Goal: Information Seeking & Learning: Learn about a topic

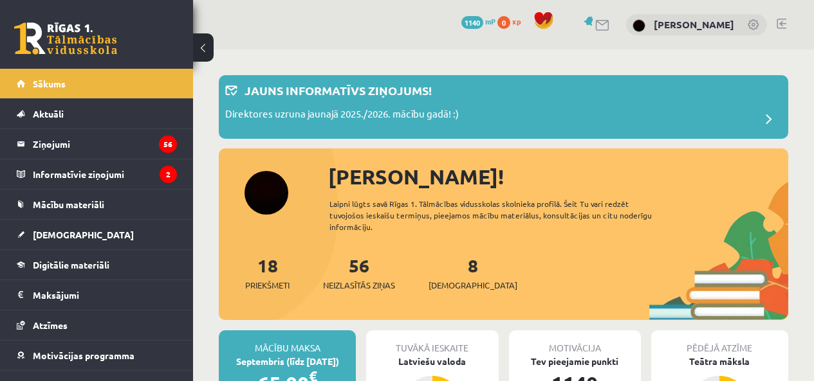
click at [70, 173] on legend "Informatīvie ziņojumi 2" at bounding box center [105, 174] width 144 height 30
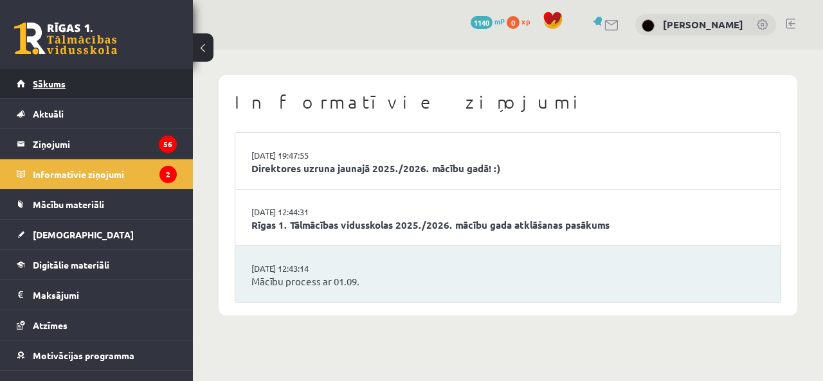
click at [54, 91] on link "Sākums" at bounding box center [97, 84] width 160 height 30
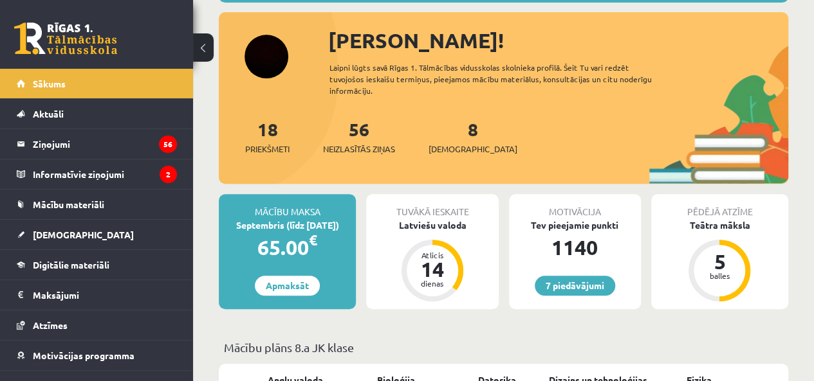
scroll to position [150, 0]
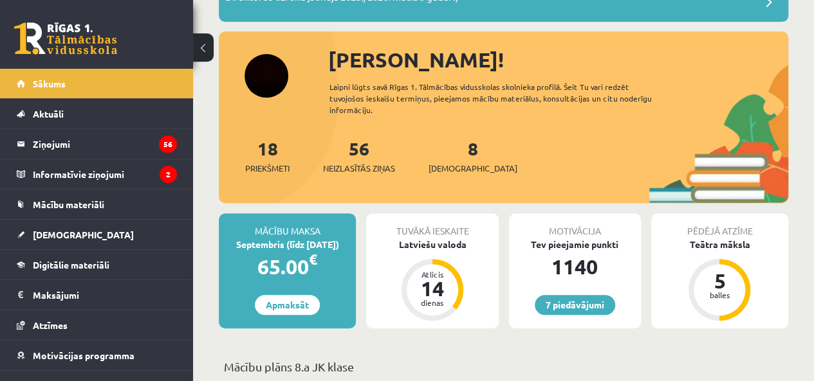
scroll to position [150, 0]
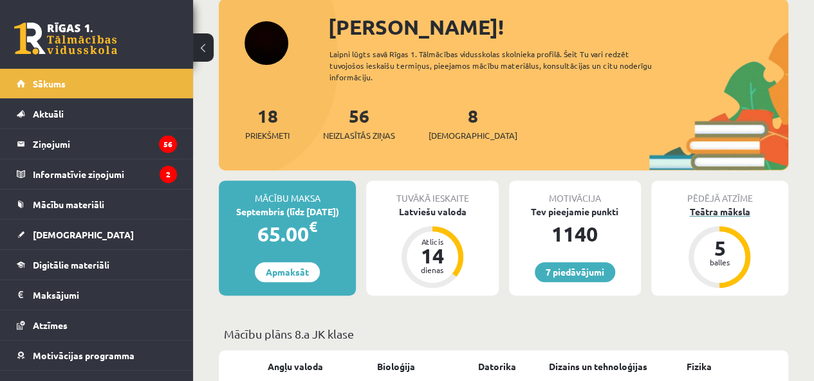
click at [725, 259] on div "balles" at bounding box center [719, 263] width 39 height 8
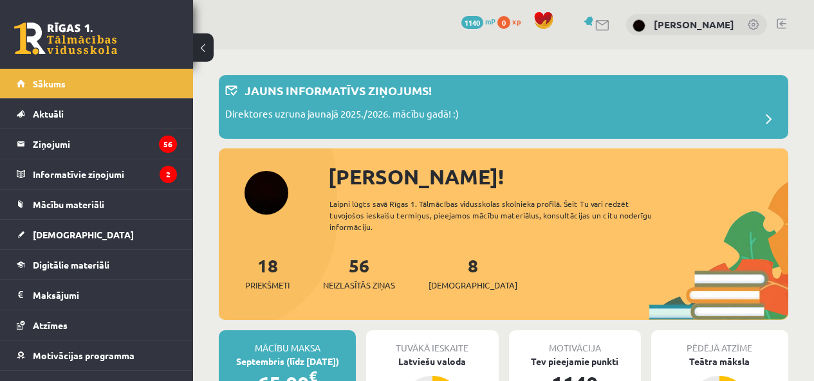
scroll to position [150, 0]
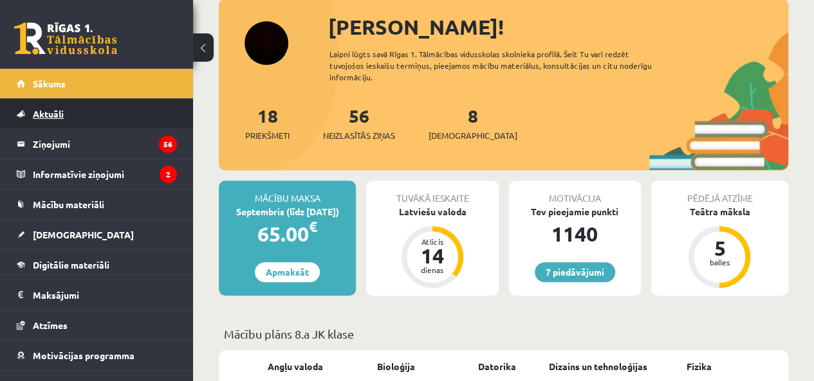
click at [63, 110] on span "Aktuāli" at bounding box center [48, 114] width 31 height 12
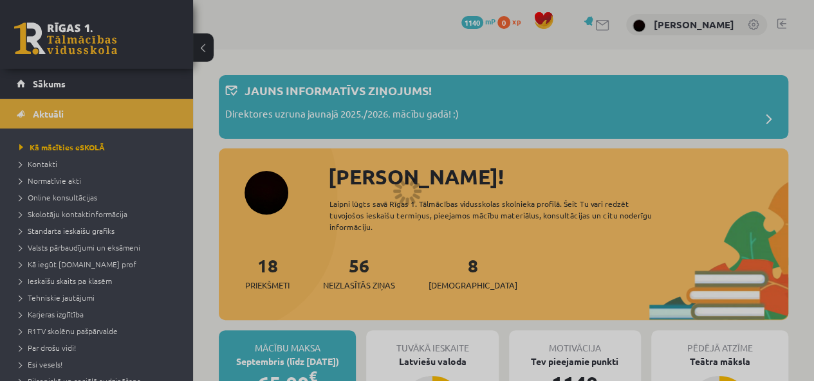
click at [59, 113] on div at bounding box center [407, 190] width 814 height 381
click at [408, 50] on div at bounding box center [407, 190] width 814 height 381
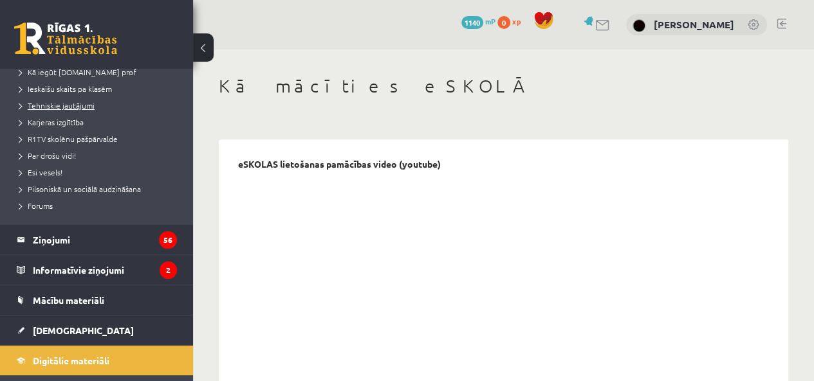
scroll to position [300, 0]
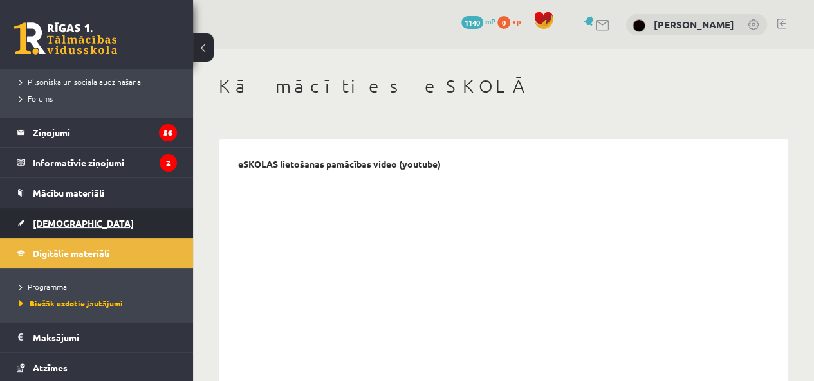
click at [46, 217] on span "[DEMOGRAPHIC_DATA]" at bounding box center [83, 223] width 101 height 12
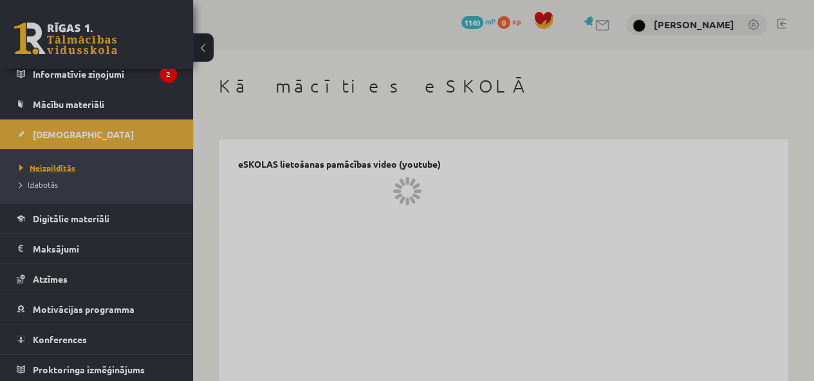
click at [39, 167] on span "Neizpildītās" at bounding box center [47, 168] width 56 height 10
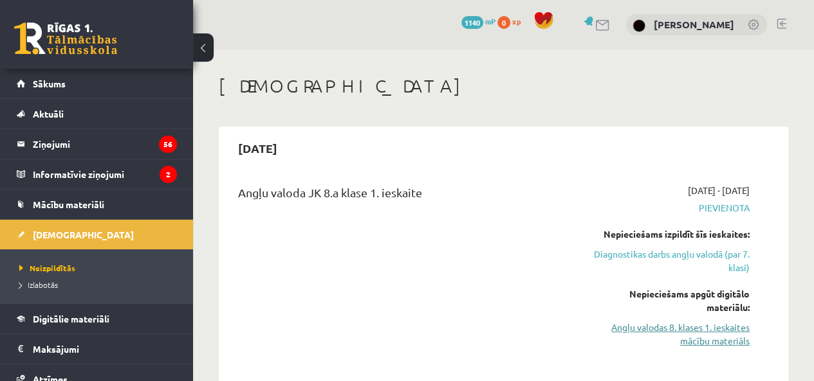
click at [701, 342] on link "Angļu valodas 8. klases 1. ieskaites mācību materiāls" at bounding box center [671, 334] width 158 height 27
click at [695, 327] on link "Angļu valodas 8. klases 1. ieskaites mācību materiāls" at bounding box center [671, 334] width 158 height 27
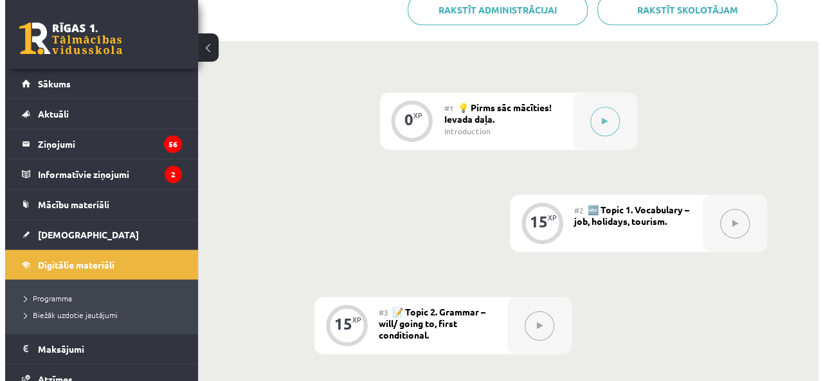
scroll to position [300, 0]
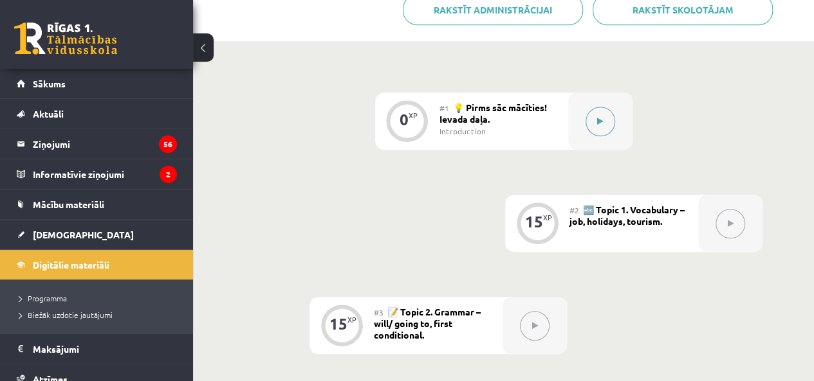
click at [588, 122] on button at bounding box center [600, 122] width 30 height 30
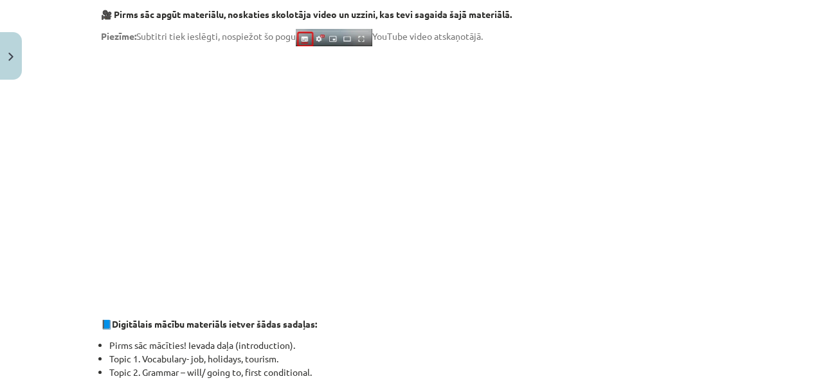
scroll to position [600, 0]
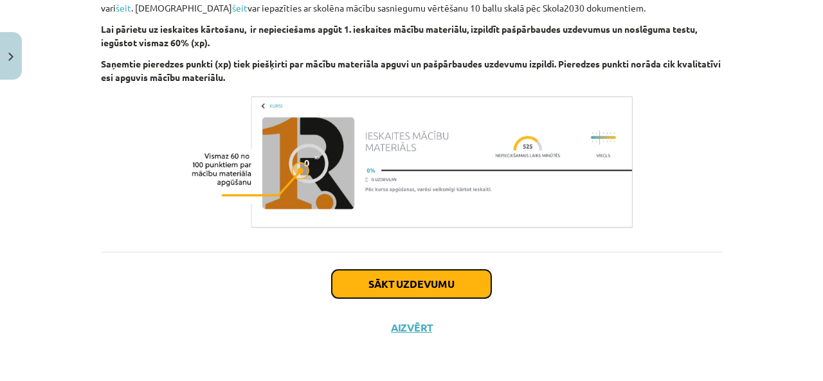
click at [446, 278] on button "Sākt uzdevumu" at bounding box center [411, 284] width 159 height 28
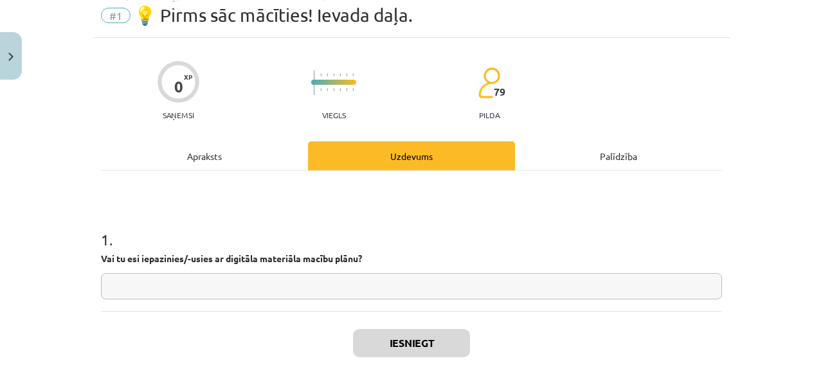
scroll to position [32, 0]
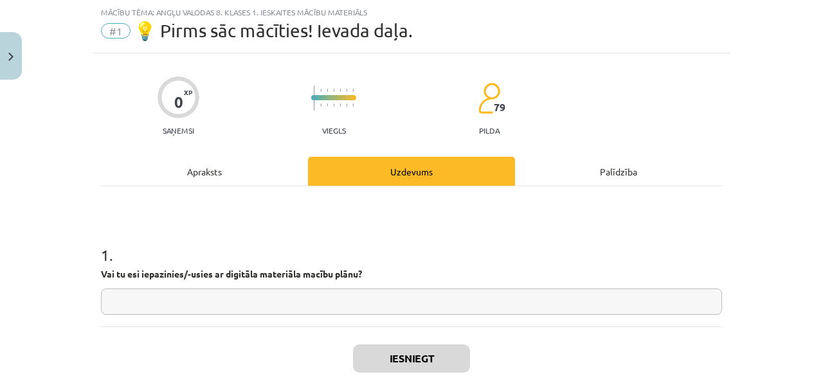
click at [275, 296] on input "text" at bounding box center [411, 302] width 621 height 26
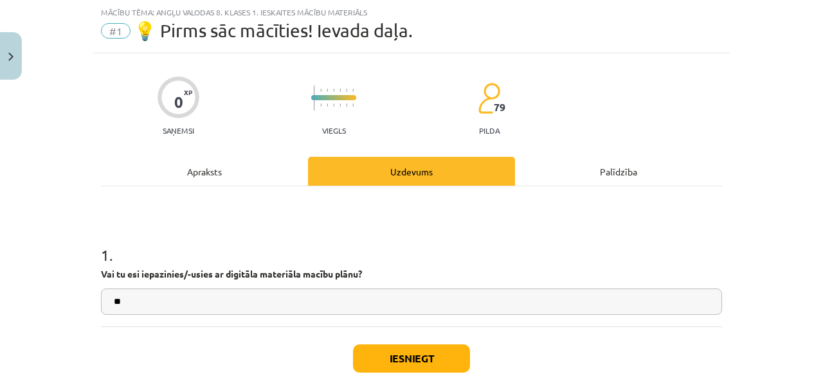
type input "**"
click at [412, 348] on button "Iesniegt" at bounding box center [411, 359] width 117 height 28
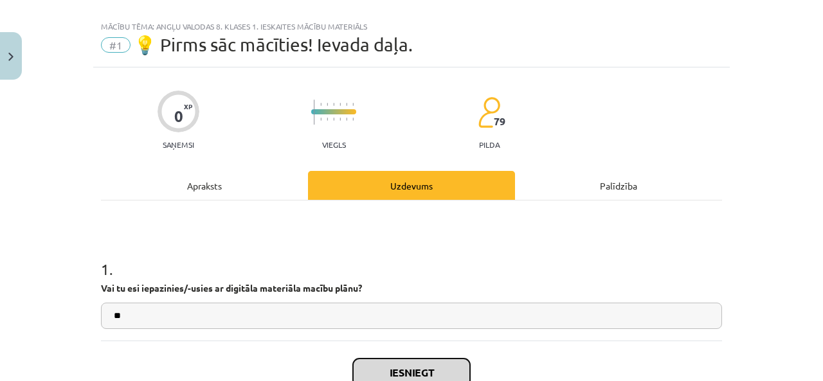
scroll to position [0, 0]
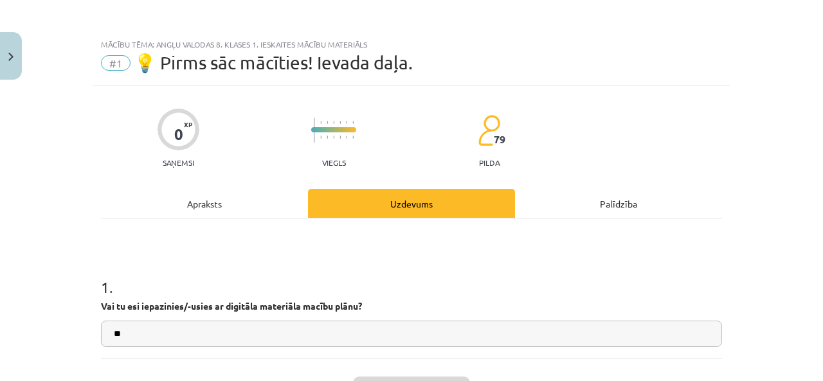
click at [434, 201] on div "Uzdevums" at bounding box center [411, 203] width 207 height 29
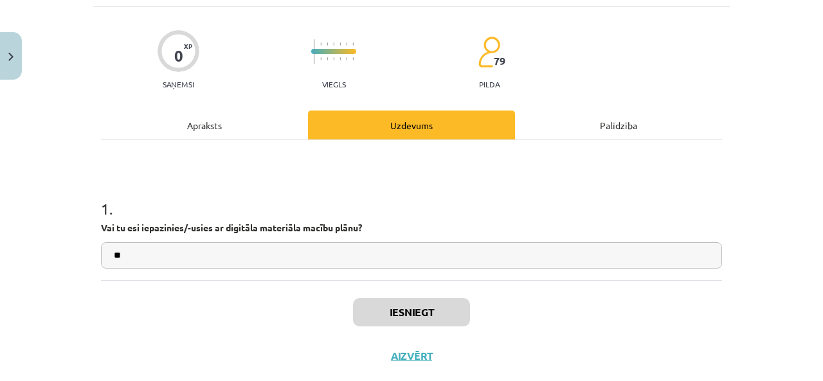
scroll to position [107, 0]
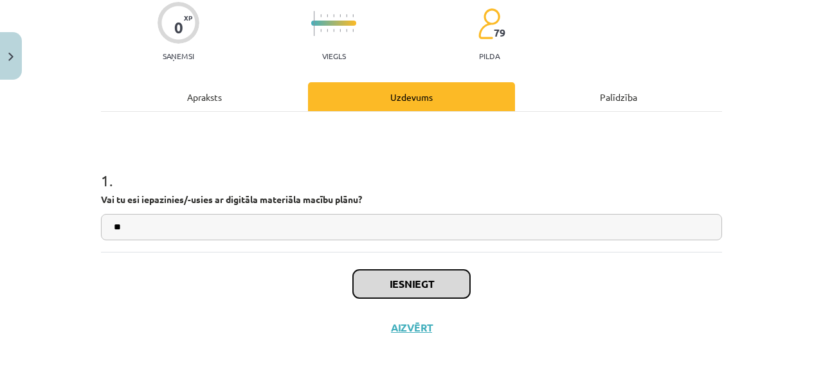
click at [430, 281] on button "Iesniegt" at bounding box center [411, 284] width 117 height 28
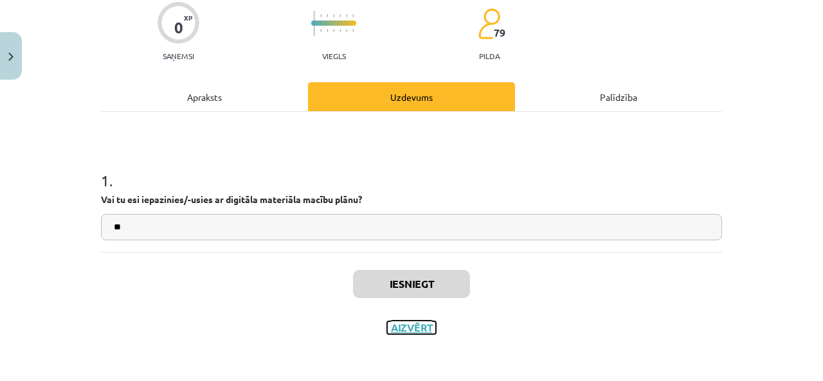
click at [415, 324] on button "Aizvērt" at bounding box center [411, 328] width 49 height 13
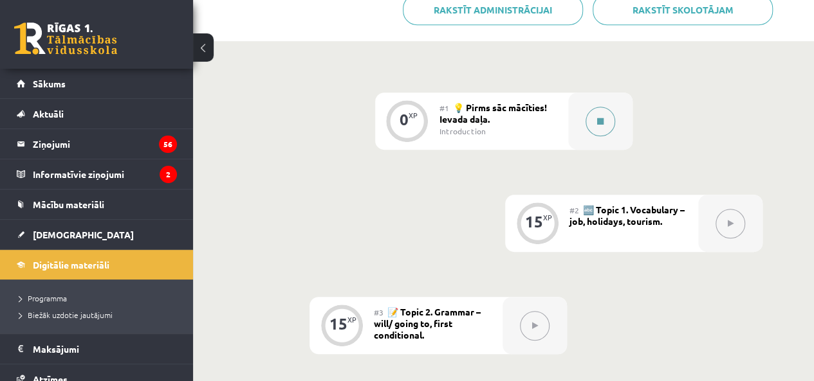
click at [588, 132] on div at bounding box center [600, 121] width 64 height 57
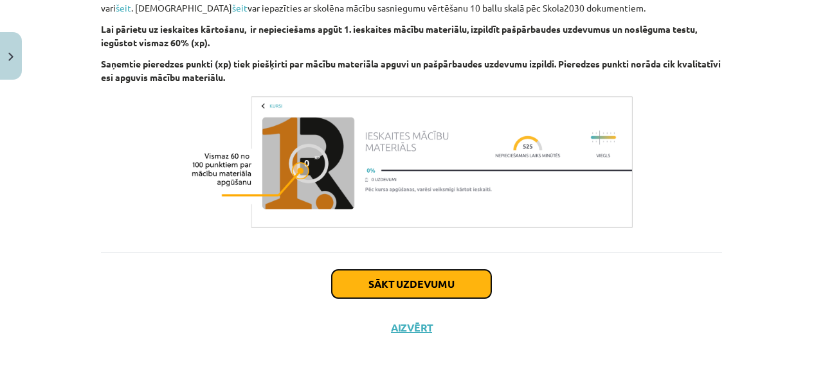
click at [417, 275] on button "Sākt uzdevumu" at bounding box center [411, 284] width 159 height 28
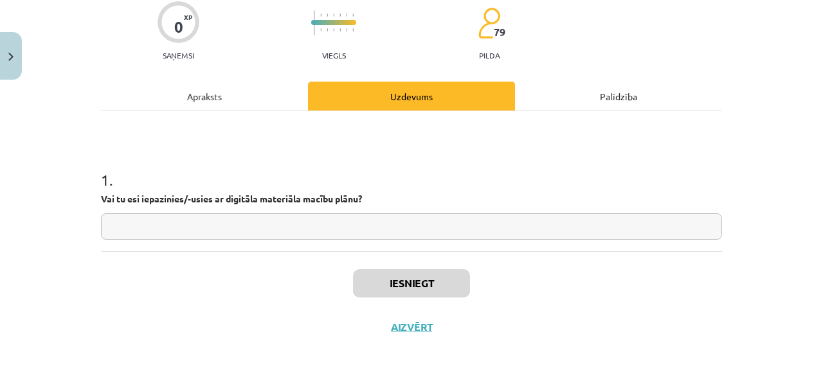
scroll to position [32, 0]
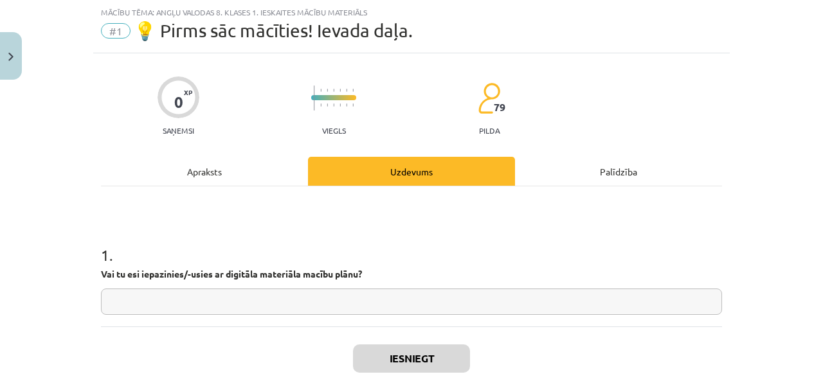
click at [396, 299] on input "text" at bounding box center [411, 302] width 621 height 26
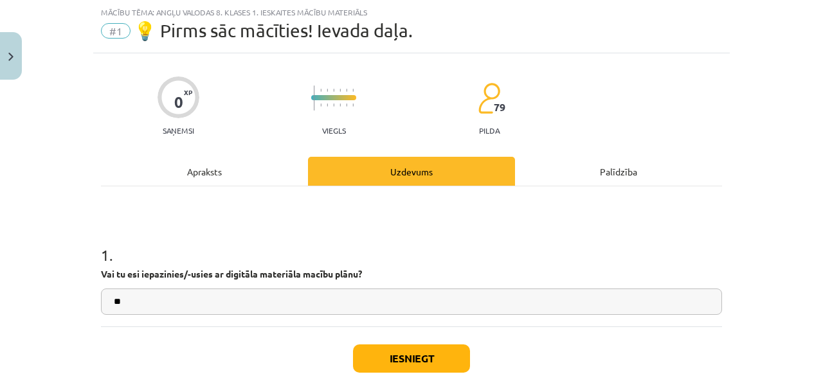
type input "**"
click at [408, 357] on button "Iesniegt" at bounding box center [411, 359] width 117 height 28
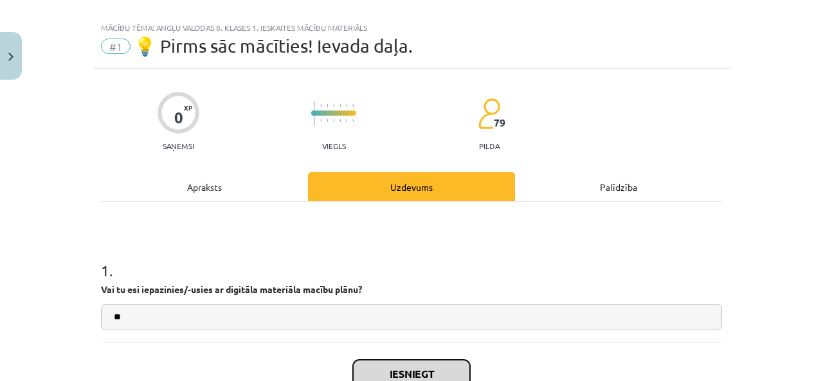
scroll to position [0, 0]
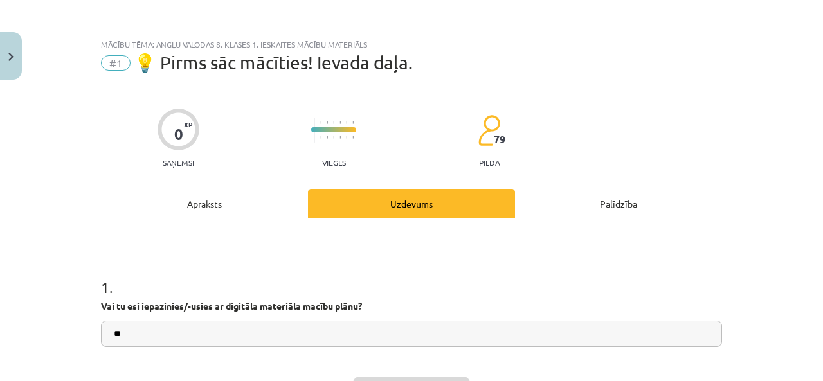
drag, startPoint x: 117, startPoint y: 61, endPoint x: 123, endPoint y: 60, distance: 6.5
click at [117, 61] on span "#1" at bounding box center [116, 62] width 30 height 15
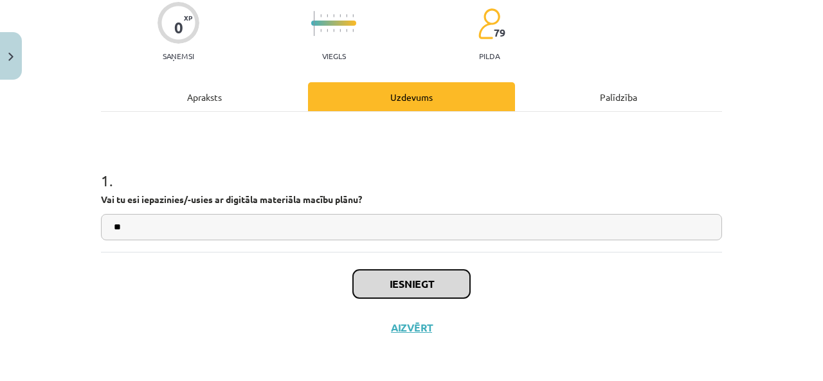
click at [431, 284] on button "Iesniegt" at bounding box center [411, 284] width 117 height 28
click at [432, 282] on button "Iesniegt" at bounding box center [411, 284] width 117 height 28
click at [433, 280] on button "Iesniegt" at bounding box center [411, 284] width 117 height 28
click at [432, 226] on input "**" at bounding box center [411, 227] width 621 height 26
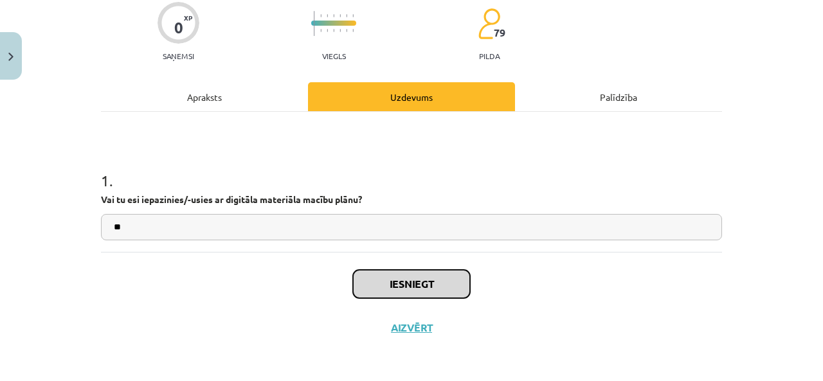
click at [429, 286] on button "Iesniegt" at bounding box center [411, 284] width 117 height 28
click at [417, 293] on button "Iesniegt" at bounding box center [411, 284] width 117 height 28
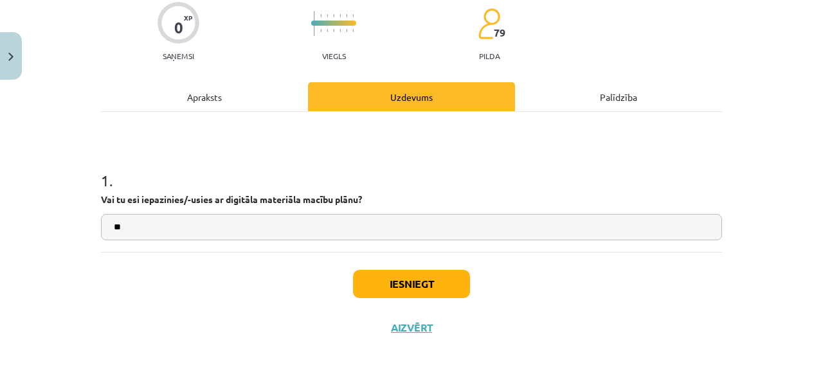
scroll to position [300, 0]
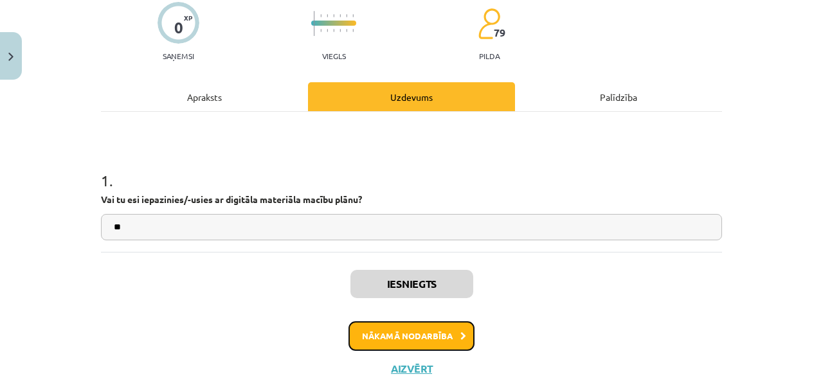
click at [442, 347] on button "Nākamā nodarbība" at bounding box center [412, 337] width 126 height 30
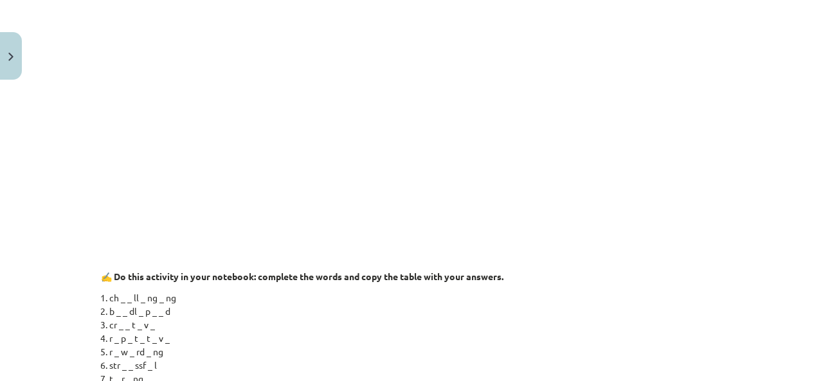
scroll to position [782, 0]
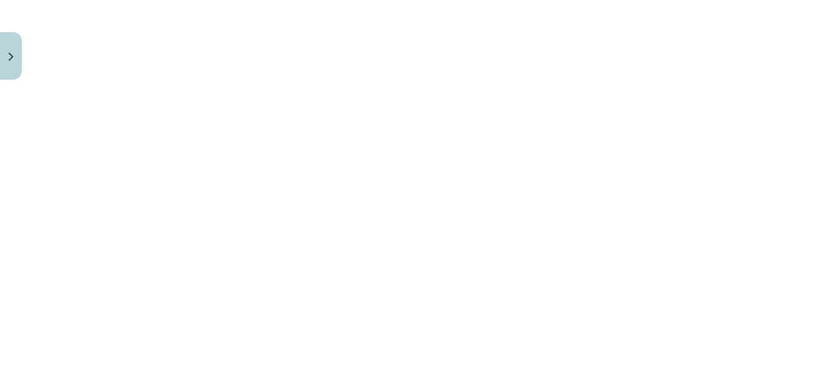
click at [751, 165] on div "Mācību tēma: Angļu valodas 8. klases 1. ieskaites mācību materiāls #2 🔤 Topic 1…" at bounding box center [411, 190] width 823 height 381
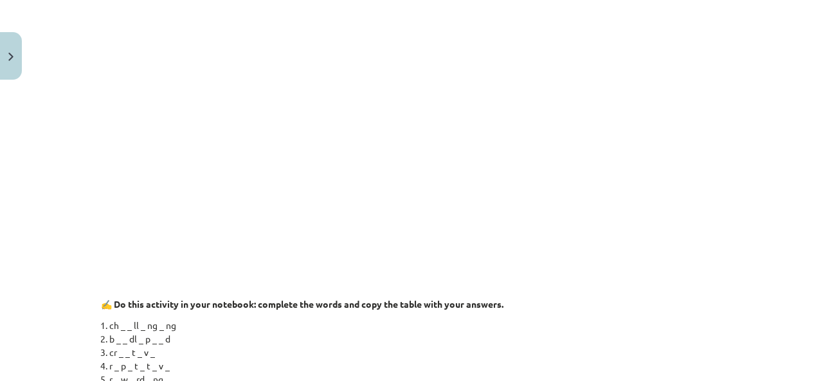
scroll to position [628, 0]
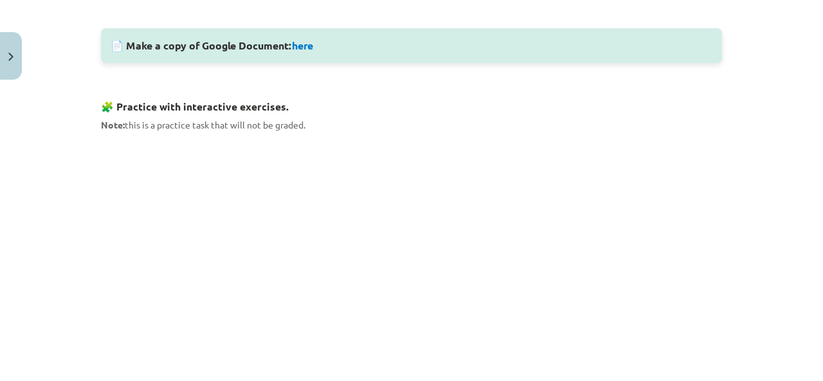
click at [403, 140] on iframe "Topic 1. Vocabulary – job, holidays, tourism." at bounding box center [411, 278] width 621 height 276
click at [426, 114] on div "📝 Translate the given words, learn them and do the activities below. Note. We r…" at bounding box center [411, 156] width 621 height 1107
click at [630, 115] on div "📝 Translate the given words, learn them and do the activities below. Note. We r…" at bounding box center [411, 156] width 621 height 1107
click at [605, 110] on h3 "🧩 Practice with interactive exercises." at bounding box center [411, 103] width 621 height 24
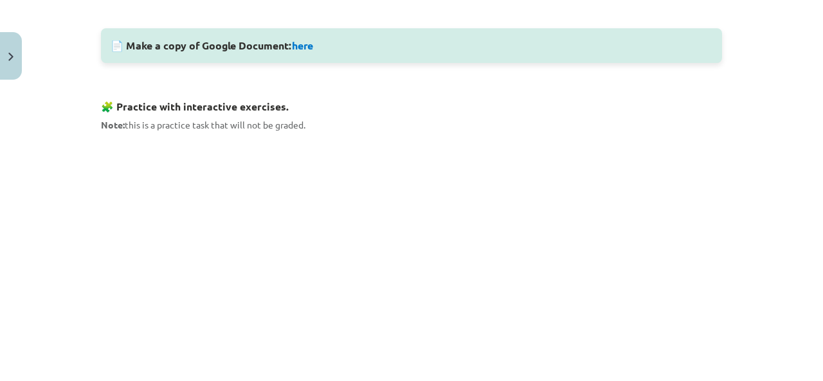
click at [752, 113] on div "Mācību tēma: Angļu valodas 8. klases 1. ieskaites mācību materiāls #2 🔤 Topic 1…" at bounding box center [411, 190] width 823 height 381
click at [778, 134] on div "Mācību tēma: Angļu valodas 8. klases 1. ieskaites mācību materiāls #2 🔤 Topic 1…" at bounding box center [411, 190] width 823 height 381
drag, startPoint x: 779, startPoint y: 135, endPoint x: 781, endPoint y: 155, distance: 20.0
click at [779, 142] on div "Mācību tēma: Angļu valodas 8. klases 1. ieskaites mācību materiāls #2 🔤 Topic 1…" at bounding box center [411, 190] width 823 height 381
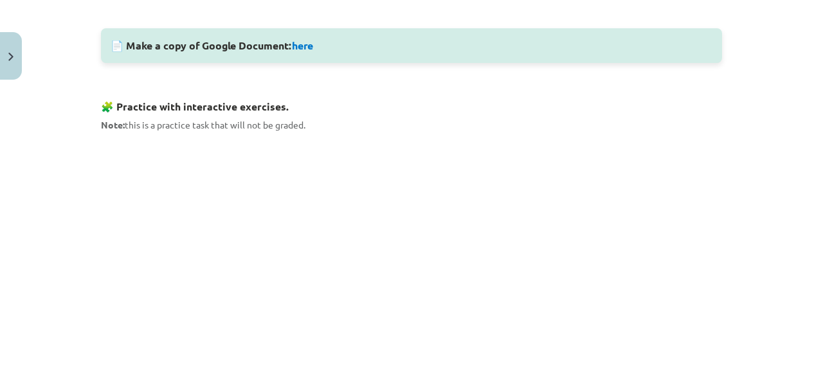
click at [762, 184] on div "Mācību tēma: Angļu valodas 8. klases 1. ieskaites mācību materiāls #2 🔤 Topic 1…" at bounding box center [411, 190] width 823 height 381
click at [764, 181] on div "Mācību tēma: Angļu valodas 8. klases 1. ieskaites mācību materiāls #2 🔤 Topic 1…" at bounding box center [411, 190] width 823 height 381
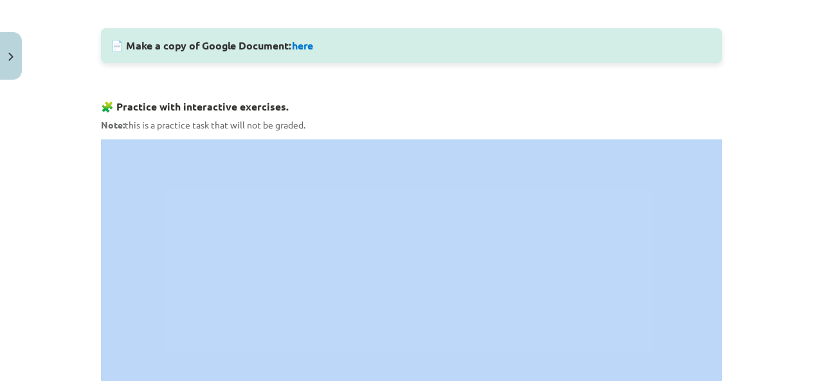
click at [765, 181] on div "Mācību tēma: Angļu valodas 8. klases 1. ieskaites mācību materiāls #2 🔤 Topic 1…" at bounding box center [411, 190] width 823 height 381
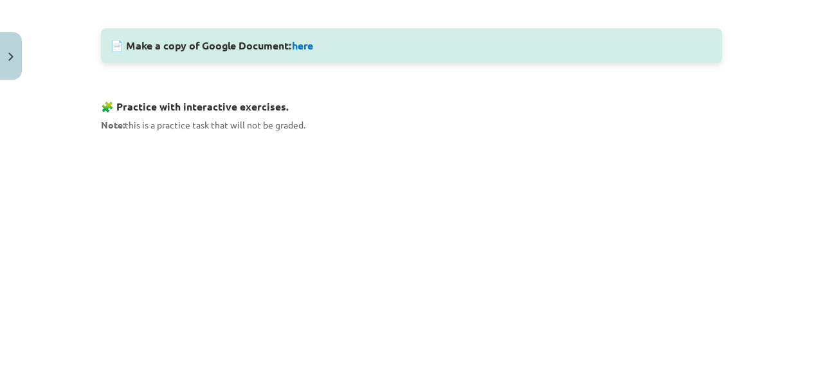
click at [772, 84] on div "Mācību tēma: Angļu valodas 8. klases 1. ieskaites mācību materiāls #2 🔤 Topic 1…" at bounding box center [411, 190] width 823 height 381
click at [773, 84] on div "Mācību tēma: Angļu valodas 8. klases 1. ieskaites mācību materiāls #2 🔤 Topic 1…" at bounding box center [411, 190] width 823 height 381
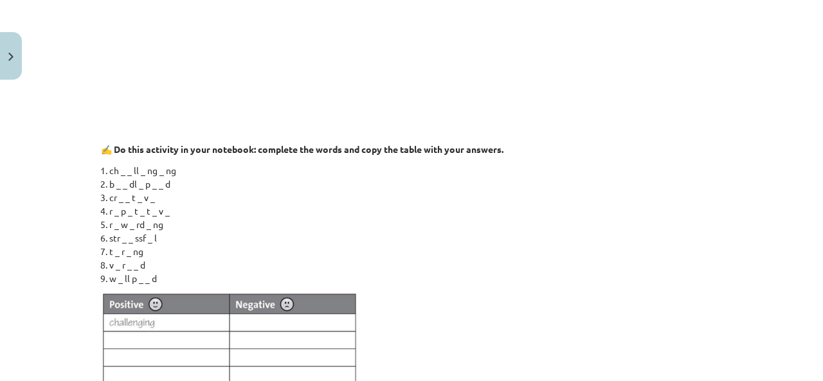
scroll to position [1078, 0]
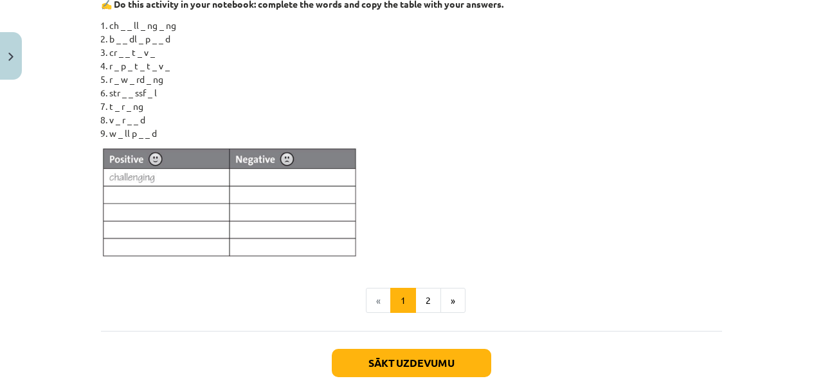
click at [774, 150] on div "Mācību tēma: Angļu valodas 8. klases 1. ieskaites mācību materiāls #2 🔤 Topic 1…" at bounding box center [411, 190] width 823 height 381
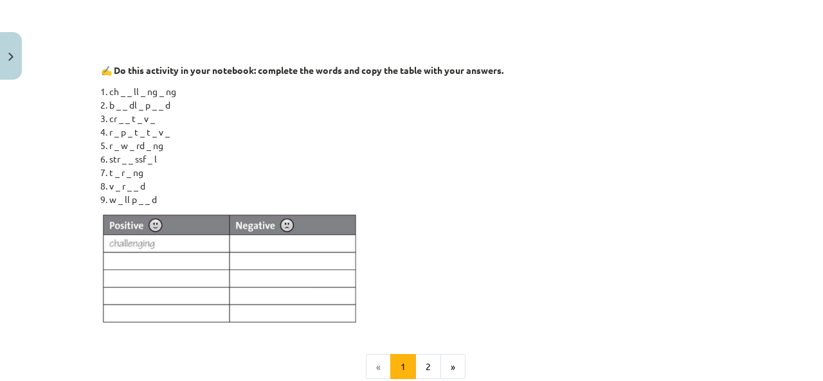
scroll to position [870, 0]
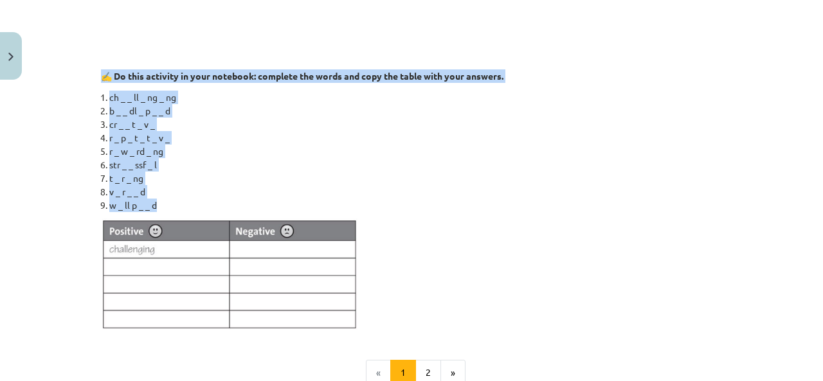
drag, startPoint x: 99, startPoint y: 79, endPoint x: 176, endPoint y: 210, distance: 152.2
copy div "✍️ Do this activity in your notebook: complete the words and copy the table wit…"
click at [574, 173] on li "t _ r _ ng" at bounding box center [415, 179] width 613 height 14
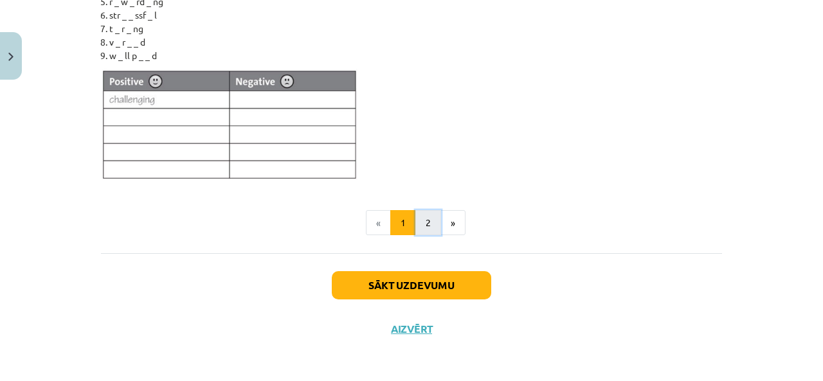
click at [420, 218] on button "2" at bounding box center [428, 223] width 26 height 26
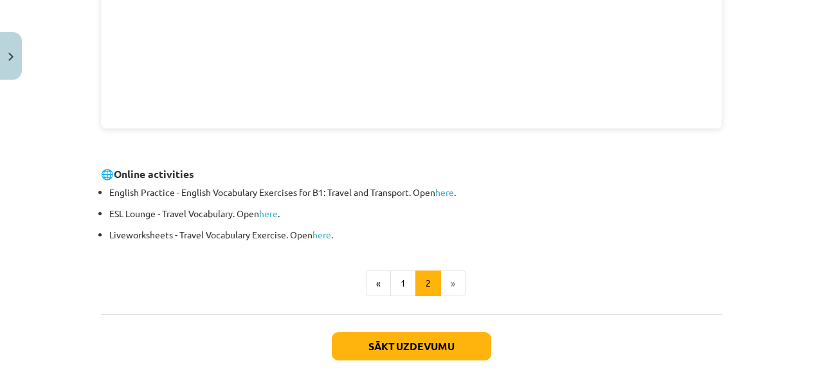
scroll to position [549, 0]
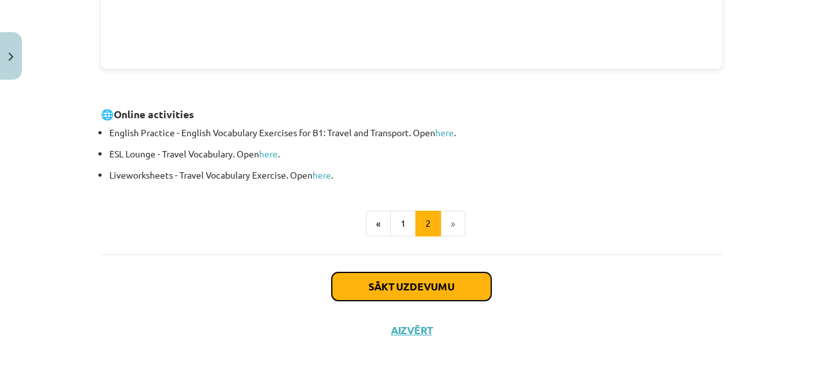
click at [425, 285] on button "Sākt uzdevumu" at bounding box center [411, 287] width 159 height 28
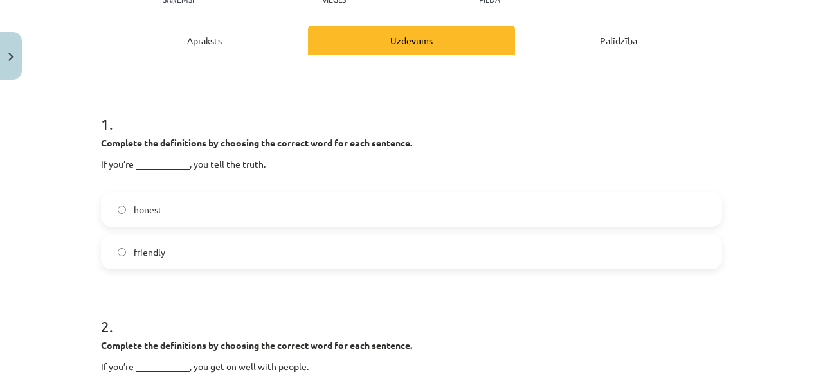
scroll to position [182, 0]
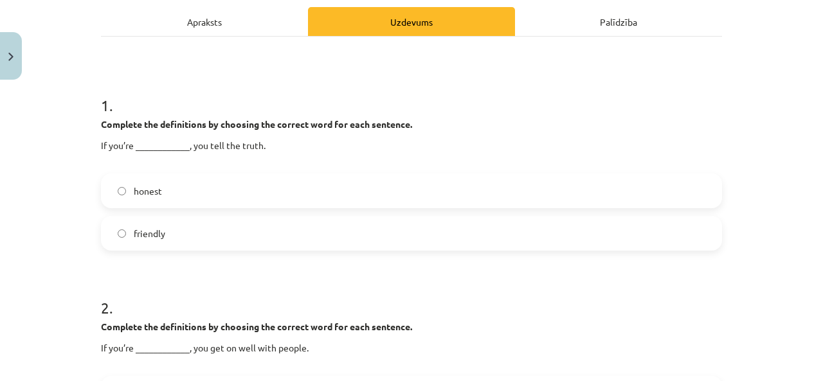
click at [175, 194] on label "honest" at bounding box center [411, 191] width 619 height 32
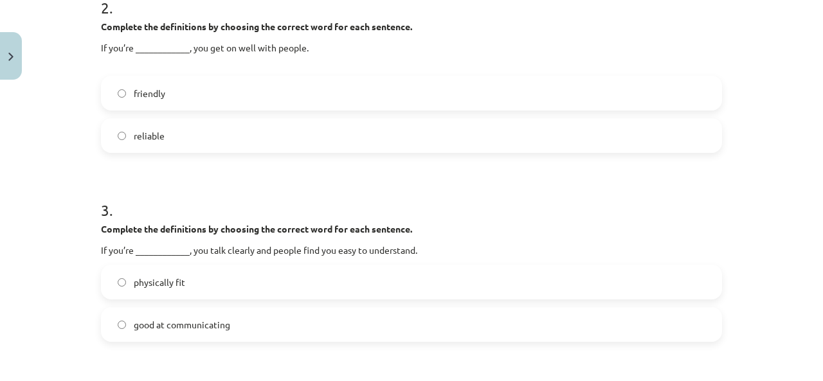
scroll to position [332, 0]
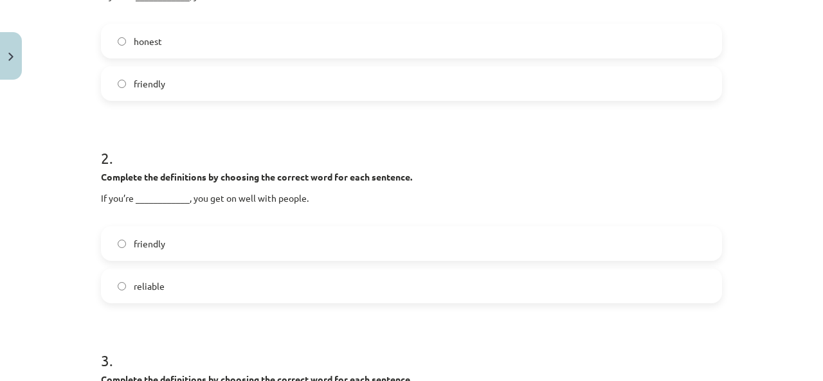
click at [193, 239] on label "friendly" at bounding box center [411, 244] width 619 height 32
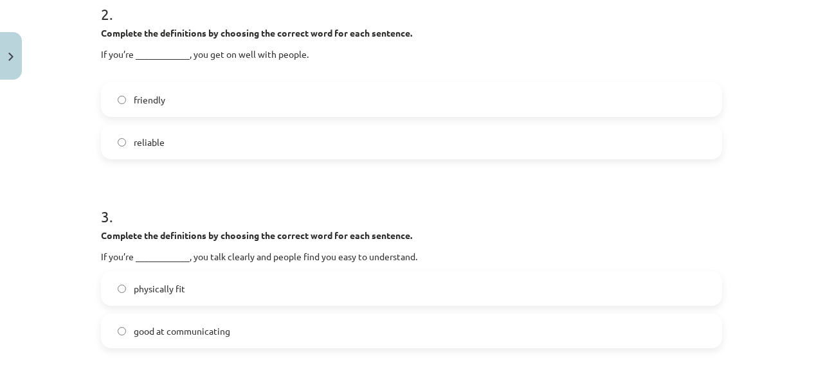
scroll to position [482, 0]
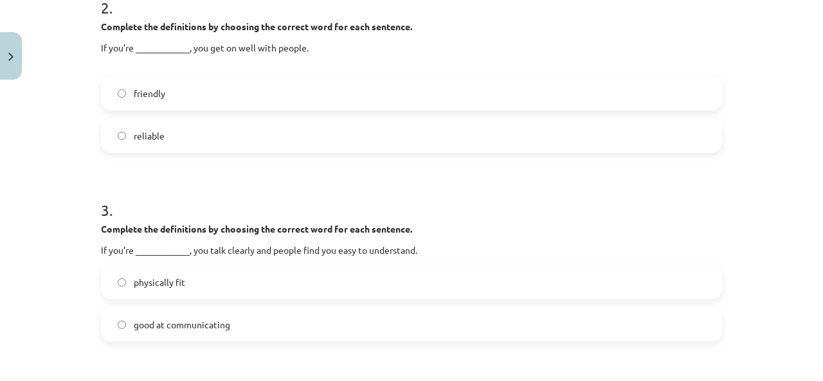
click at [201, 322] on span "good at communicating" at bounding box center [182, 325] width 96 height 14
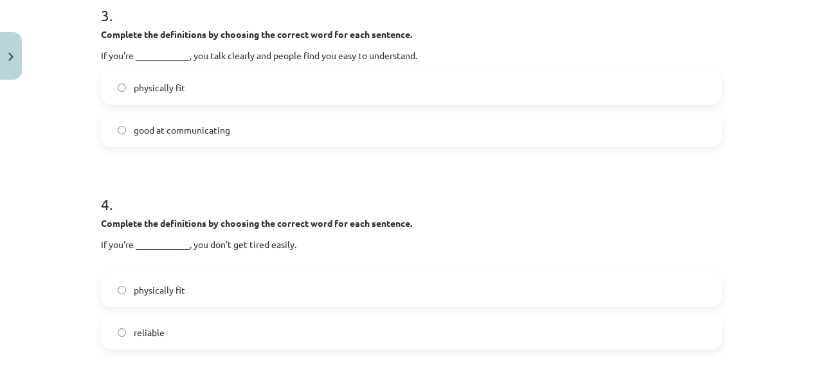
scroll to position [782, 0]
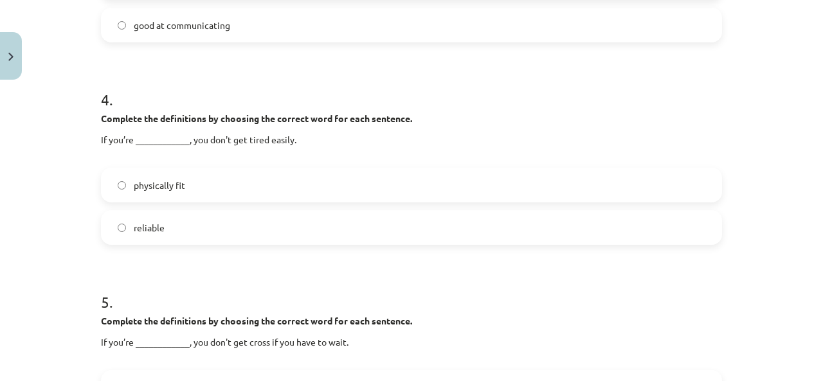
click at [189, 192] on label "physically fit" at bounding box center [411, 185] width 619 height 32
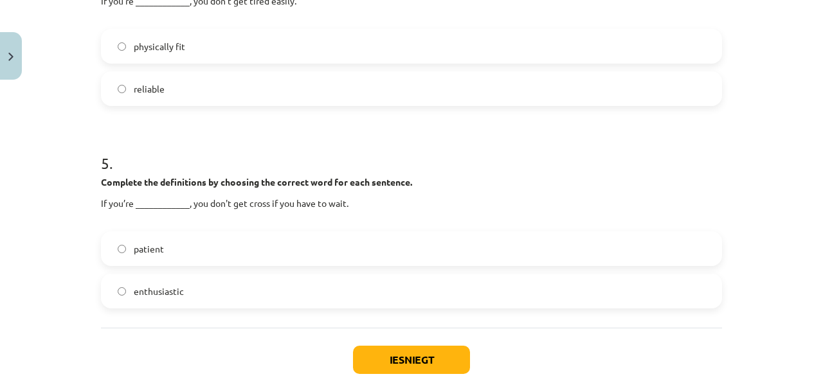
scroll to position [933, 0]
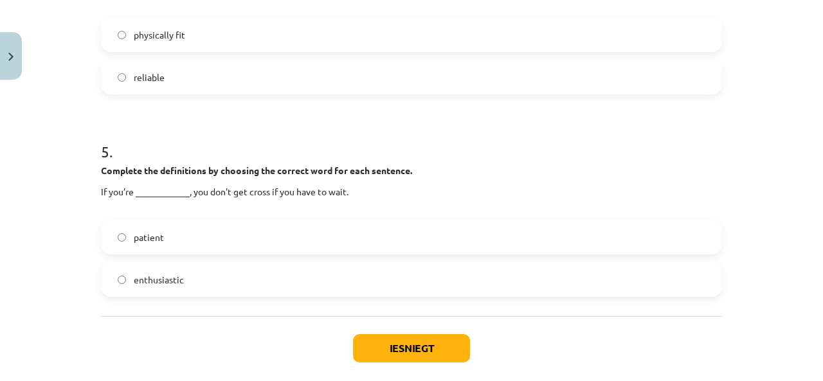
click at [300, 235] on label "patient" at bounding box center [411, 237] width 619 height 32
click at [396, 344] on button "Iesniegt" at bounding box center [411, 348] width 117 height 28
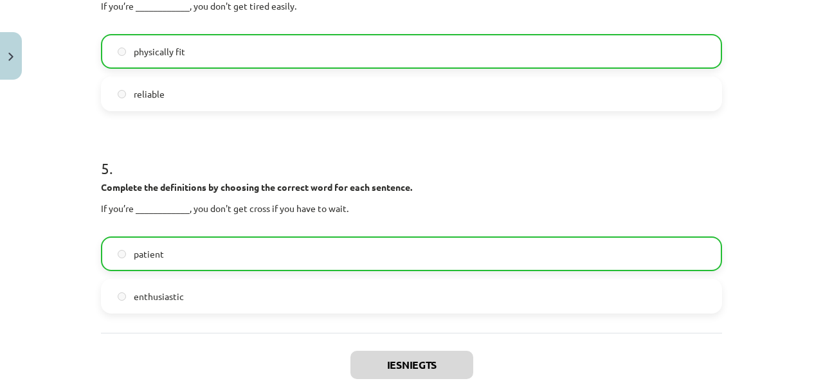
scroll to position [1037, 0]
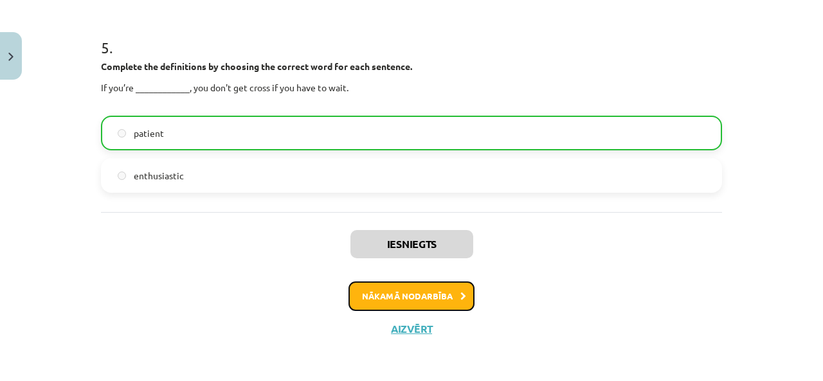
click at [392, 299] on button "Nākamā nodarbība" at bounding box center [412, 297] width 126 height 30
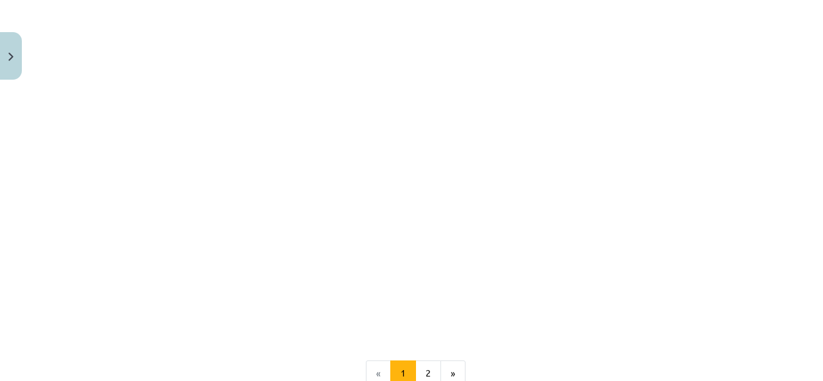
scroll to position [929, 0]
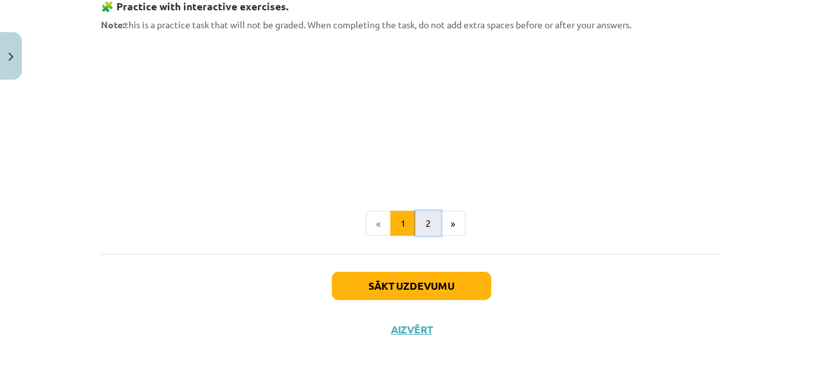
click at [423, 217] on button "2" at bounding box center [428, 224] width 26 height 26
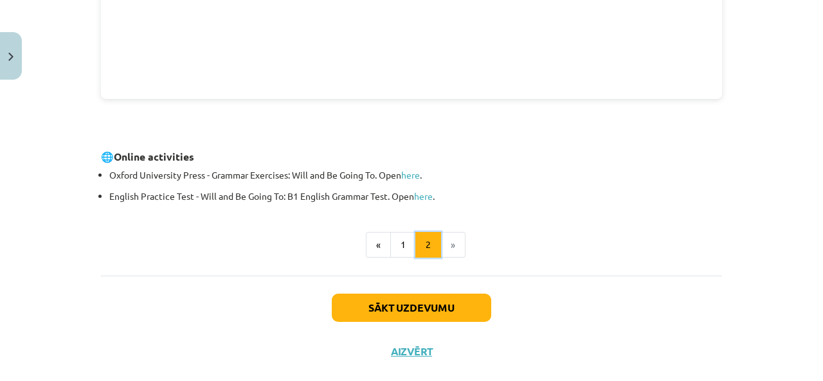
scroll to position [540, 0]
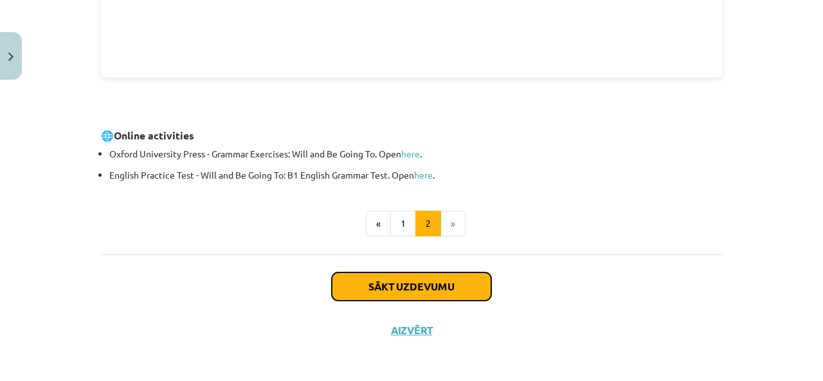
click at [427, 290] on button "Sākt uzdevumu" at bounding box center [411, 287] width 159 height 28
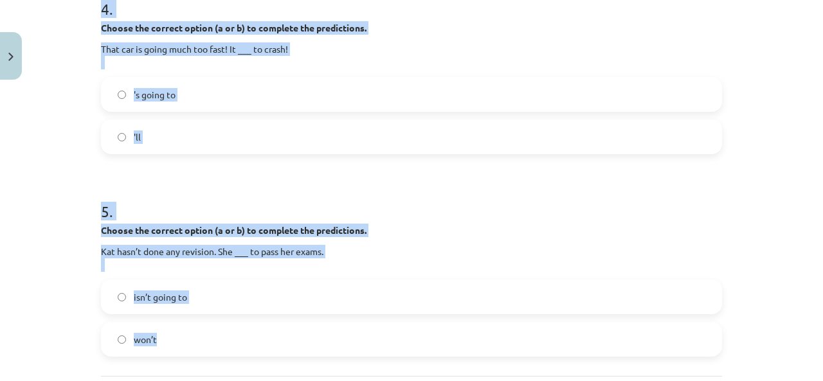
scroll to position [983, 0]
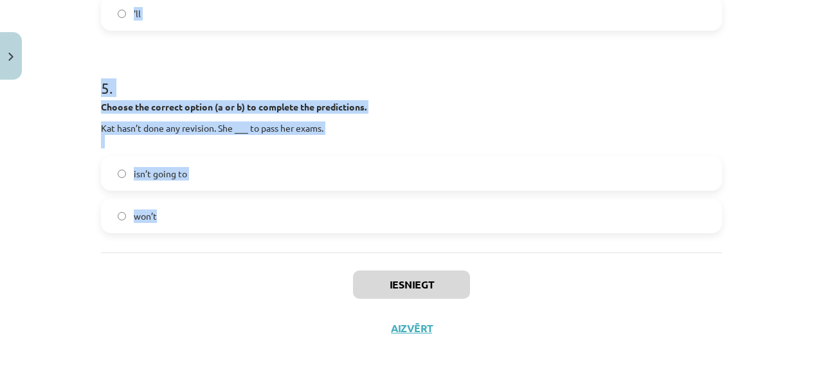
drag, startPoint x: 80, startPoint y: 96, endPoint x: 338, endPoint y: 227, distance: 289.4
click at [338, 227] on div "Mācību tēma: Angļu valodas 8. klases 1. ieskaites mācību materiāls #3 📝 Topic 2…" at bounding box center [411, 190] width 823 height 381
copy form "1 . Choose the correct option (a or b) to complete the predictions. I don't thi…"
click at [356, 71] on h1 "5 ." at bounding box center [411, 77] width 621 height 40
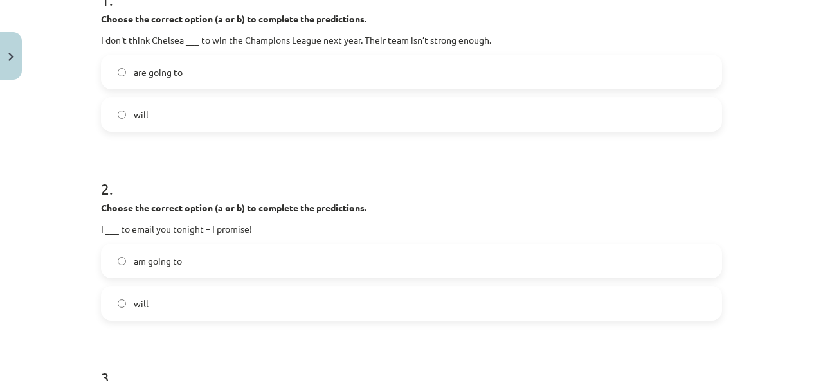
scroll to position [300, 0]
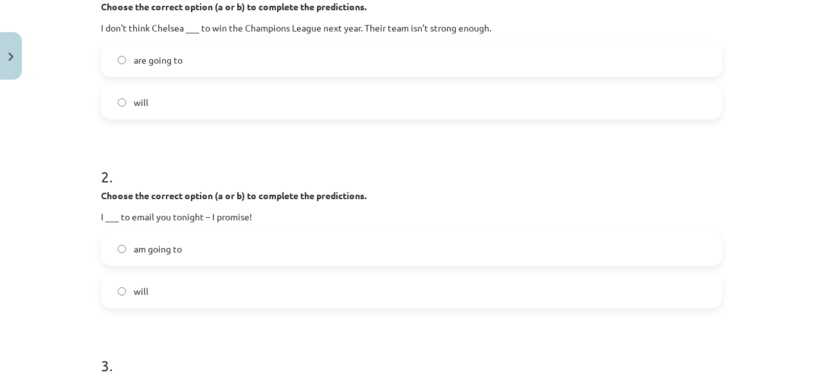
click at [193, 51] on label "are going to" at bounding box center [411, 60] width 619 height 32
click at [161, 104] on label "will" at bounding box center [411, 102] width 619 height 32
click at [198, 286] on label "will" at bounding box center [411, 291] width 619 height 32
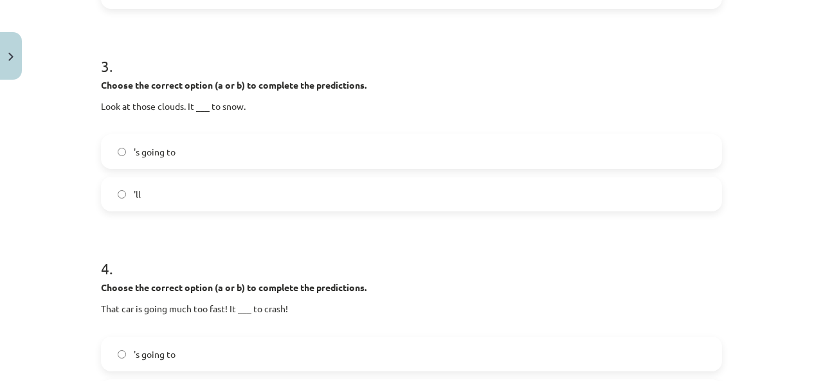
scroll to position [600, 0]
click at [155, 149] on span "'s going to" at bounding box center [155, 152] width 42 height 14
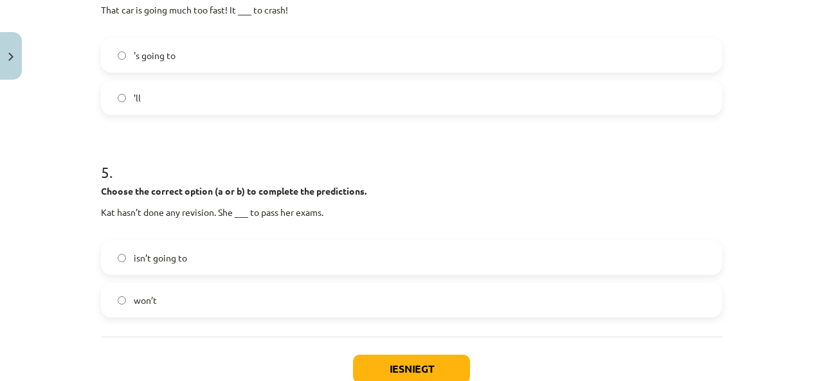
scroll to position [900, 0]
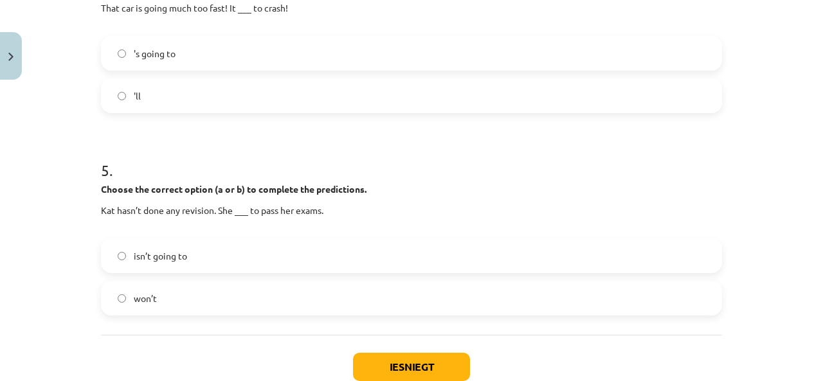
click at [216, 48] on label "'s going to" at bounding box center [411, 53] width 619 height 32
click at [161, 259] on span "isn’t going to" at bounding box center [160, 257] width 53 height 14
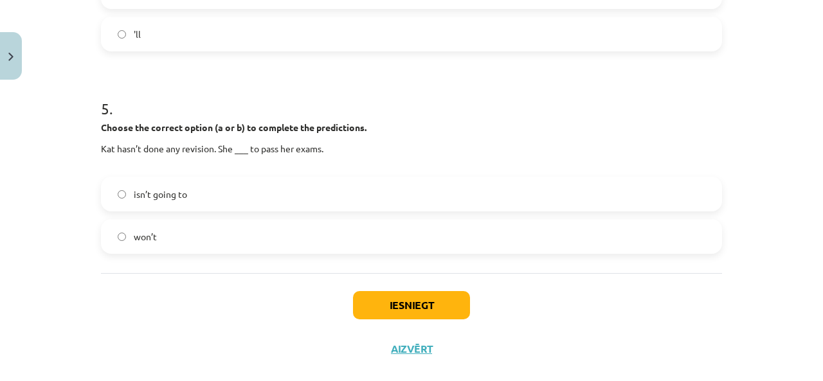
scroll to position [983, 0]
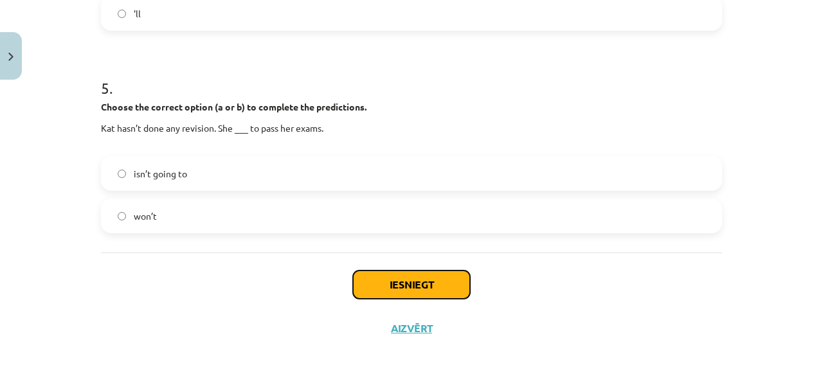
click at [397, 287] on button "Iesniegt" at bounding box center [411, 285] width 117 height 28
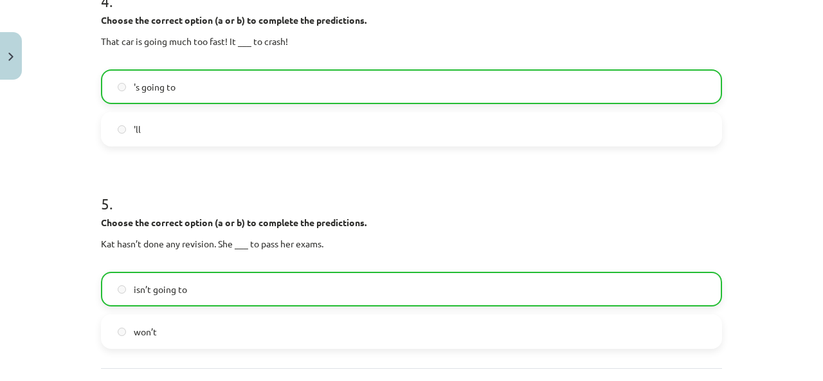
scroll to position [1023, 0]
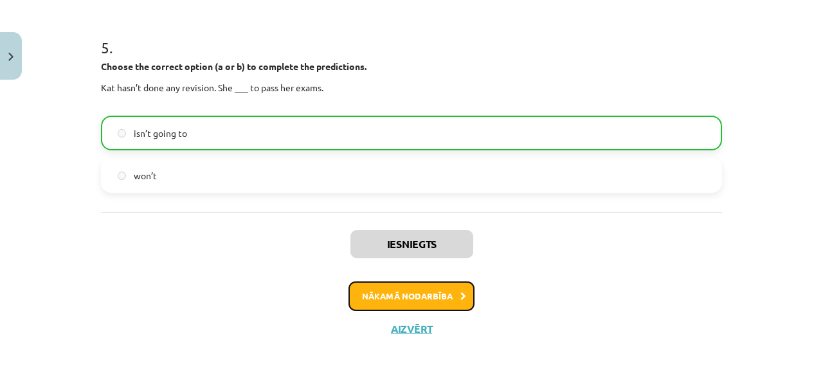
click at [409, 297] on button "Nākamā nodarbība" at bounding box center [412, 297] width 126 height 30
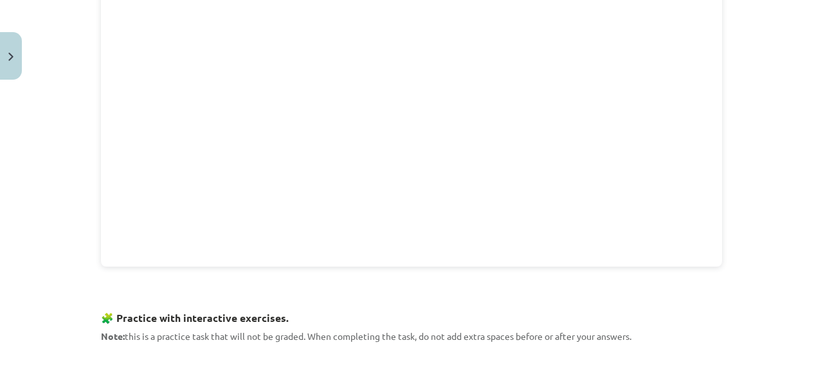
scroll to position [1145, 0]
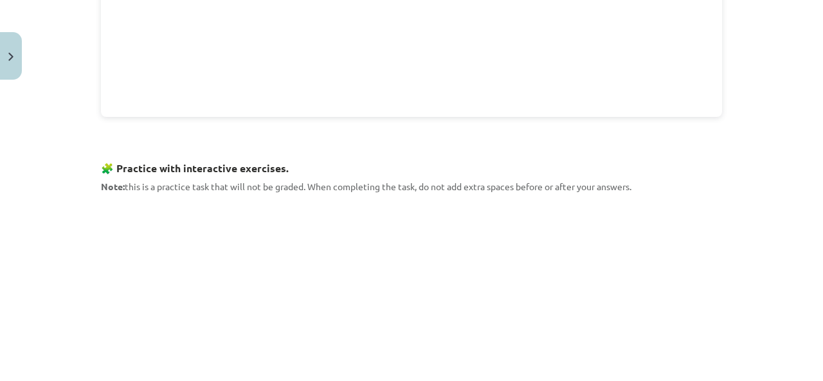
click at [782, 177] on div "Mācību tēma: Angļu valodas 8. klases 1. ieskaites mācību materiāls #4 📝 Topic 3…" at bounding box center [411, 190] width 823 height 381
click at [761, 202] on div "Mācību tēma: Angļu valodas 8. klases 1. ieskaites mācību materiāls #4 📝 Topic 3…" at bounding box center [411, 190] width 823 height 381
click at [768, 204] on div "Mācību tēma: Angļu valodas 8. klases 1. ieskaites mācību materiāls #4 📝 Topic 3…" at bounding box center [411, 190] width 823 height 381
click at [774, 192] on div "Mācību tēma: Angļu valodas 8. klases 1. ieskaites mācību materiāls #4 📝 Topic 3…" at bounding box center [411, 190] width 823 height 381
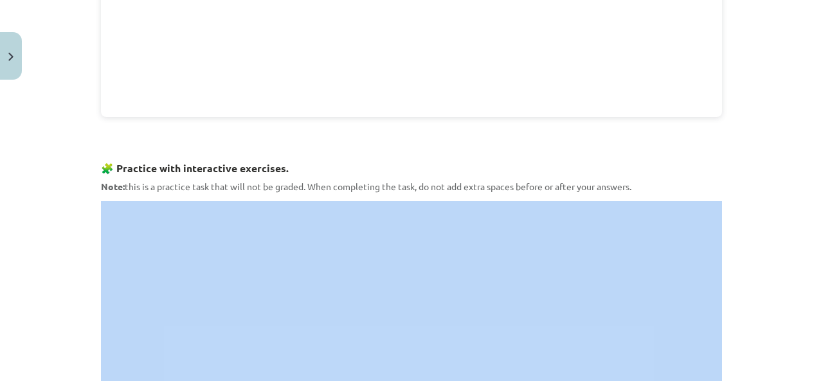
click at [774, 192] on div "Mācību tēma: Angļu valodas 8. klases 1. ieskaites mācību materiāls #4 📝 Topic 3…" at bounding box center [411, 190] width 823 height 381
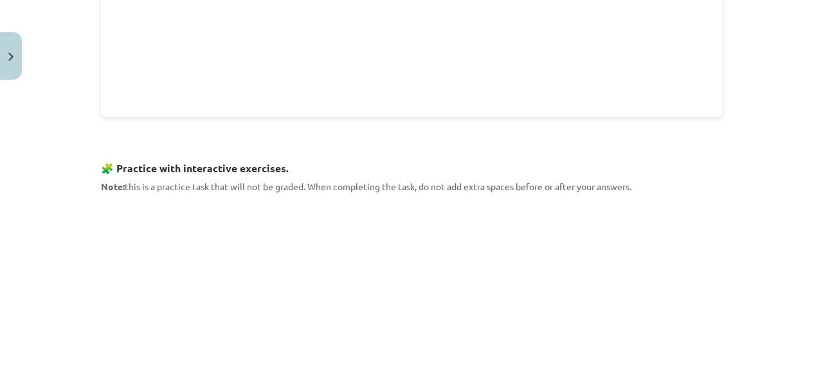
click at [771, 188] on div "Mācību tēma: Angļu valodas 8. klases 1. ieskaites mācību materiāls #4 📝 Topic 3…" at bounding box center [411, 190] width 823 height 381
click at [770, 192] on div "Mācību tēma: Angļu valodas 8. klases 1. ieskaites mācību materiāls #4 📝 Topic 3…" at bounding box center [411, 190] width 823 height 381
click at [756, 194] on div "Mācību tēma: Angļu valodas 8. klases 1. ieskaites mācību materiāls #4 📝 Topic 3…" at bounding box center [411, 190] width 823 height 381
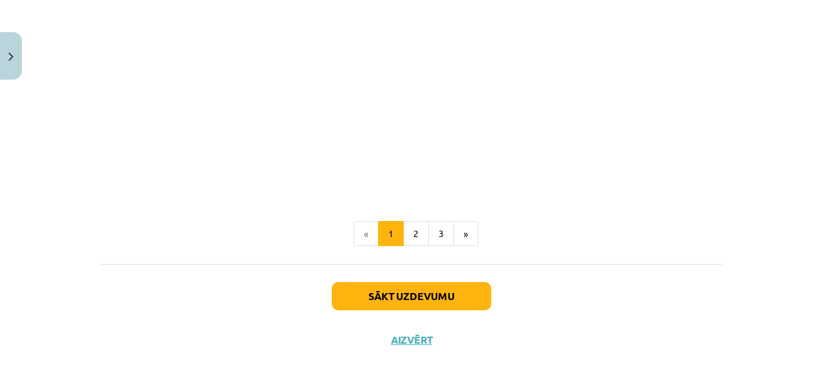
scroll to position [1307, 0]
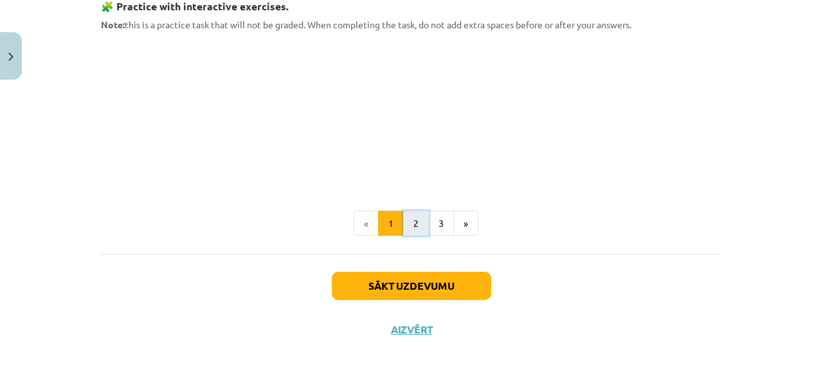
click at [414, 226] on button "2" at bounding box center [416, 224] width 26 height 26
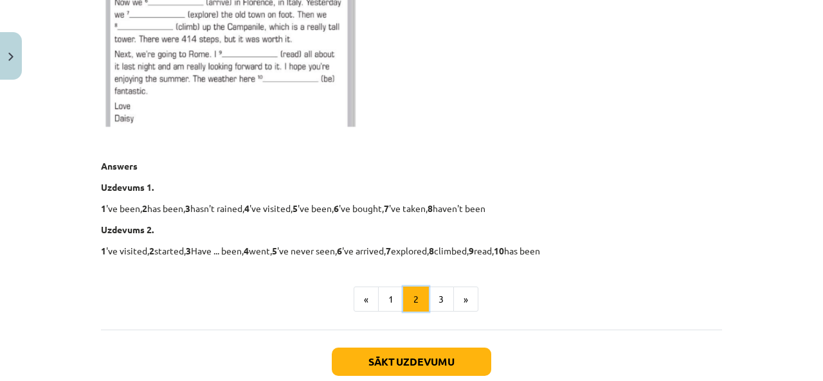
scroll to position [830, 0]
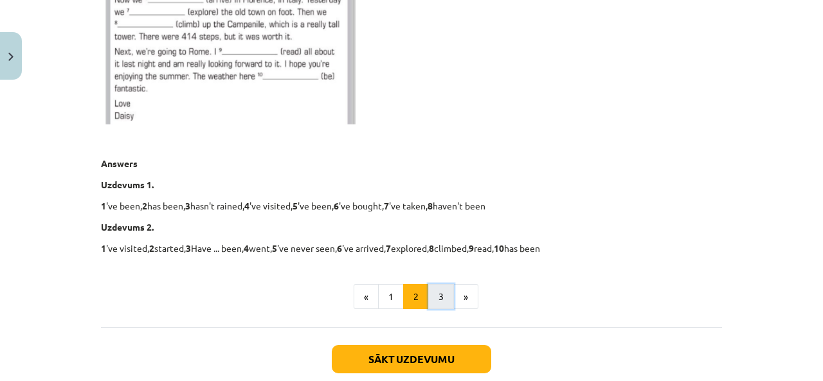
click at [432, 287] on button "3" at bounding box center [441, 297] width 26 height 26
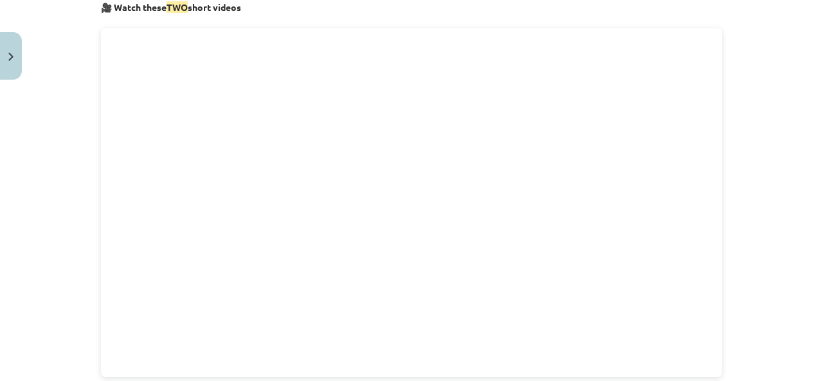
scroll to position [518, 0]
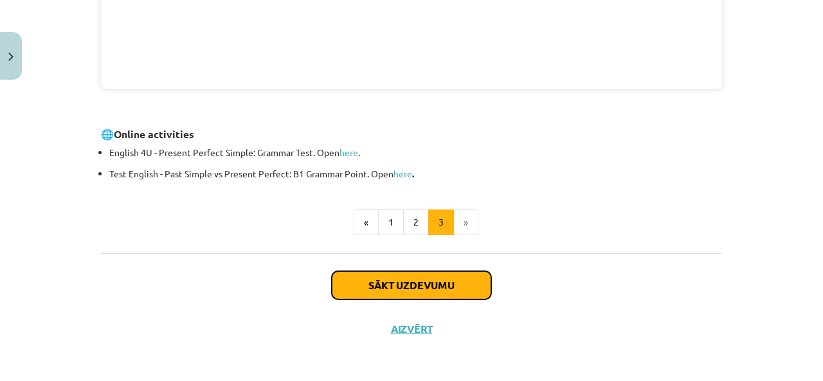
click at [436, 284] on button "Sākt uzdevumu" at bounding box center [411, 285] width 159 height 28
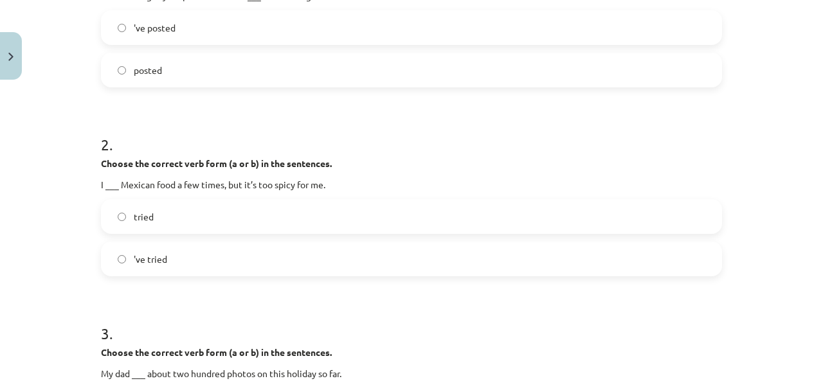
scroll to position [182, 0]
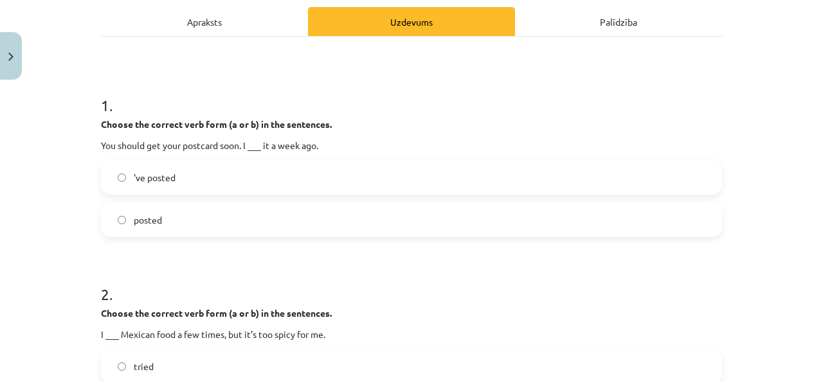
click at [208, 170] on label "'ve posted" at bounding box center [411, 177] width 619 height 32
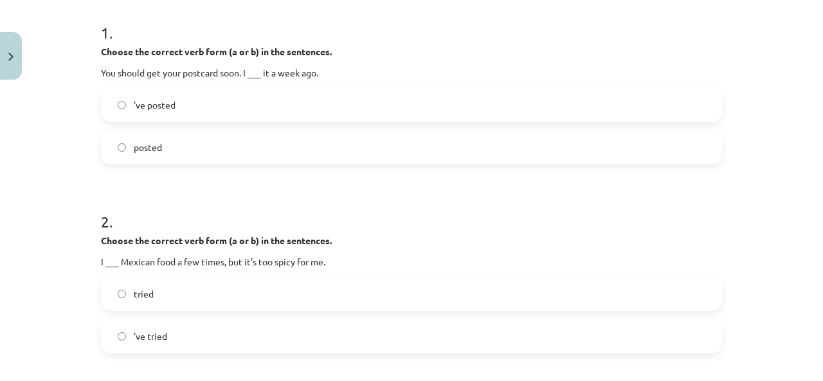
scroll to position [332, 0]
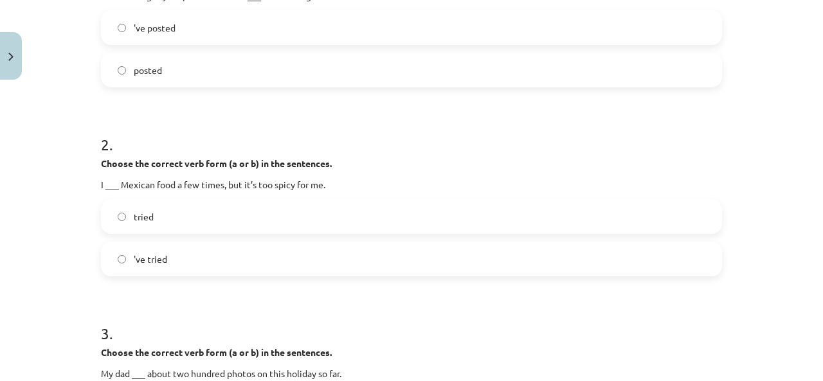
click at [171, 254] on label "'ve tried" at bounding box center [411, 259] width 619 height 32
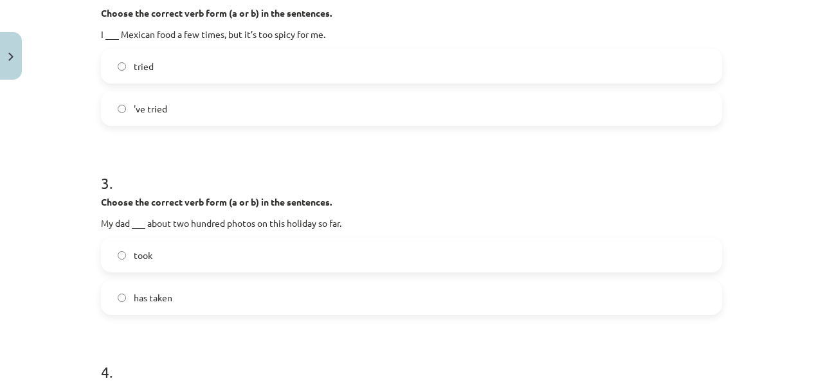
click at [179, 295] on label "has taken" at bounding box center [411, 298] width 619 height 32
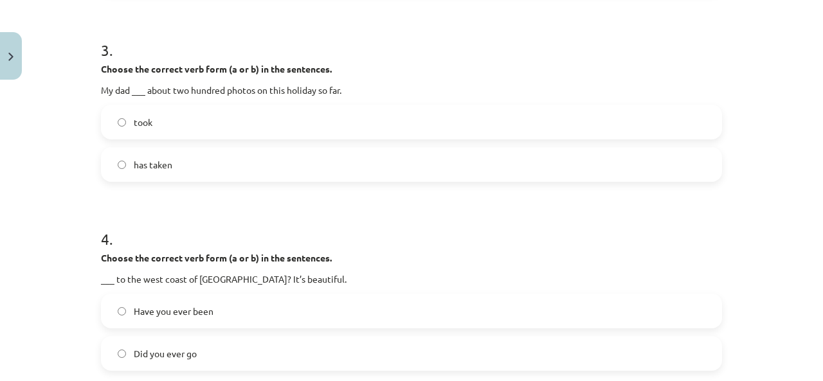
scroll to position [632, 0]
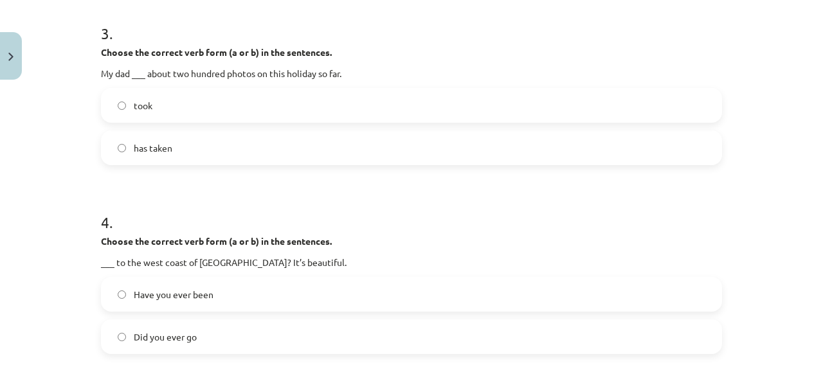
click at [207, 293] on span "Have you ever been" at bounding box center [174, 295] width 80 height 14
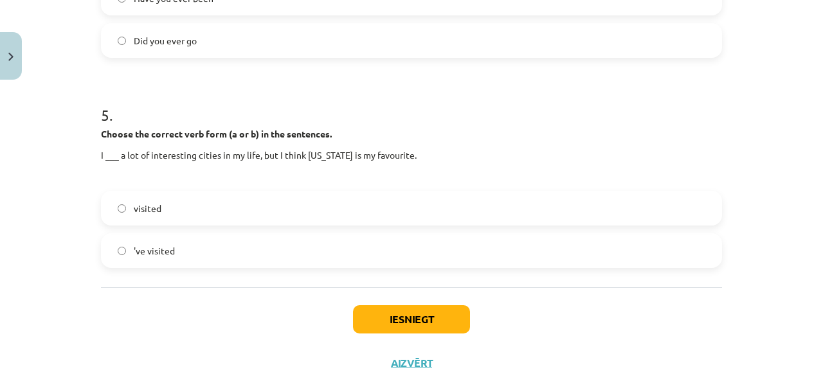
scroll to position [933, 0]
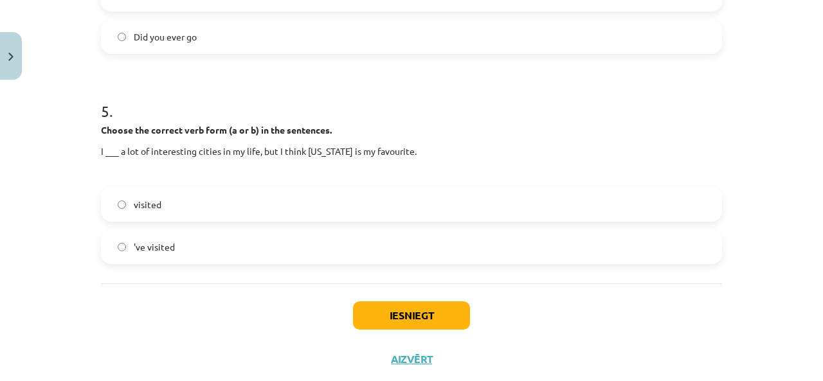
click at [221, 240] on label "'ve visited" at bounding box center [411, 247] width 619 height 32
click at [359, 322] on button "Iesniegt" at bounding box center [411, 316] width 117 height 28
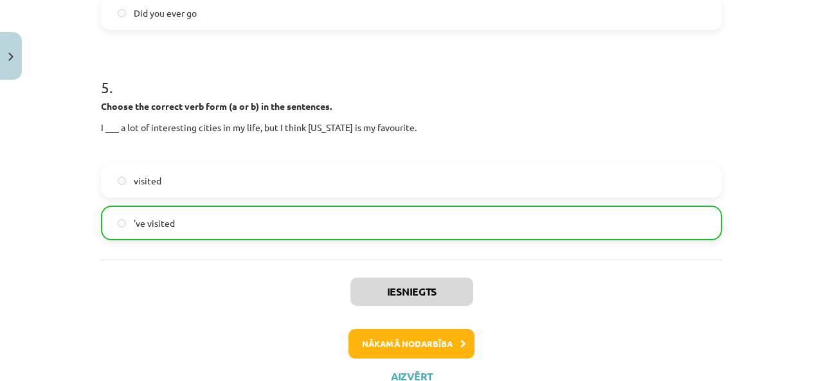
scroll to position [1004, 0]
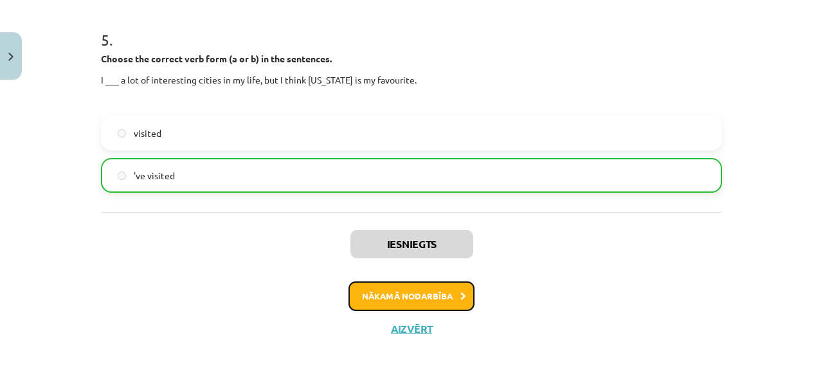
click at [395, 302] on button "Nākamā nodarbība" at bounding box center [412, 297] width 126 height 30
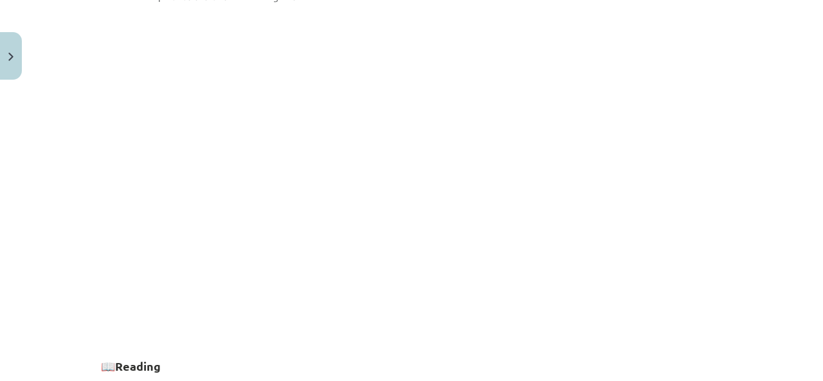
scroll to position [632, 0]
click at [768, 151] on div "Mācību tēma: Angļu valodas 8. klases 1. ieskaites mācību materiāls #5 📖 Topic 4…" at bounding box center [411, 190] width 823 height 381
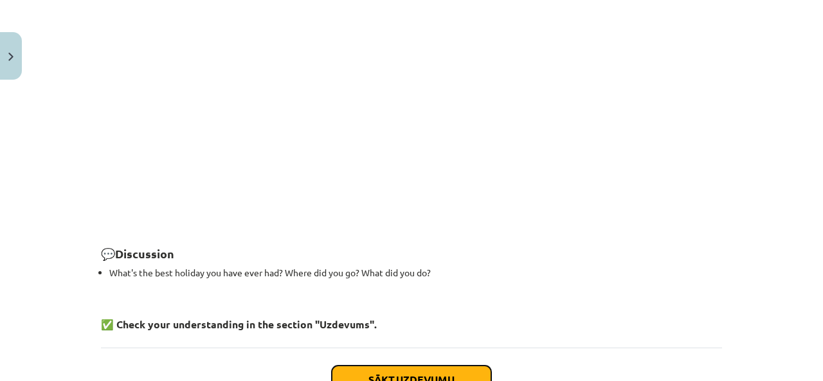
click at [423, 366] on button "Sākt uzdevumu" at bounding box center [411, 380] width 159 height 28
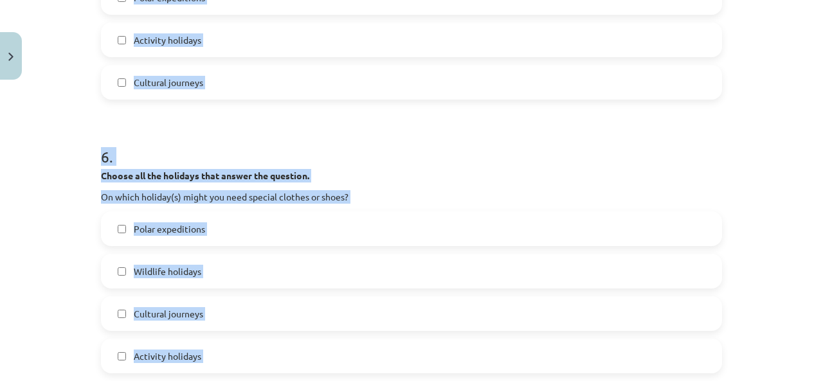
scroll to position [1811, 0]
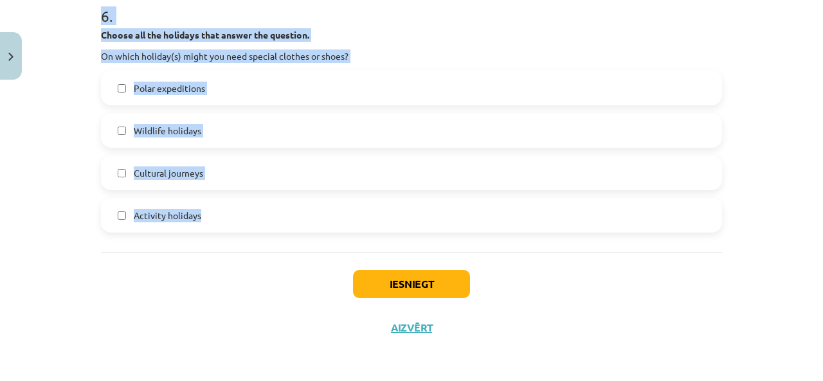
drag, startPoint x: 132, startPoint y: 272, endPoint x: 314, endPoint y: 232, distance: 185.7
copy form "1 . Choose all the holidays that answer the question. On which holiday(s) can y…"
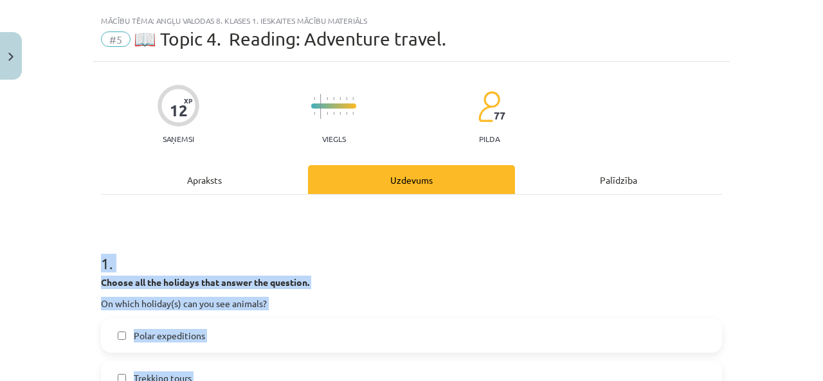
scroll to position [10, 0]
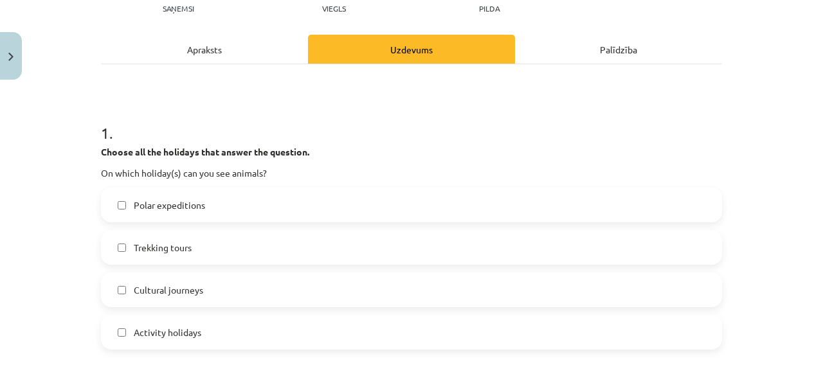
scroll to position [160, 0]
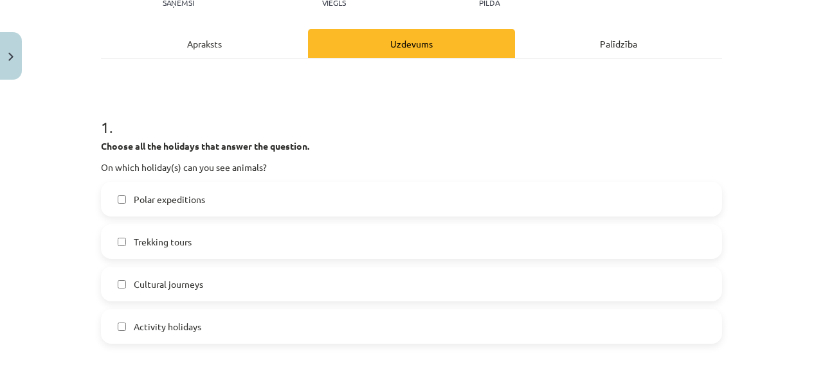
drag, startPoint x: 197, startPoint y: 191, endPoint x: 187, endPoint y: 209, distance: 20.4
click at [196, 193] on label "Polar expeditions" at bounding box center [411, 199] width 619 height 32
drag, startPoint x: 184, startPoint y: 223, endPoint x: 180, endPoint y: 230, distance: 8.1
click at [183, 224] on div "Polar expeditions Trekking tours Cultural journeys Activity holidays" at bounding box center [411, 263] width 621 height 162
click at [180, 242] on span "Trekking tours" at bounding box center [163, 242] width 58 height 14
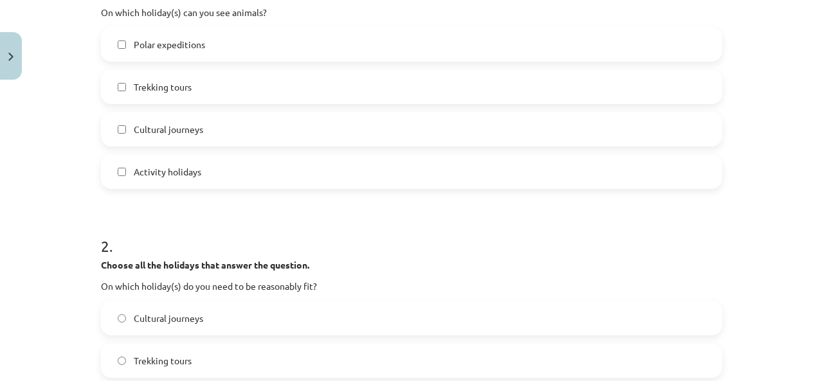
scroll to position [460, 0]
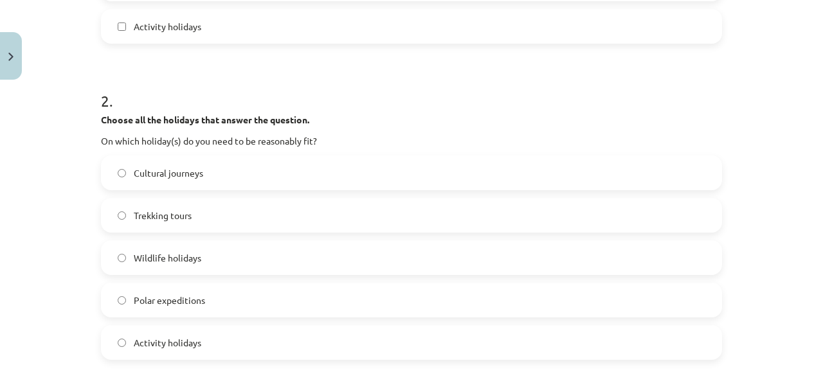
click at [175, 208] on label "Trekking tours" at bounding box center [411, 215] width 619 height 32
drag, startPoint x: 156, startPoint y: 293, endPoint x: 157, endPoint y: 305, distance: 12.9
click at [157, 304] on label "Polar expeditions" at bounding box center [411, 300] width 619 height 32
click at [148, 345] on span "Activity holidays" at bounding box center [168, 343] width 68 height 14
click at [165, 345] on span "Activity holidays" at bounding box center [168, 343] width 68 height 14
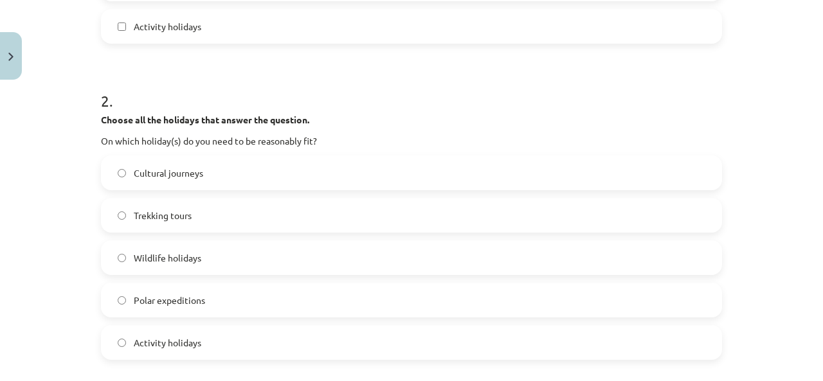
click at [268, 342] on label "Activity holidays" at bounding box center [411, 343] width 619 height 32
click at [190, 215] on label "Trekking tours" at bounding box center [411, 215] width 619 height 32
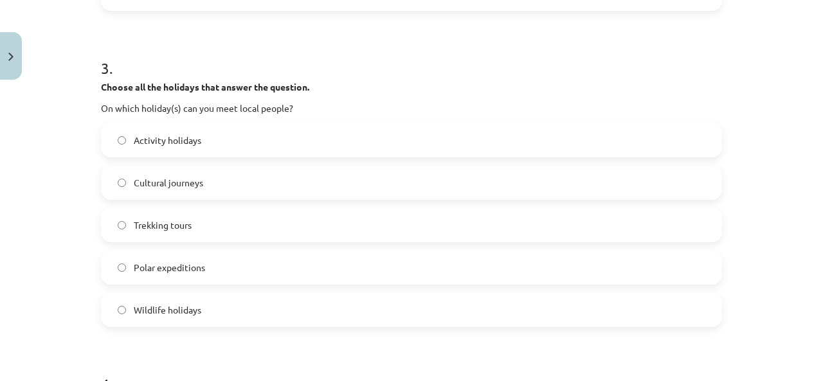
scroll to position [911, 0]
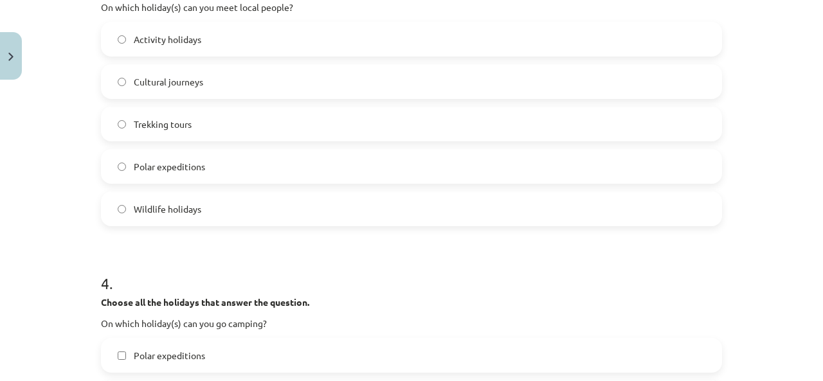
click at [217, 108] on label "Trekking tours" at bounding box center [411, 124] width 619 height 32
click at [213, 70] on label "Cultural journeys" at bounding box center [411, 82] width 619 height 32
click at [220, 37] on label "Activity holidays" at bounding box center [411, 39] width 619 height 32
click at [188, 87] on span "Cultural journeys" at bounding box center [168, 82] width 69 height 14
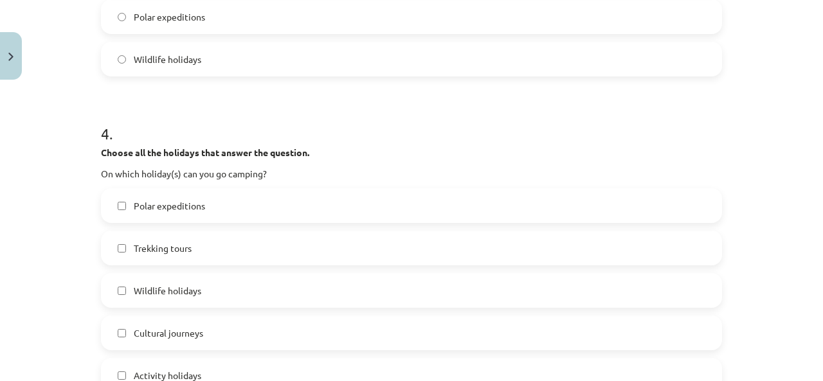
scroll to position [1210, 0]
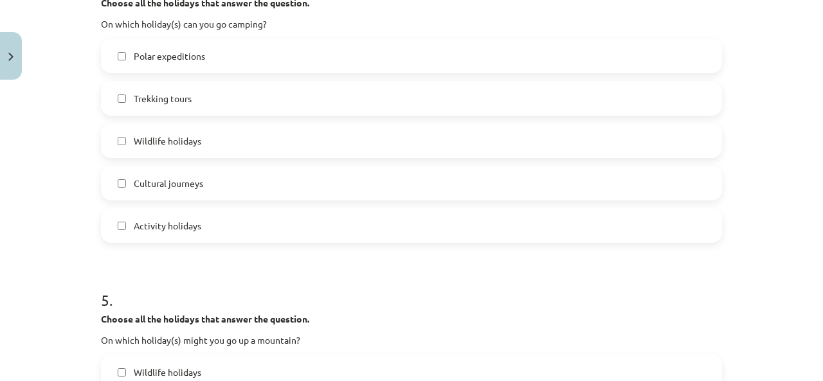
click at [181, 60] on span "Polar expeditions" at bounding box center [169, 57] width 71 height 14
click at [166, 89] on label "Trekking tours" at bounding box center [411, 98] width 619 height 32
drag, startPoint x: 159, startPoint y: 140, endPoint x: 154, endPoint y: 149, distance: 10.1
click at [157, 141] on span "Wildlife holidays" at bounding box center [168, 141] width 68 height 14
click at [157, 230] on span "Activity holidays" at bounding box center [168, 226] width 68 height 14
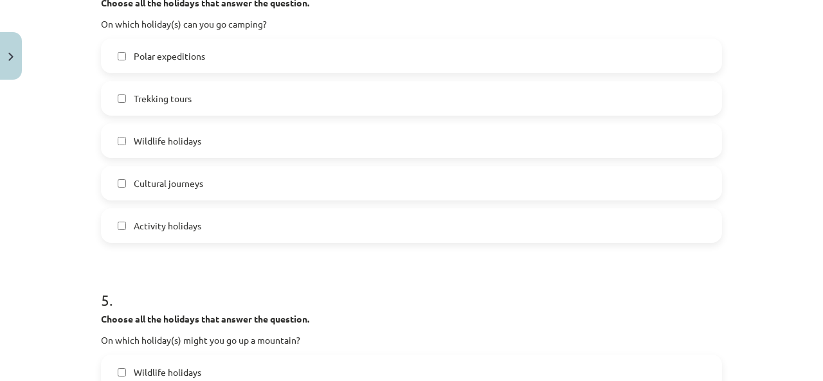
click at [171, 140] on span "Wildlife holidays" at bounding box center [168, 141] width 68 height 14
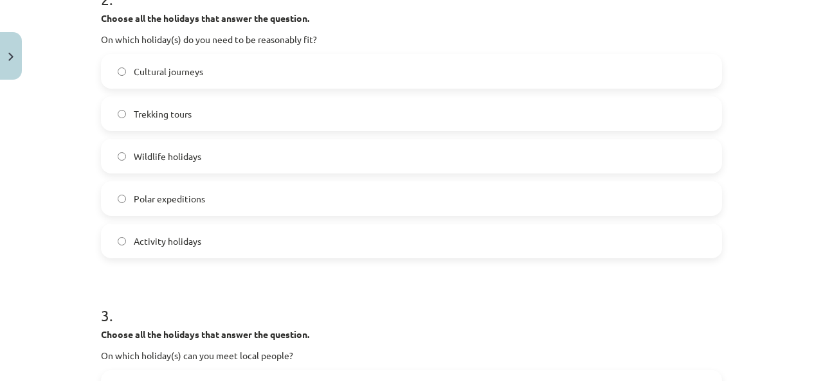
scroll to position [460, 0]
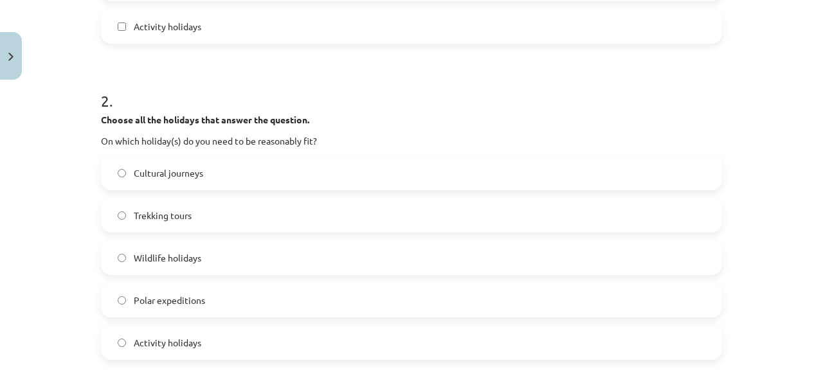
click at [231, 165] on label "Cultural journeys" at bounding box center [411, 173] width 619 height 32
drag, startPoint x: 188, startPoint y: 271, endPoint x: 171, endPoint y: 278, distance: 18.2
click at [178, 275] on div "Wildlife holidays" at bounding box center [411, 258] width 621 height 35
click at [167, 255] on span "Wildlife holidays" at bounding box center [168, 258] width 68 height 14
click at [158, 297] on span "Polar expeditions" at bounding box center [169, 301] width 71 height 14
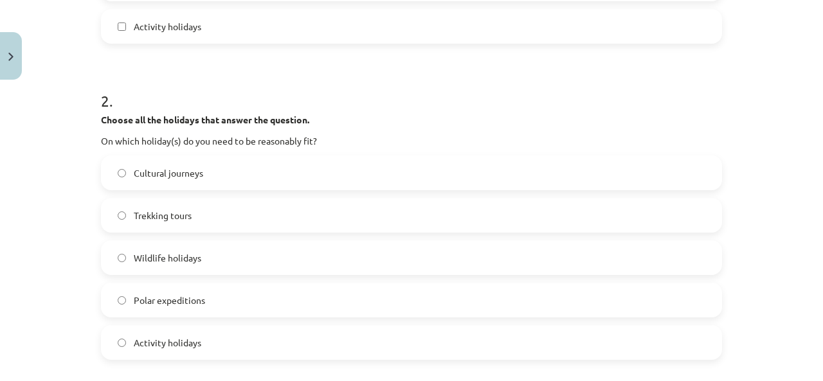
click at [160, 217] on span "Trekking tours" at bounding box center [163, 216] width 58 height 14
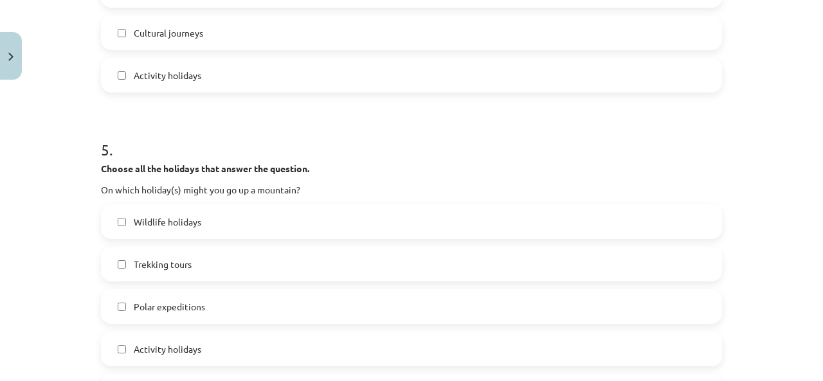
scroll to position [1511, 0]
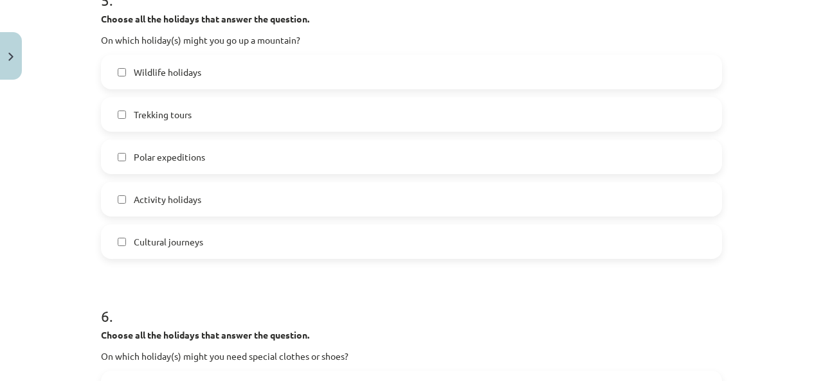
drag, startPoint x: 149, startPoint y: 77, endPoint x: 148, endPoint y: 87, distance: 10.4
click at [149, 77] on span "Wildlife holidays" at bounding box center [168, 73] width 68 height 14
click at [153, 109] on span "Trekking tours" at bounding box center [163, 115] width 58 height 14
click at [149, 118] on span "Trekking tours" at bounding box center [163, 115] width 58 height 14
click at [146, 48] on div "5 . Choose all the holidays that answer the question. On which holiday(s) might…" at bounding box center [411, 113] width 621 height 291
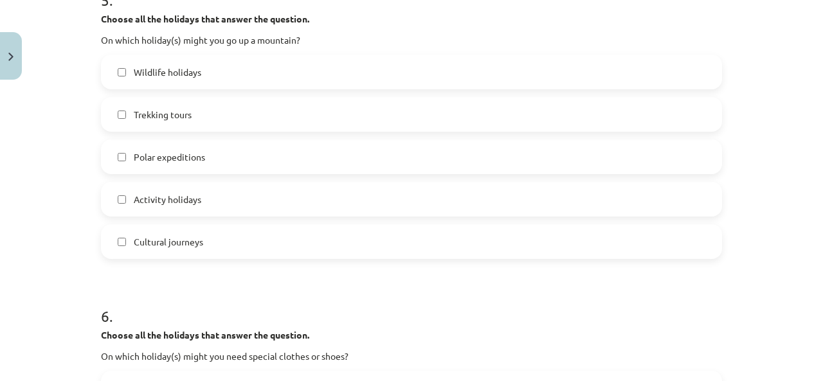
click at [144, 63] on label "Wildlife holidays" at bounding box center [411, 72] width 619 height 32
drag, startPoint x: 134, startPoint y: 110, endPoint x: 135, endPoint y: 125, distance: 15.5
click at [135, 111] on span "Trekking tours" at bounding box center [163, 115] width 58 height 14
drag, startPoint x: 131, startPoint y: 145, endPoint x: 131, endPoint y: 167, distance: 21.9
click at [131, 151] on label "Polar expeditions" at bounding box center [411, 157] width 619 height 32
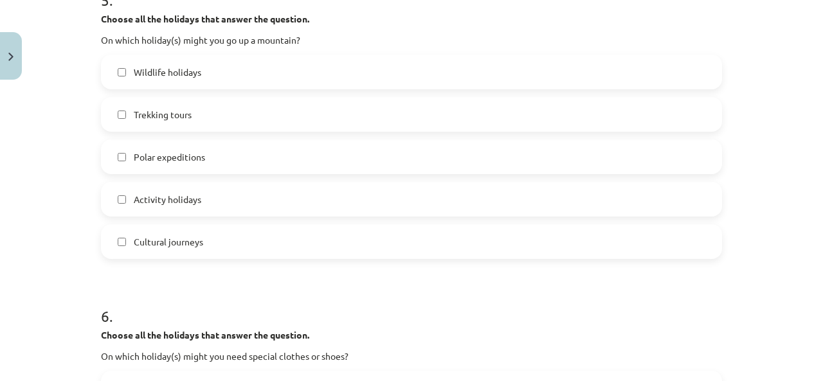
click at [134, 186] on label "Activity holidays" at bounding box center [411, 199] width 619 height 32
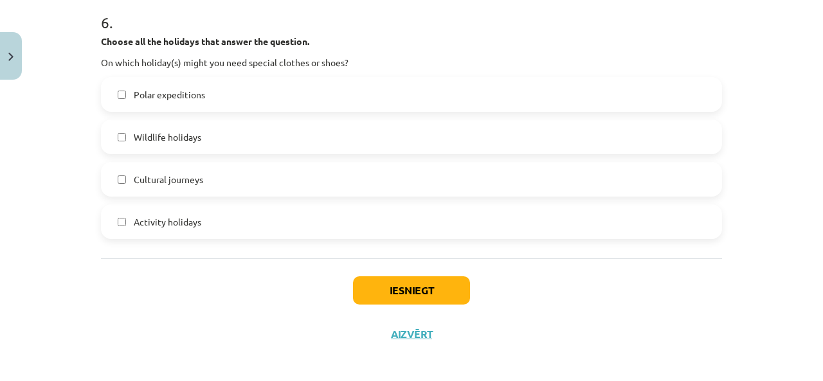
scroll to position [1811, 0]
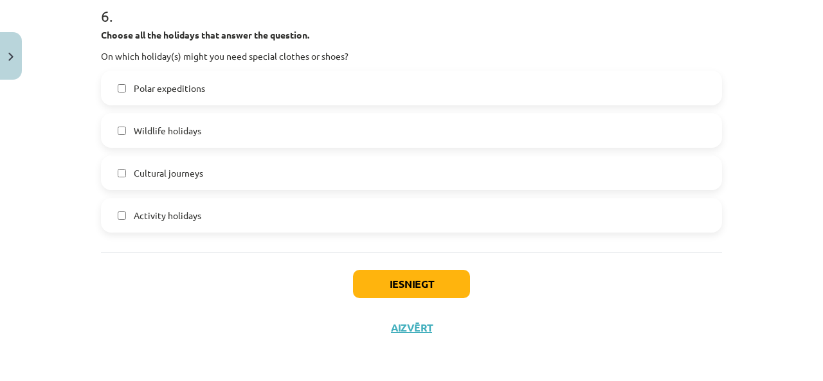
click at [168, 83] on span "Polar expeditions" at bounding box center [169, 89] width 71 height 14
drag, startPoint x: 155, startPoint y: 115, endPoint x: 149, endPoint y: 129, distance: 15.3
click at [151, 123] on label "Wildlife holidays" at bounding box center [411, 130] width 619 height 32
click at [142, 167] on span "Cultural journeys" at bounding box center [168, 174] width 69 height 14
click at [153, 129] on span "Wildlife holidays" at bounding box center [168, 131] width 68 height 14
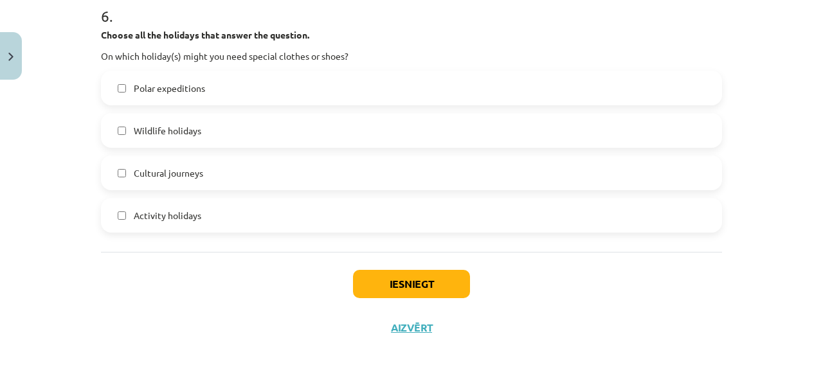
click at [174, 177] on span "Cultural journeys" at bounding box center [168, 174] width 69 height 14
drag, startPoint x: 166, startPoint y: 202, endPoint x: 172, endPoint y: 213, distance: 12.7
click at [166, 203] on label "Activity holidays" at bounding box center [411, 215] width 619 height 32
click at [404, 287] on button "Iesniegt" at bounding box center [411, 284] width 117 height 28
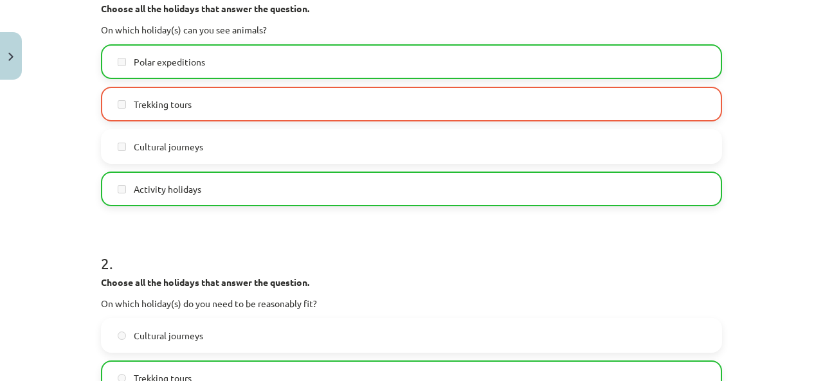
scroll to position [160, 0]
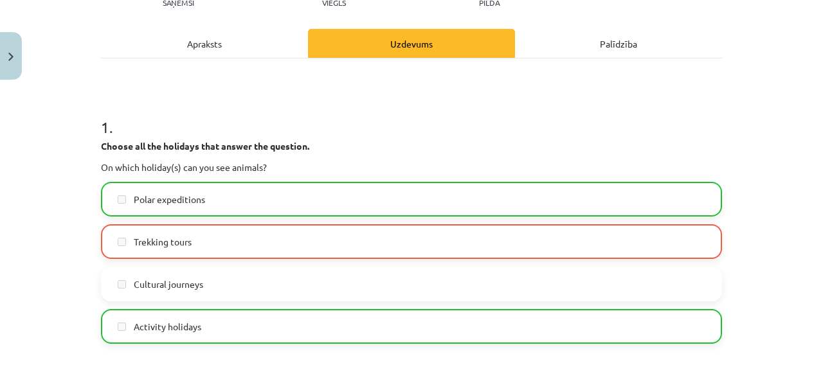
click at [224, 332] on label "Activity holidays" at bounding box center [411, 327] width 619 height 32
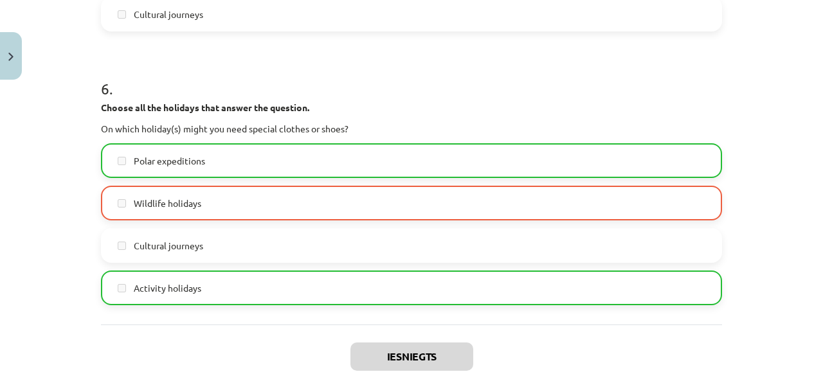
scroll to position [1811, 0]
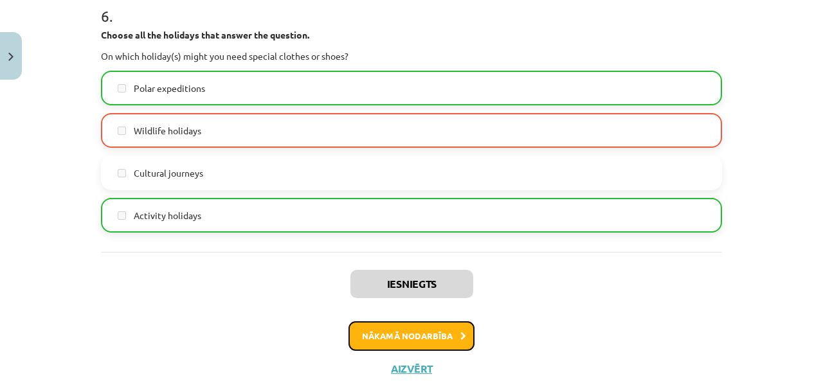
click at [390, 333] on button "Nākamā nodarbība" at bounding box center [412, 337] width 126 height 30
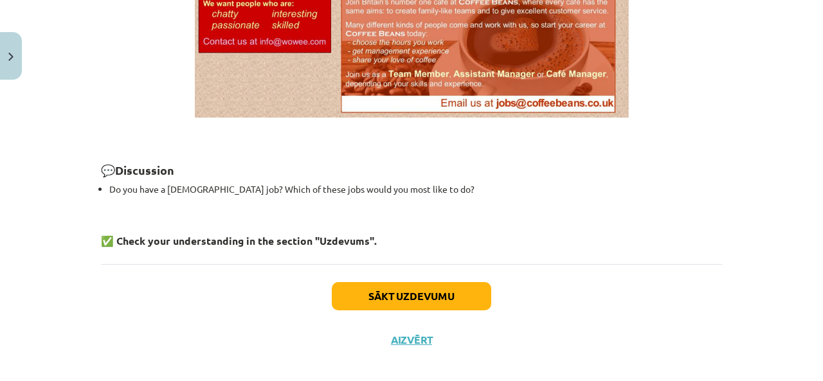
scroll to position [1050, 0]
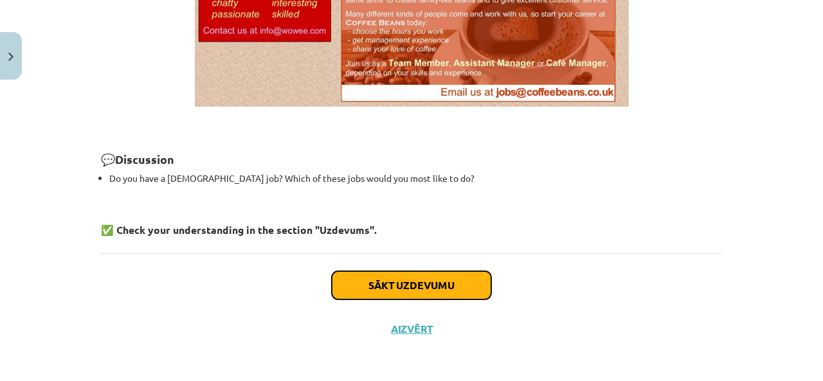
click at [418, 280] on button "Sākt uzdevumu" at bounding box center [411, 285] width 159 height 28
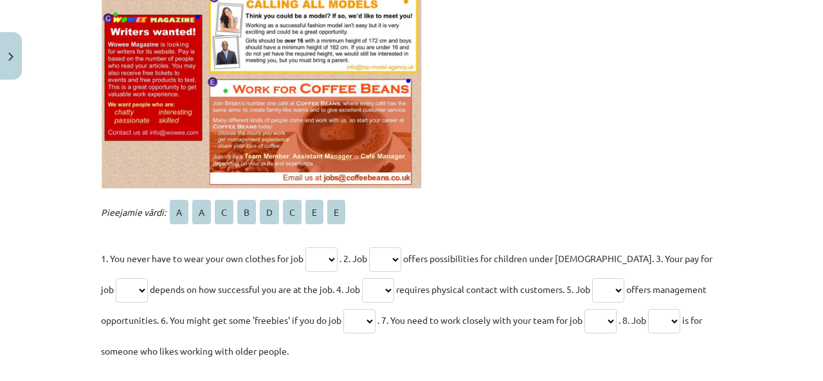
scroll to position [482, 0]
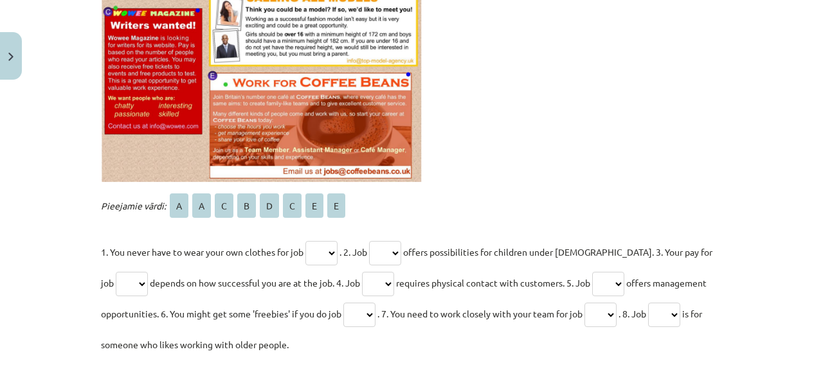
click at [323, 246] on select "* * * * * * * *" at bounding box center [321, 253] width 32 height 24
click at [519, 172] on p at bounding box center [411, 11] width 621 height 344
click at [318, 253] on select "* * * * * * * *" at bounding box center [321, 253] width 32 height 24
click at [320, 253] on select "* * * * * * * *" at bounding box center [321, 253] width 32 height 24
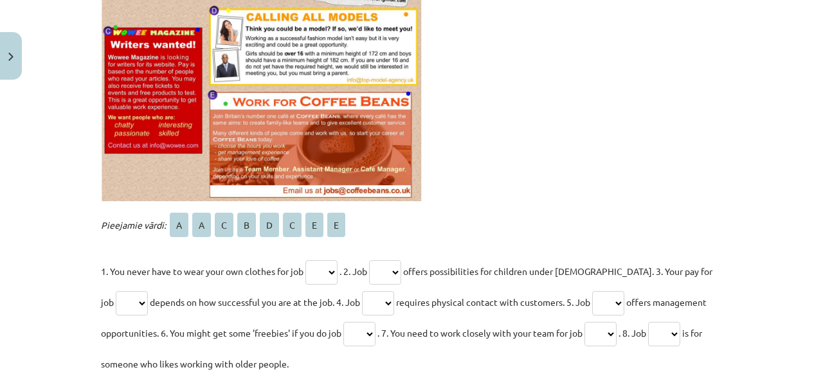
scroll to position [600, 0]
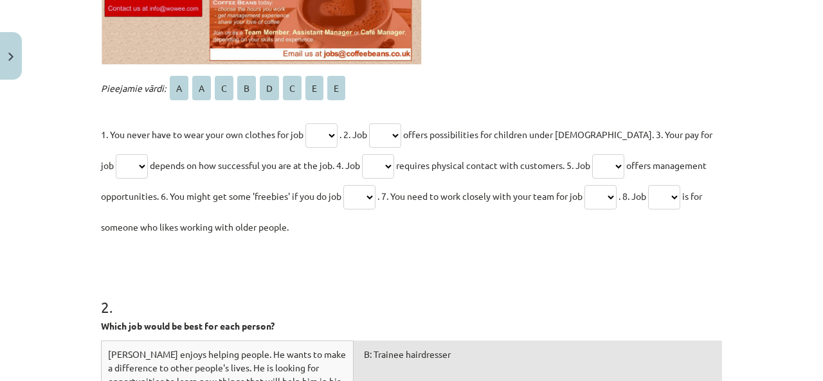
click at [310, 134] on select "* * * * * * * *" at bounding box center [321, 135] width 32 height 24
click at [467, 95] on p "Pieejamie vārdi: A A C B D C E E" at bounding box center [411, 88] width 621 height 31
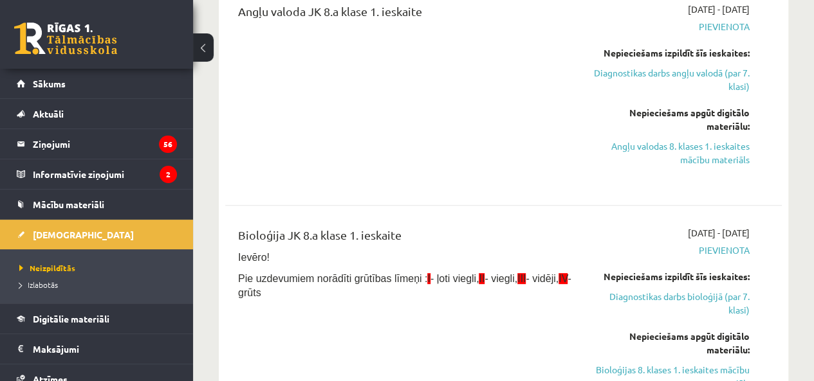
scroll to position [300, 0]
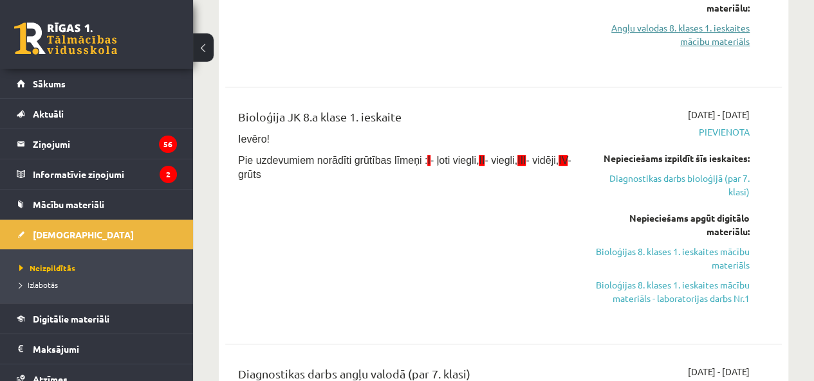
click at [725, 37] on link "Angļu valodas 8. klases 1. ieskaites mācību materiāls" at bounding box center [671, 34] width 158 height 27
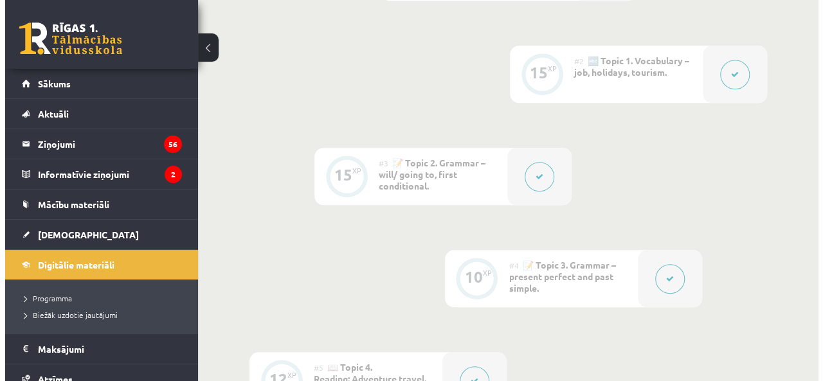
scroll to position [750, 0]
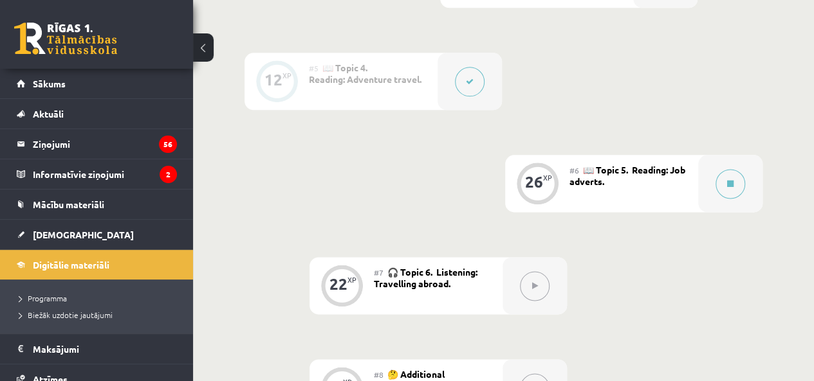
click at [471, 74] on button at bounding box center [470, 82] width 30 height 30
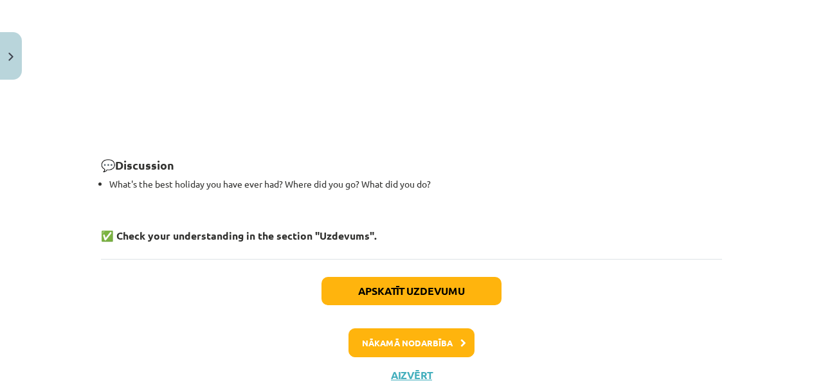
scroll to position [1941, 0]
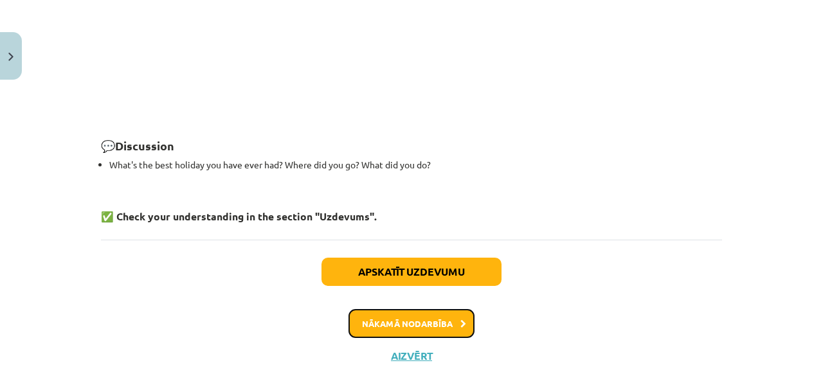
click at [412, 309] on button "Nākamā nodarbība" at bounding box center [412, 324] width 126 height 30
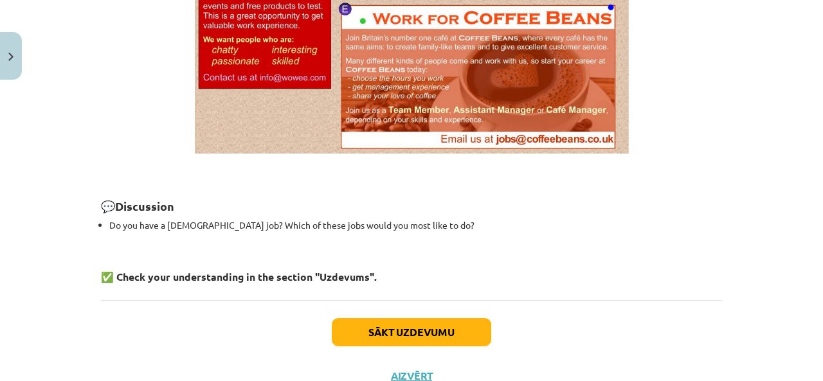
scroll to position [1063, 0]
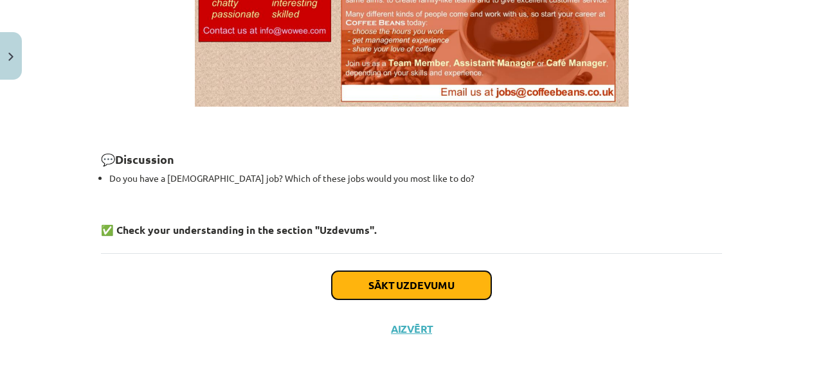
click at [367, 284] on button "Sākt uzdevumu" at bounding box center [411, 285] width 159 height 28
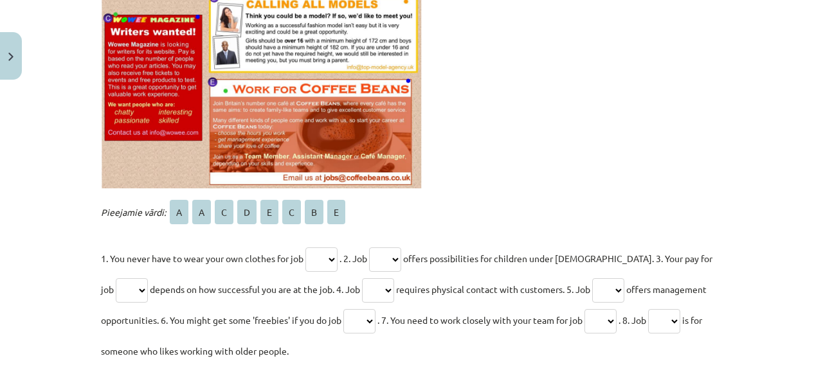
scroll to position [482, 0]
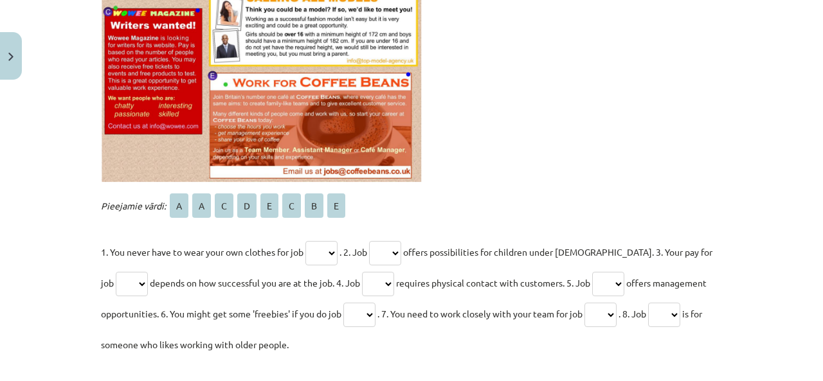
click at [313, 253] on select "* * * * * * * *" at bounding box center [321, 253] width 32 height 24
select select "*"
click at [305, 241] on select "* * * * * * * *" at bounding box center [321, 253] width 32 height 24
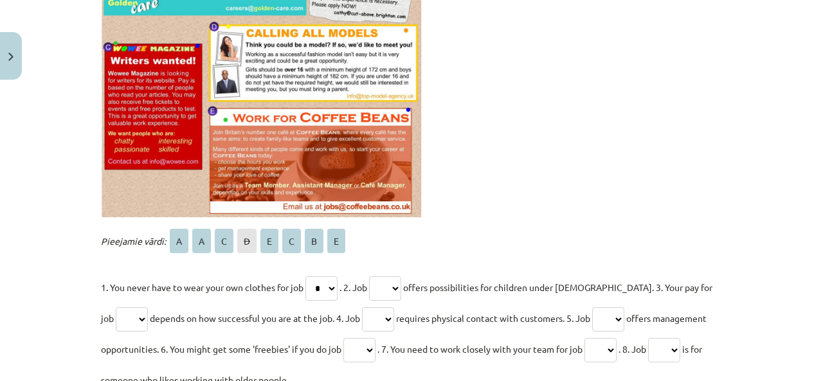
scroll to position [632, 0]
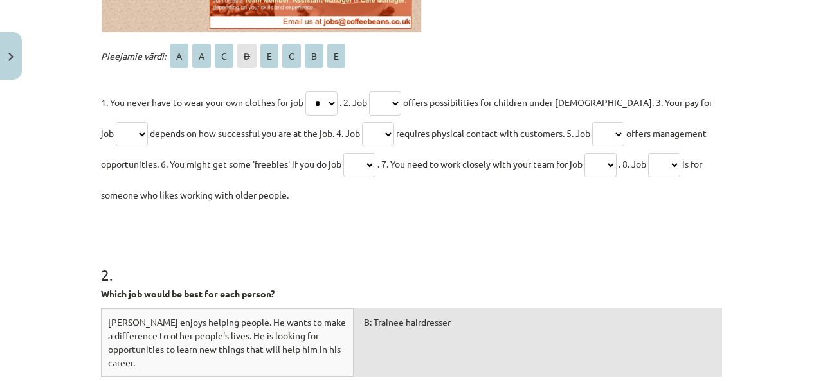
drag, startPoint x: 86, startPoint y: 38, endPoint x: 329, endPoint y: 203, distance: 293.4
click at [329, 203] on div "Mācību tēma: Angļu valodas 8. klases 1. ieskaites mācību materiāls #6 📖 Topic 5…" at bounding box center [411, 190] width 823 height 381
copy div "Pieejamie vārdi: A A C D E C B E 1. You never have to wear your own clothes for…"
click at [391, 102] on select "* * * * * * * *" at bounding box center [385, 103] width 32 height 24
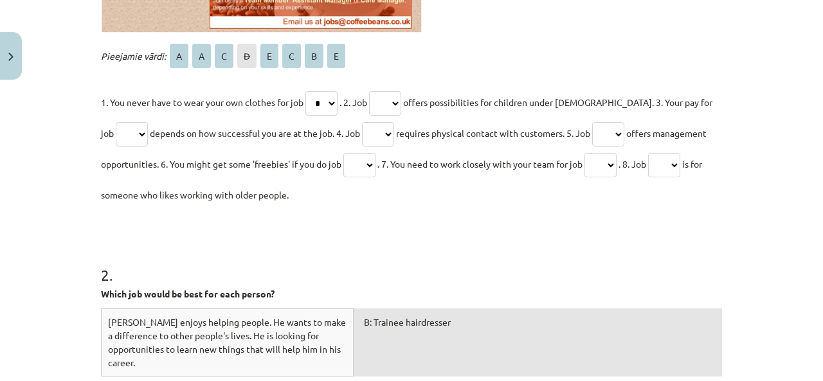
select select "*"
click at [373, 91] on select "* * * * * * * *" at bounding box center [385, 103] width 32 height 24
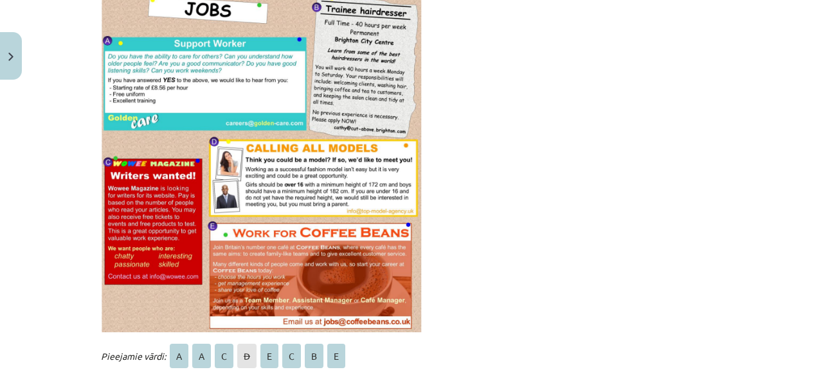
scroll to position [482, 0]
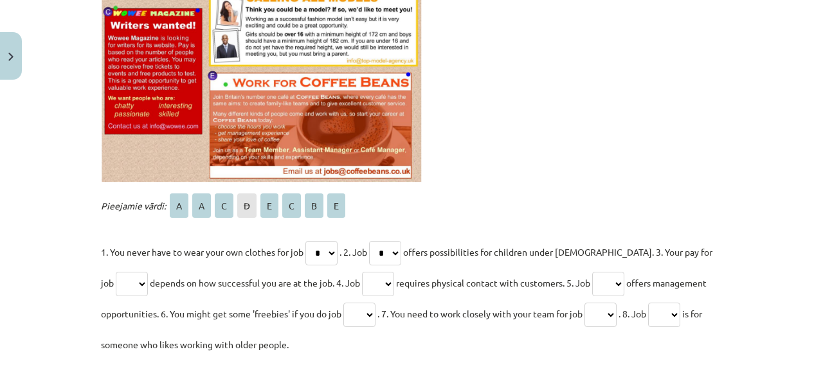
click at [318, 250] on select "* * * * * * * *" at bounding box center [321, 253] width 32 height 24
select select "*"
click at [305, 241] on select "* * * * * * * *" at bounding box center [321, 253] width 32 height 24
click at [116, 282] on select "* * * * * * * *" at bounding box center [132, 284] width 32 height 24
select select "*"
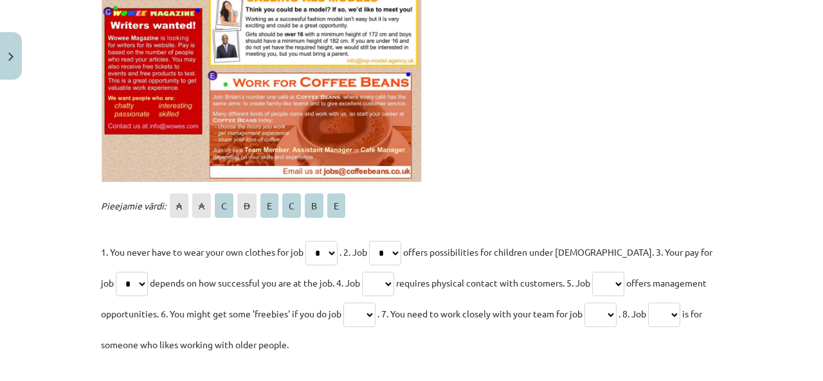
click at [116, 272] on select "* * * * * * * *" at bounding box center [132, 284] width 32 height 24
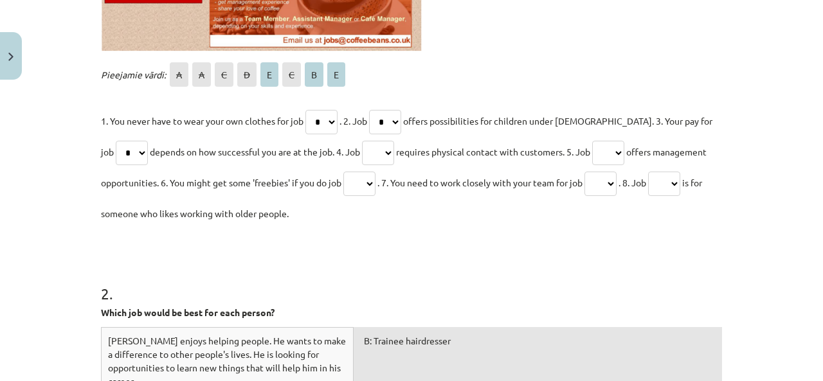
scroll to position [632, 0]
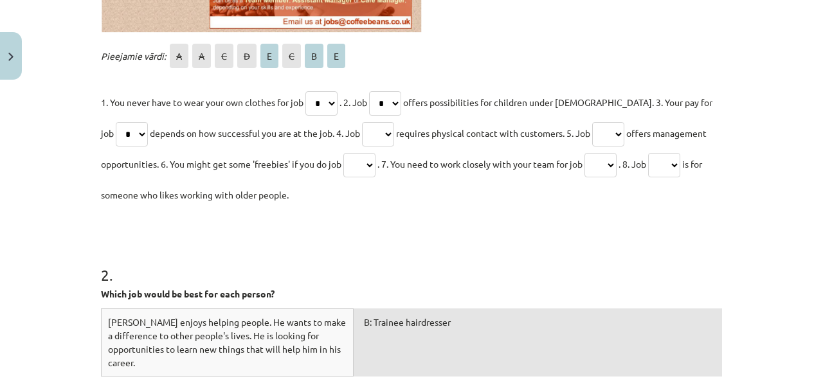
click at [375, 129] on select "* * * * * * * *" at bounding box center [378, 134] width 32 height 24
select select "*"
click at [362, 122] on select "* * * * * * * *" at bounding box center [378, 134] width 32 height 24
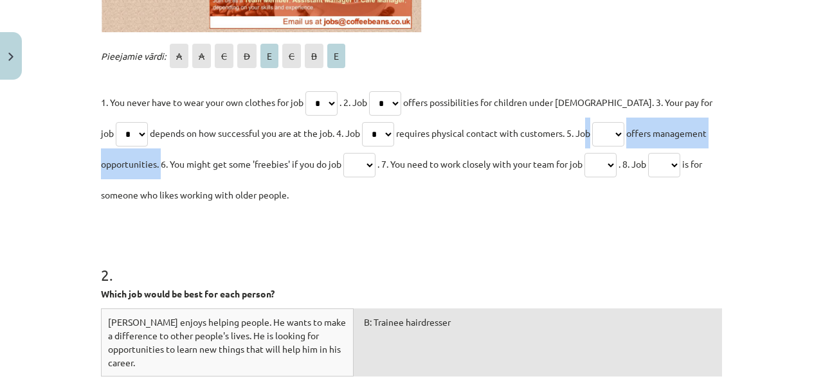
drag, startPoint x: 577, startPoint y: 136, endPoint x: 156, endPoint y: 165, distance: 422.3
click at [156, 165] on p "1. You never have to wear your own clothes for job * * * * * * * * . 2. Job * *…" at bounding box center [411, 148] width 621 height 123
copy p "ob * * * * * * * * offers management opportunities."
click at [605, 131] on select "* * * * * * * *" at bounding box center [608, 134] width 32 height 24
click at [592, 122] on select "* * * * * * * *" at bounding box center [608, 134] width 32 height 24
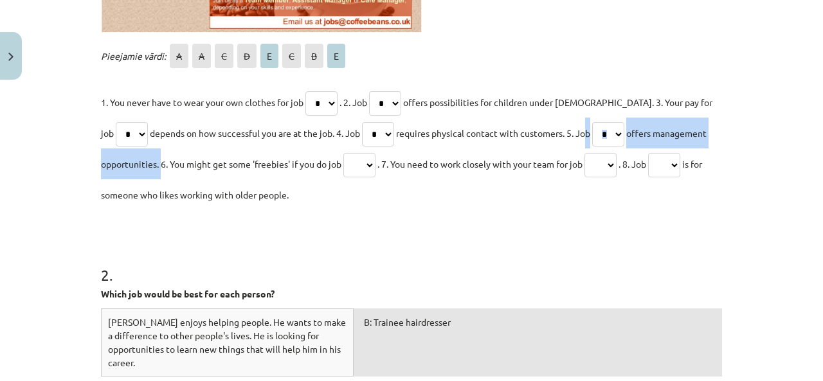
click at [605, 127] on select "* * * * * * * *" at bounding box center [608, 134] width 32 height 24
select select "*"
click at [592, 122] on select "* * * * * * * *" at bounding box center [608, 134] width 32 height 24
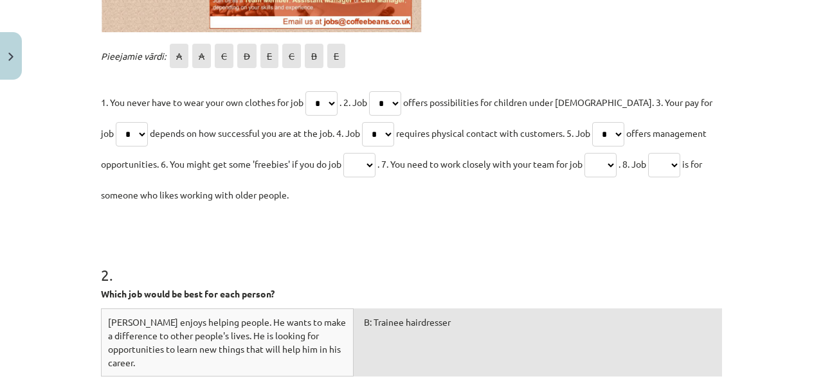
click at [572, 201] on p "1. You never have to wear your own clothes for job * * * * * * * * . 2. Job * *…" at bounding box center [411, 148] width 621 height 123
click at [680, 155] on select "* * * * * * * *" at bounding box center [664, 165] width 32 height 24
select select "*"
click at [659, 153] on select "* * * * * * * *" at bounding box center [664, 165] width 32 height 24
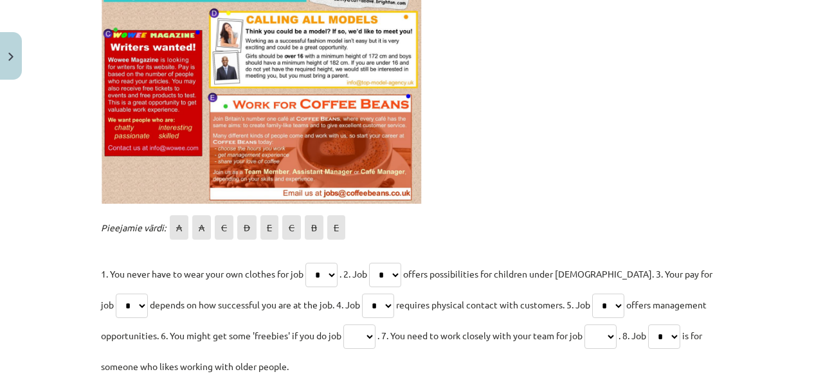
scroll to position [482, 0]
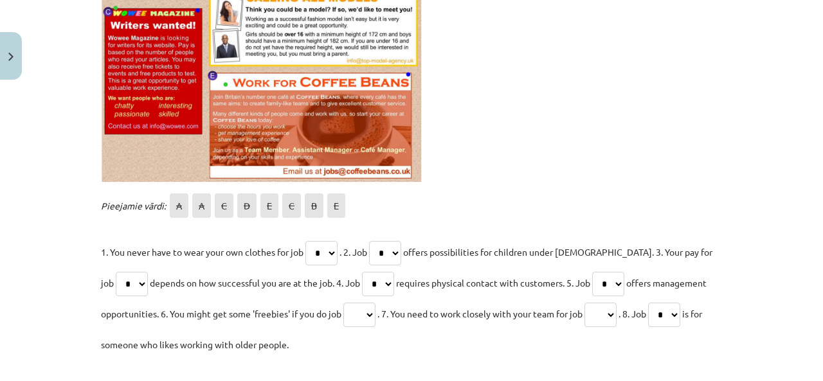
drag, startPoint x: 165, startPoint y: 312, endPoint x: 352, endPoint y: 317, distance: 187.9
click at [352, 317] on p "1. You never have to wear your own clothes for job * * * * * * * * . 2. Job * *…" at bounding box center [411, 298] width 621 height 123
copy span "You might get some 'freebies' if you do job"
click at [525, 174] on p at bounding box center [411, 11] width 621 height 344
click at [342, 309] on p "1. You never have to wear your own clothes for job * * * * * * * * . 2. Job * *…" at bounding box center [411, 298] width 621 height 123
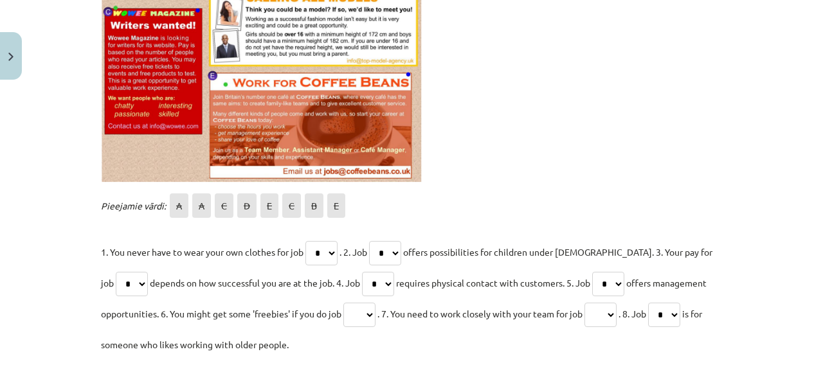
click at [346, 316] on select "* * * * * * * *" at bounding box center [359, 315] width 32 height 24
select select "*"
click at [343, 303] on select "* * * * * * * *" at bounding box center [359, 315] width 32 height 24
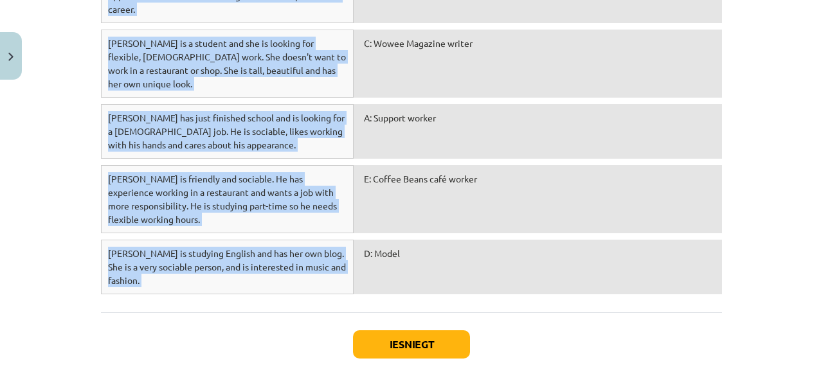
scroll to position [1003, 0]
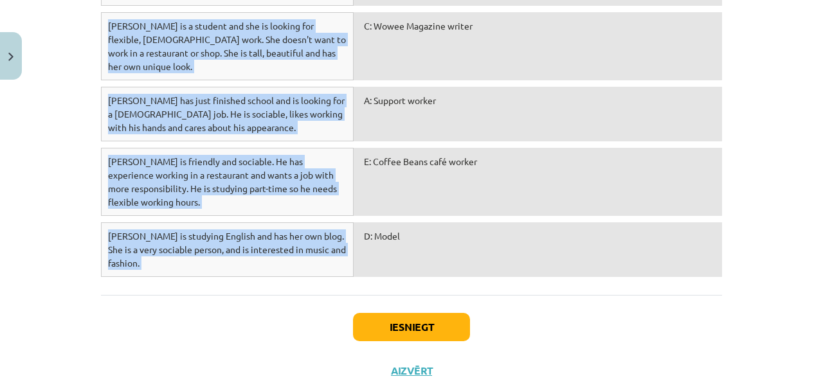
drag, startPoint x: 89, startPoint y: 125, endPoint x: 498, endPoint y: 230, distance: 423.0
click at [498, 230] on div "Mācību tēma: Angļu valodas 8. klases 1. ieskaites mācību materiāls #6 📖 Topic 5…" at bounding box center [411, 190] width 823 height 381
copy div "2 . Which job would be best for each person? Dewei enjoys helping people. He wa…"
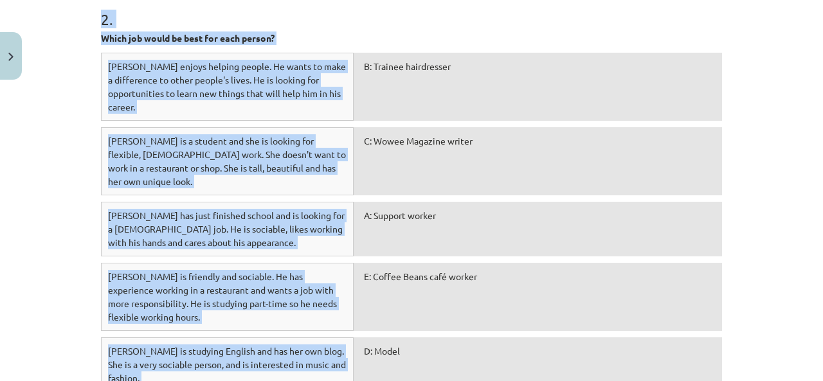
scroll to position [703, 0]
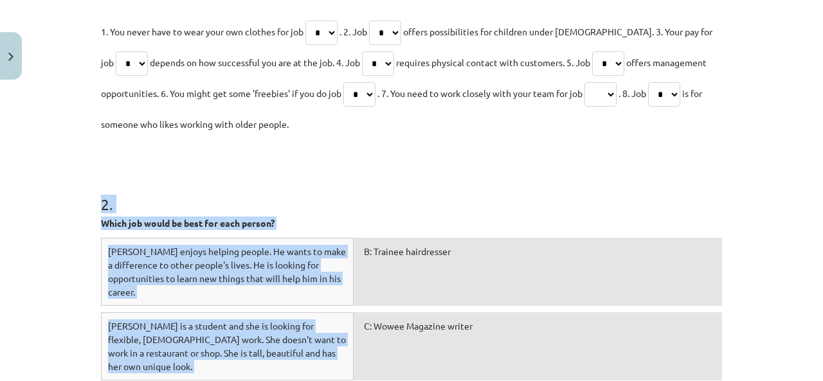
click at [191, 156] on div "2 . Which job would be best for each person? Dewei enjoys helping people. He wa…" at bounding box center [411, 365] width 621 height 437
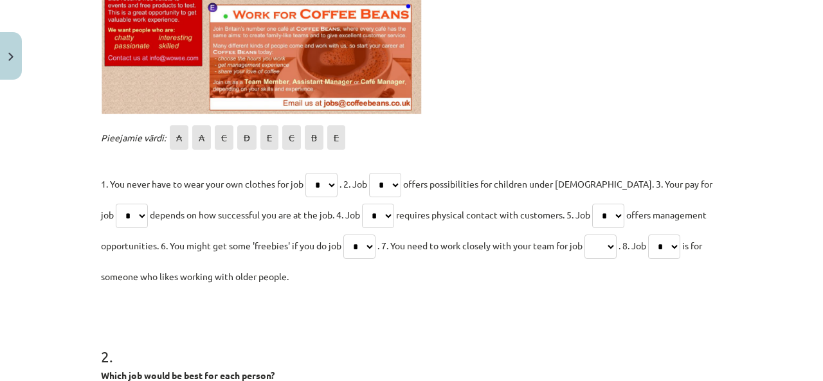
scroll to position [587, 0]
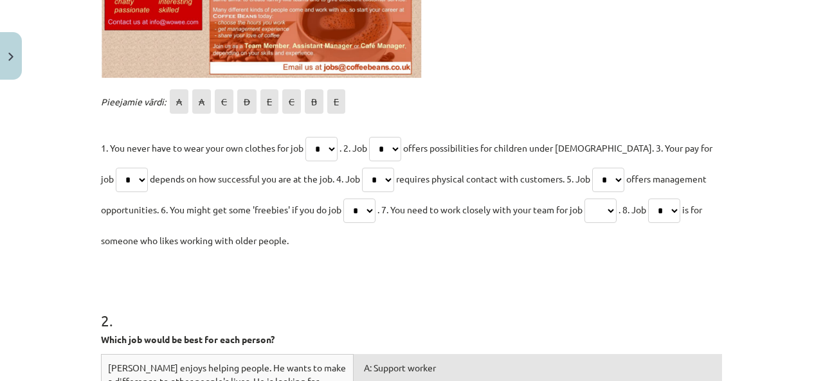
drag, startPoint x: 93, startPoint y: 146, endPoint x: 323, endPoint y: 244, distance: 249.8
click at [323, 244] on div "26 XP Saņemsi Sarežģīts 77 pilda Apraksts Uzdevums Palīdzība 1 . Fill the gaps …" at bounding box center [411, 154] width 637 height 1311
click at [323, 244] on p "1. You never have to wear your own clothes for job * * * * * * * * . 2. Job * *…" at bounding box center [411, 193] width 621 height 123
copy p "1. You never have to wear your own clothes for job * * * * * * * * . 2. Job * *…"
drag, startPoint x: 131, startPoint y: 164, endPoint x: 298, endPoint y: 248, distance: 187.0
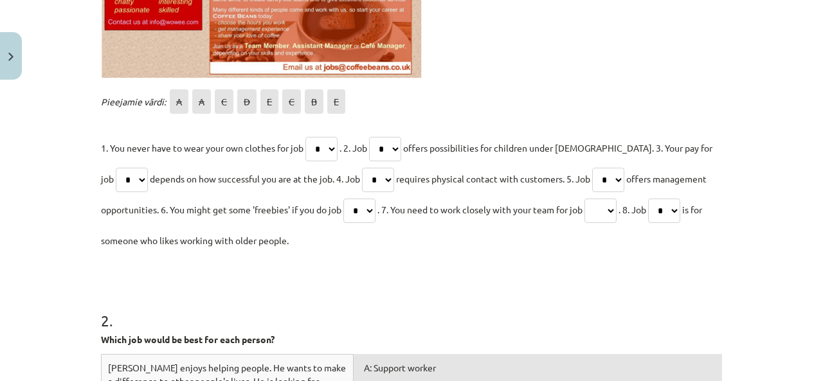
click at [298, 248] on div "26 XP Saņemsi Sarežģīts 77 pilda Apraksts Uzdevums Palīdzība 1 . Fill the gaps …" at bounding box center [411, 154] width 637 height 1311
click at [611, 204] on select "* * * * * * * *" at bounding box center [601, 211] width 32 height 24
select select "*"
click at [590, 199] on select "* * * * * * * *" at bounding box center [601, 211] width 32 height 24
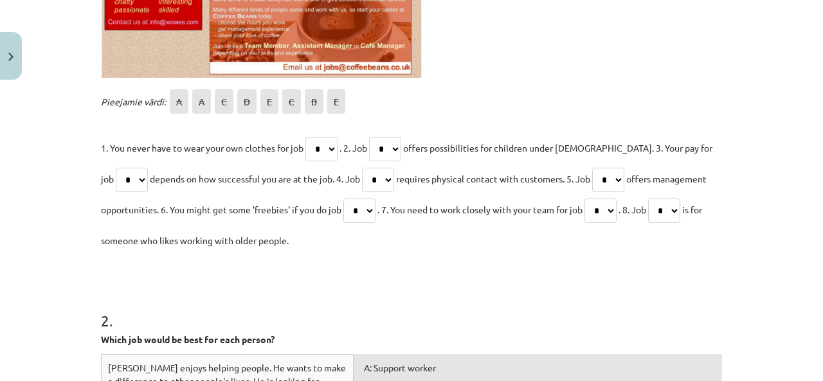
click at [675, 220] on select "* * * * * * * *" at bounding box center [664, 211] width 32 height 24
select select "*"
click at [659, 199] on select "* * * * * * * *" at bounding box center [664, 211] width 32 height 24
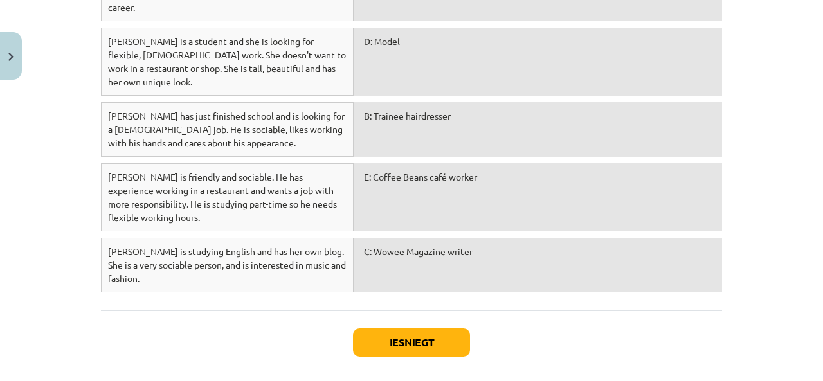
scroll to position [1003, 0]
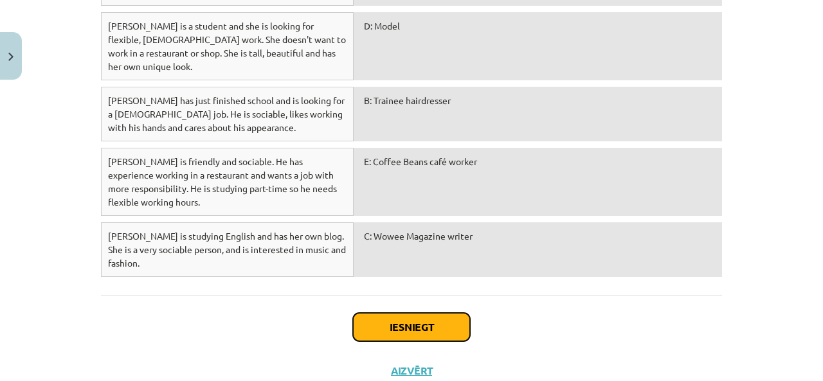
click at [439, 313] on button "Iesniegt" at bounding box center [411, 327] width 117 height 28
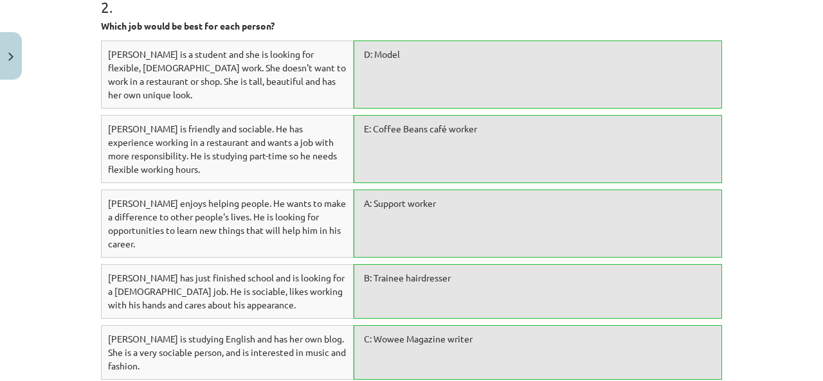
scroll to position [1043, 0]
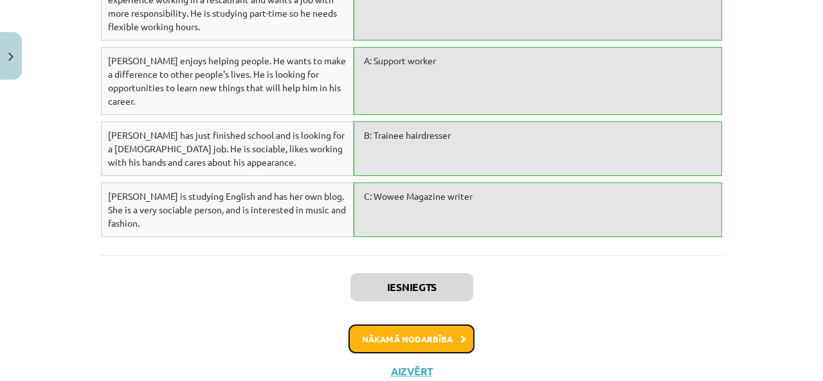
click at [400, 325] on button "Nākamā nodarbība" at bounding box center [412, 340] width 126 height 30
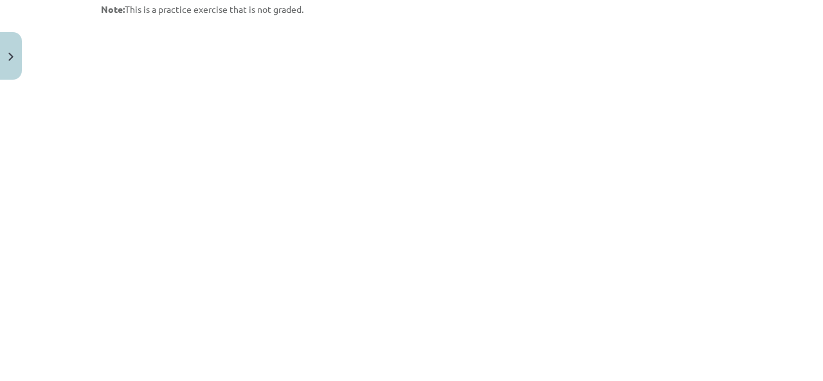
scroll to position [632, 0]
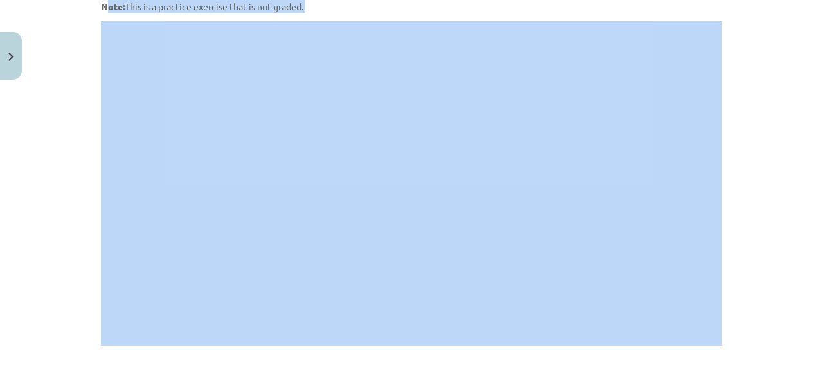
drag, startPoint x: 100, startPoint y: 8, endPoint x: 769, endPoint y: 278, distance: 721.9
click at [769, 305] on div "Mācību tēma: Angļu valodas 8. klases 1. ieskaites mācību materiāls #7 🎧 Topic 6…" at bounding box center [411, 190] width 823 height 381
click at [772, 159] on div "Mācību tēma: Angļu valodas 8. klases 1. ieskaites mācību materiāls #7 🎧 Topic 6…" at bounding box center [411, 190] width 823 height 381
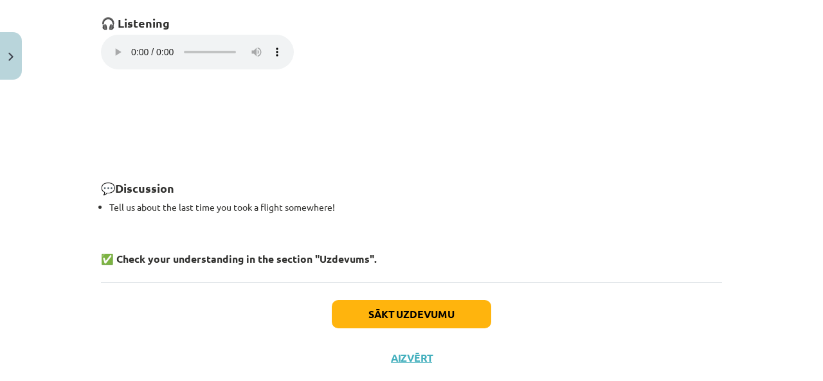
scroll to position [1037, 0]
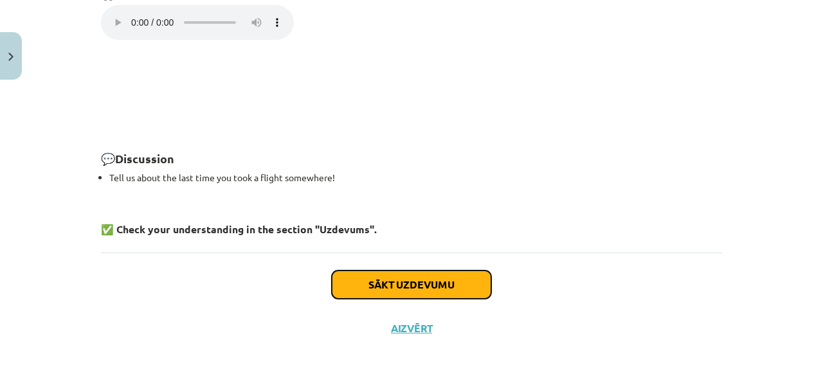
click at [379, 281] on button "Sākt uzdevumu" at bounding box center [411, 285] width 159 height 28
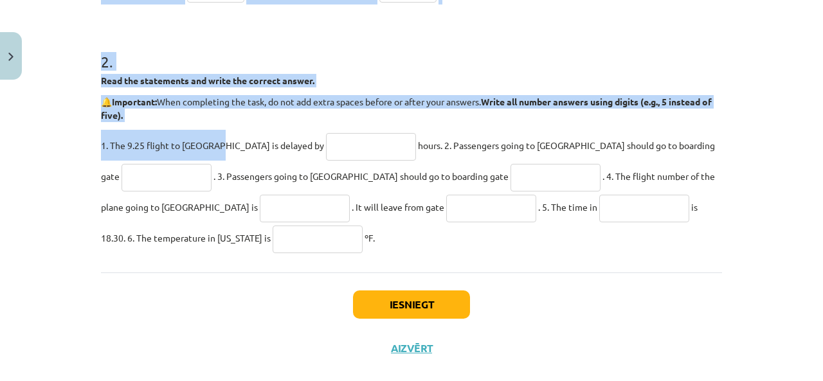
scroll to position [445, 0]
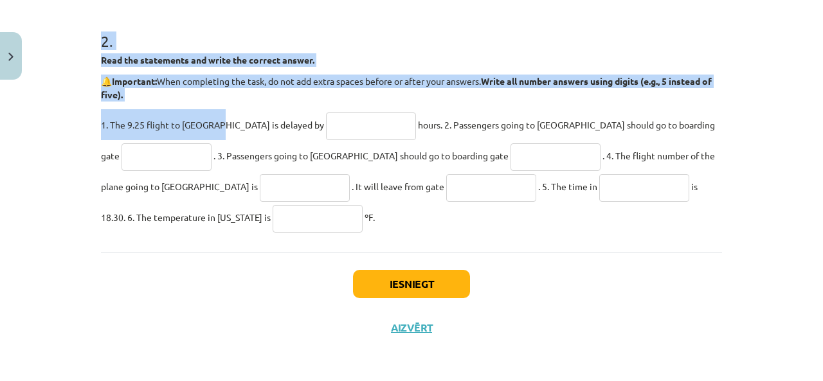
drag, startPoint x: 64, startPoint y: 100, endPoint x: 332, endPoint y: 250, distance: 306.7
click at [332, 250] on div "Mācību tēma: Angļu valodas 8. klases 1. ieskaites mācību materiāls #7 🎧 Topic 6…" at bounding box center [411, 190] width 823 height 381
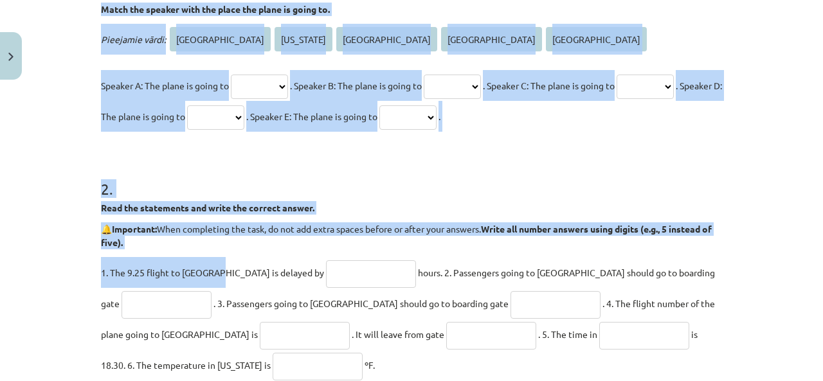
scroll to position [145, 0]
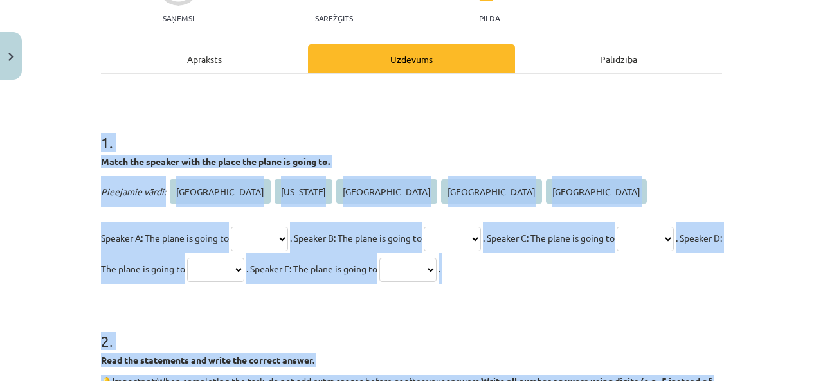
click at [440, 98] on div "1 . Match the speaker with the place the plane is going to. Pieejamie vārdi: Ro…" at bounding box center [411, 313] width 621 height 478
click at [76, 118] on div "Mācību tēma: Angļu valodas 8. klases 1. ieskaites mācību materiāls #7 🎧 Topic 6…" at bounding box center [411, 190] width 823 height 381
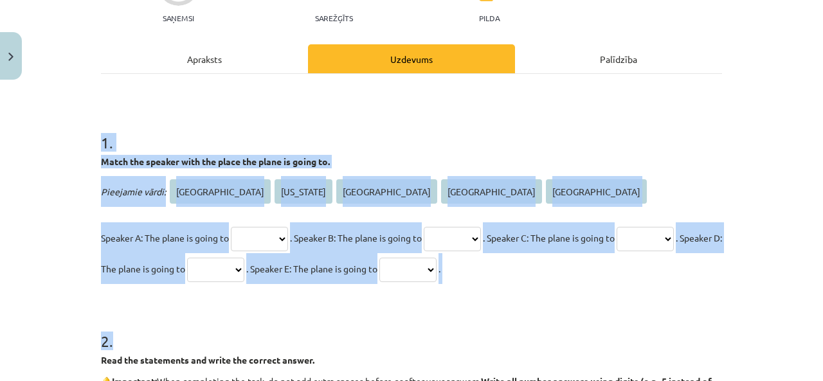
drag, startPoint x: 73, startPoint y: 118, endPoint x: 650, endPoint y: 285, distance: 600.0
click at [650, 285] on div "Mācību tēma: Angļu valodas 8. klases 1. ieskaites mācību materiāls #7 🎧 Topic 6…" at bounding box center [411, 190] width 823 height 381
click at [230, 80] on div "1 . Match the speaker with the place the plane is going to. Pieejamie vārdi: Ro…" at bounding box center [411, 313] width 621 height 478
drag, startPoint x: 59, startPoint y: 119, endPoint x: 724, endPoint y: 278, distance: 683.7
click at [730, 283] on div "Mācību tēma: Angļu valodas 8. klases 1. ieskaites mācību materiāls #7 🎧 Topic 6…" at bounding box center [411, 190] width 823 height 381
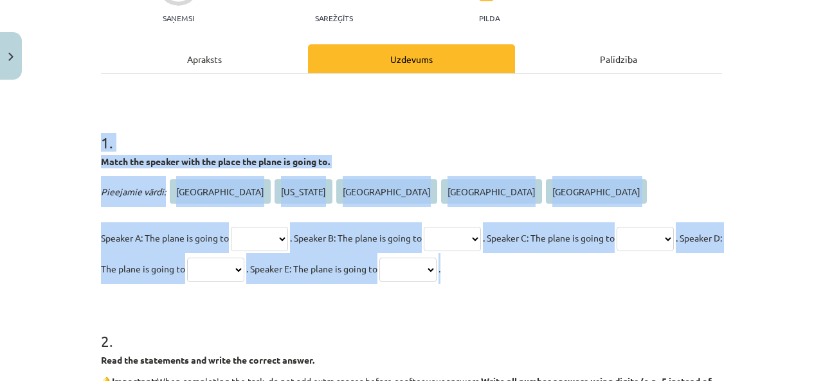
copy div "1 . Match the speaker with the place the plane is going to. Pieejamie vārdi: Ro…"
click at [542, 140] on h1 "1 ." at bounding box center [411, 131] width 621 height 40
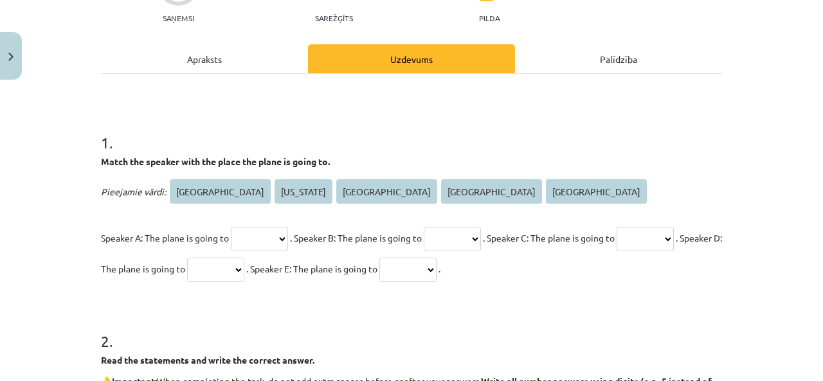
click at [264, 237] on select "**** ******** ********* ***** ******" at bounding box center [259, 239] width 57 height 24
select select "****"
click at [231, 227] on select "**** ******** ********* ***** ******" at bounding box center [259, 239] width 57 height 24
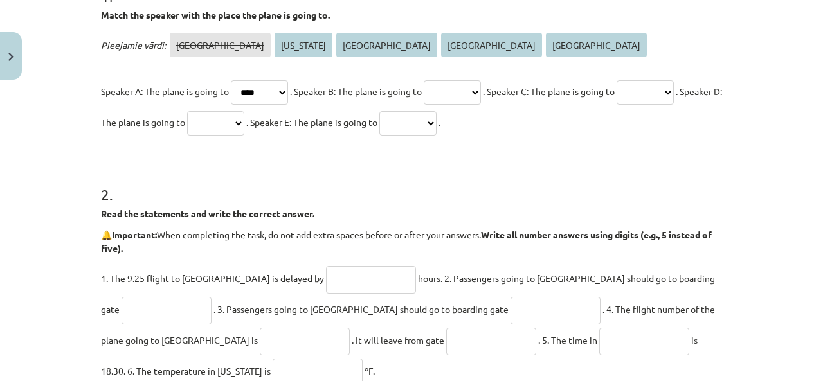
scroll to position [295, 0]
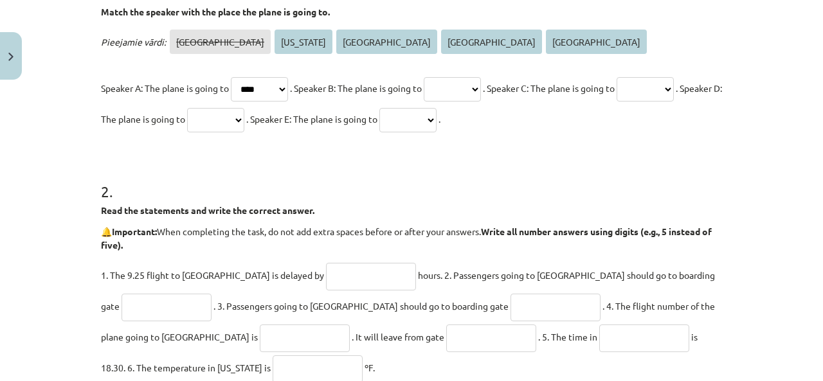
click at [477, 83] on select "**** ******** ********* ***** ******" at bounding box center [452, 89] width 57 height 24
select select "********"
click at [443, 77] on select "**** ******** ********* ***** ******" at bounding box center [452, 89] width 57 height 24
click at [617, 102] on select "**** ******** ********* ***** ******" at bounding box center [645, 89] width 57 height 24
select select "*********"
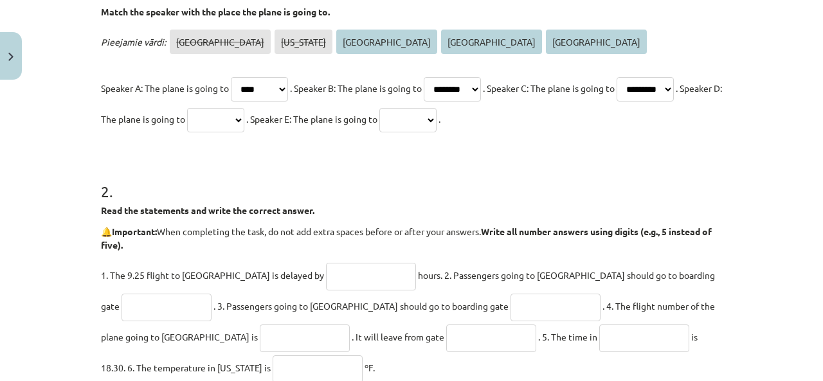
click at [617, 102] on select "**** ******** ********* ***** ******" at bounding box center [645, 89] width 57 height 24
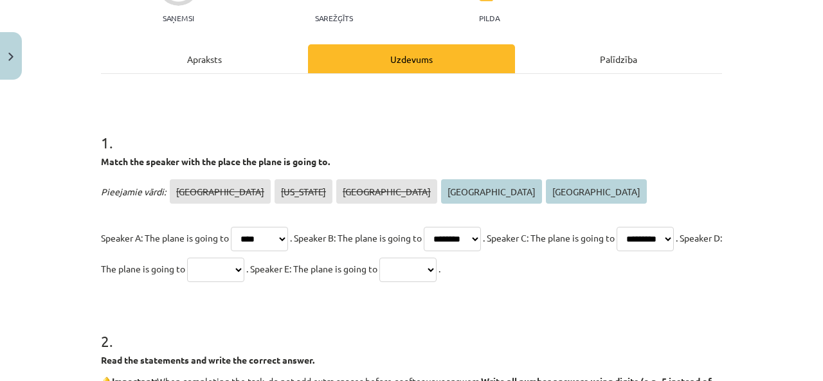
click at [244, 266] on select "**** ******** ********* ***** ******" at bounding box center [215, 270] width 57 height 24
select select "*****"
click at [244, 258] on select "**** ******** ********* ***** ******" at bounding box center [215, 270] width 57 height 24
click at [437, 263] on select "**** ******** ********* ***** ******" at bounding box center [407, 270] width 57 height 24
select select "******"
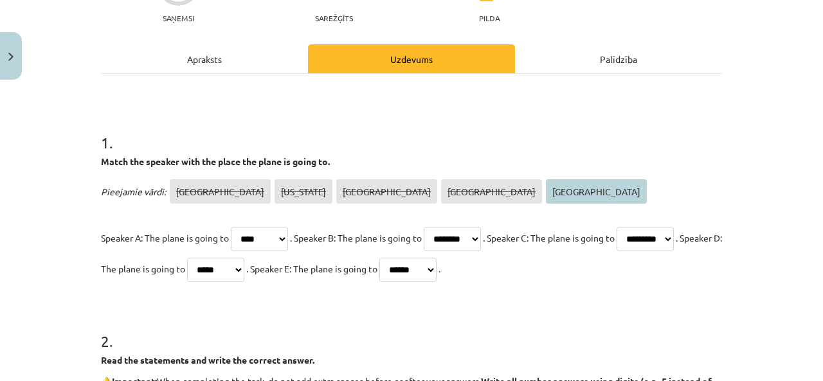
click at [437, 258] on select "**** ******** ********* ***** ******" at bounding box center [407, 270] width 57 height 24
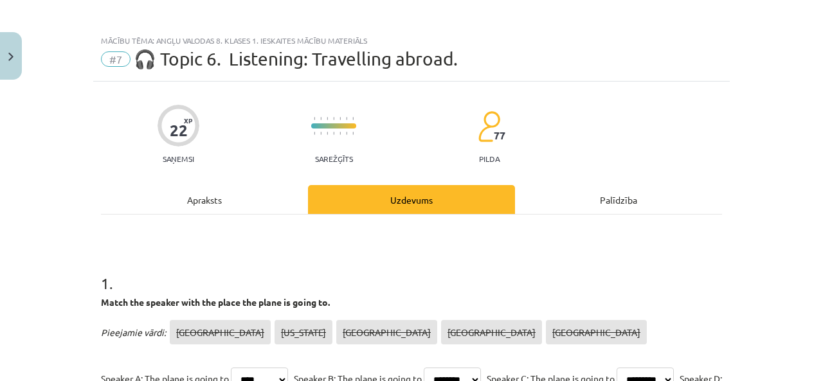
scroll to position [0, 0]
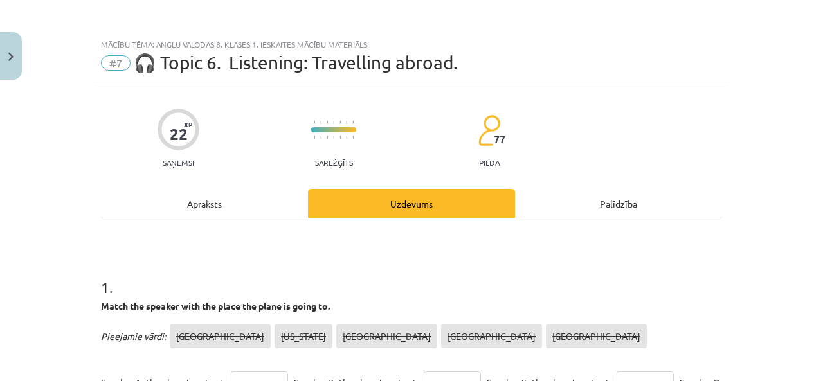
click at [117, 62] on span "#7" at bounding box center [116, 62] width 30 height 15
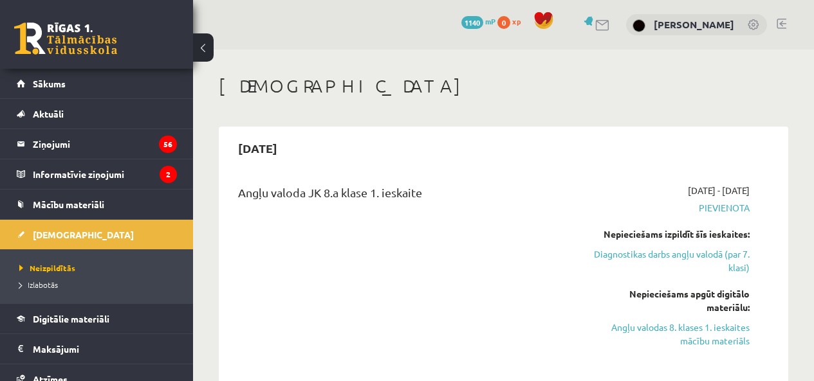
scroll to position [300, 0]
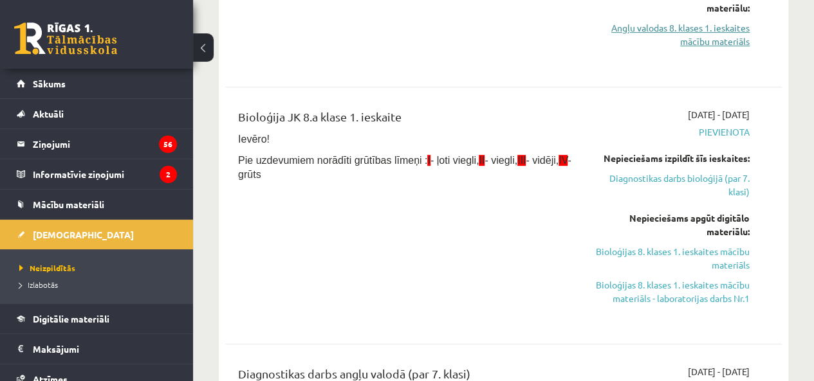
click at [652, 25] on link "Angļu valodas 8. klases 1. ieskaites mācību materiāls" at bounding box center [671, 34] width 158 height 27
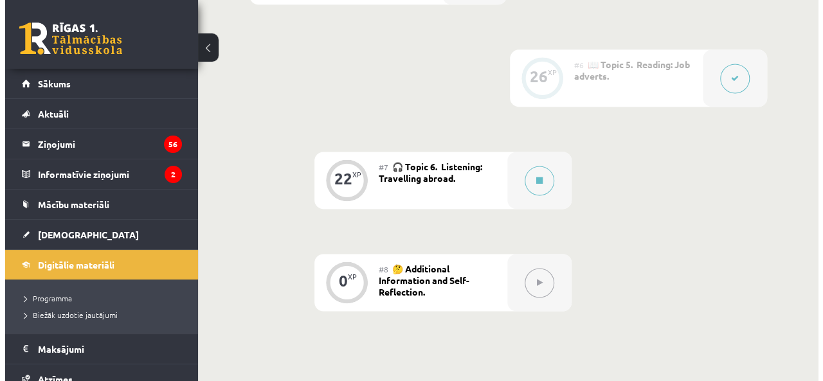
scroll to position [709, 0]
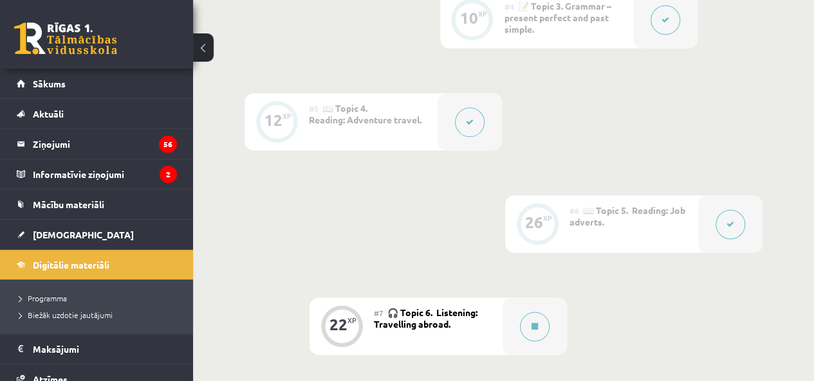
click at [735, 223] on button at bounding box center [730, 225] width 30 height 30
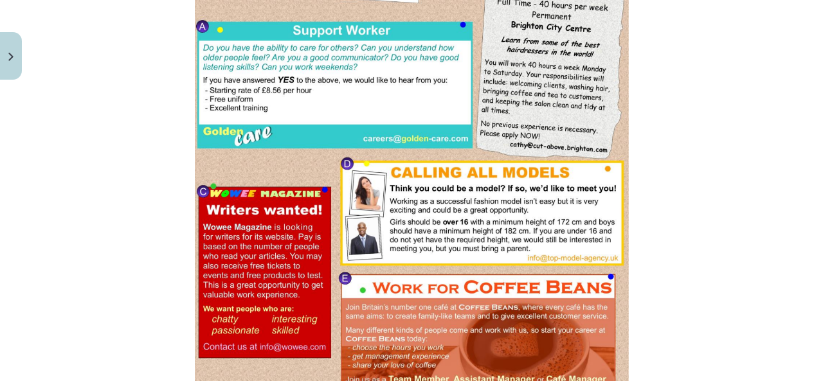
scroll to position [1050, 0]
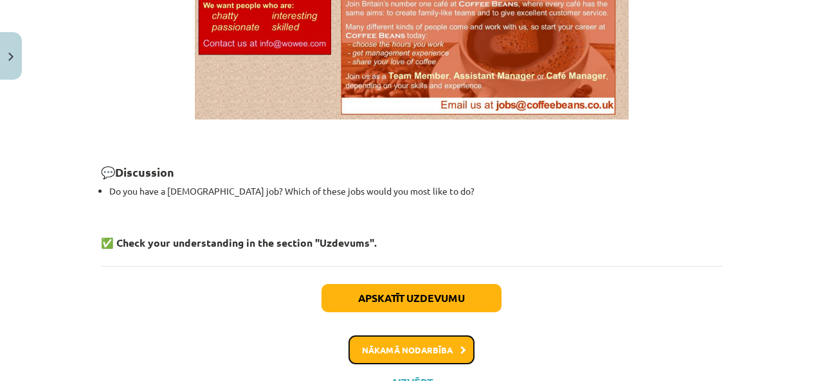
click at [400, 338] on button "Nākamā nodarbība" at bounding box center [412, 351] width 126 height 30
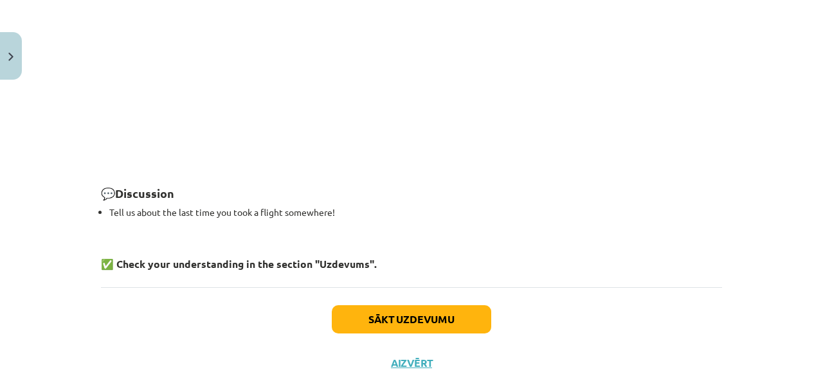
scroll to position [1417, 0]
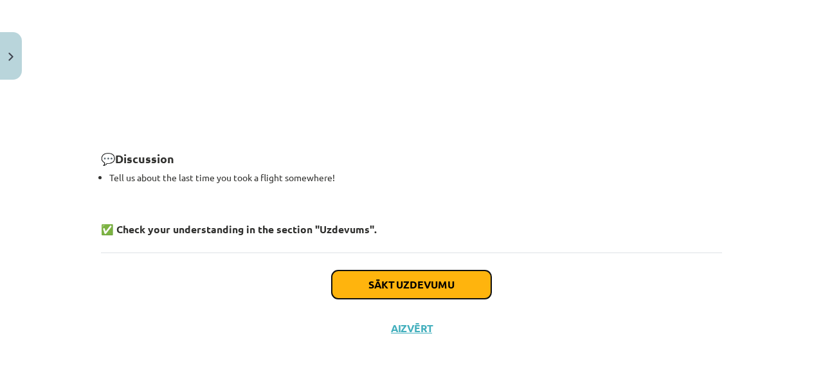
click at [450, 279] on button "Sākt uzdevumu" at bounding box center [411, 285] width 159 height 28
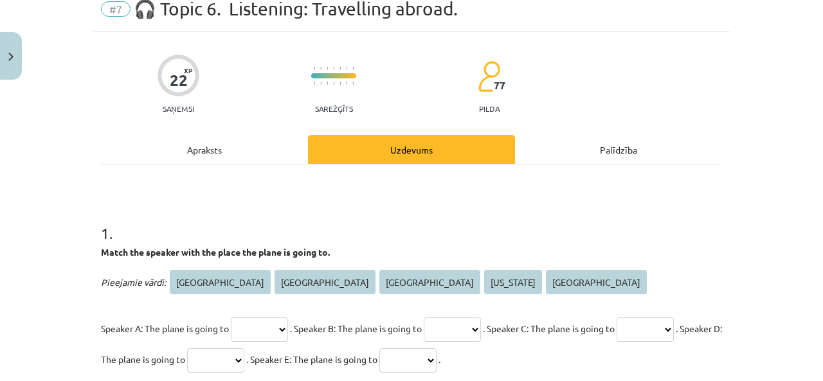
scroll to position [32, 0]
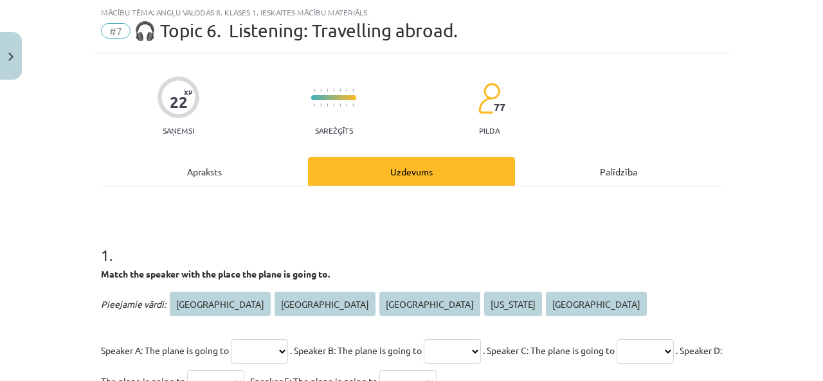
click at [278, 345] on select "***** **** ****** ******** *********" at bounding box center [259, 352] width 57 height 24
select select "****"
click at [231, 340] on select "***** **** ****** ******** *********" at bounding box center [259, 352] width 57 height 24
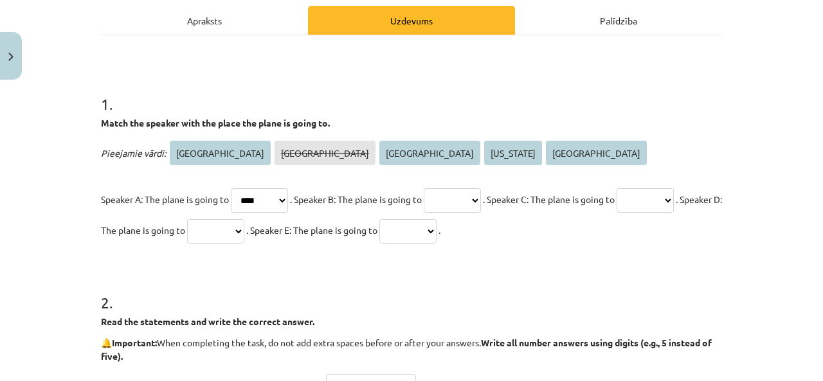
scroll to position [182, 0]
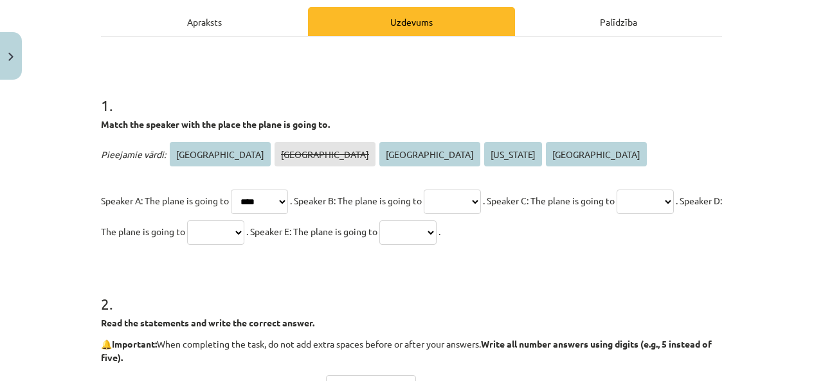
click at [480, 201] on select "***** **** ****** ******** *********" at bounding box center [452, 202] width 57 height 24
select select "*****"
click at [443, 190] on select "***** **** ****** ******** *********" at bounding box center [452, 202] width 57 height 24
click at [617, 214] on select "***** **** ****** ******** *********" at bounding box center [645, 202] width 57 height 24
select select "******"
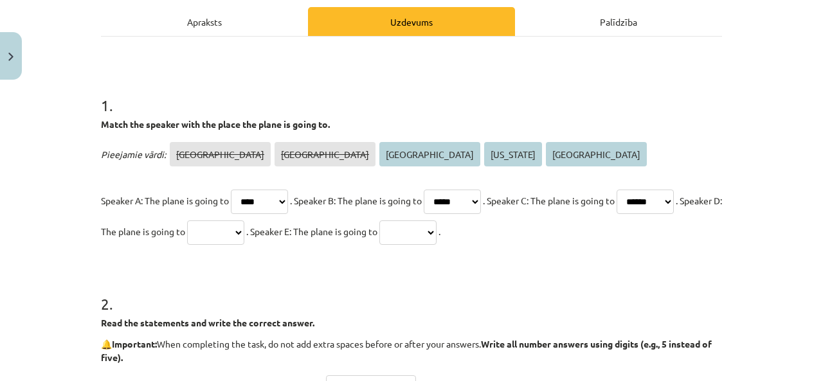
click at [617, 214] on select "***** **** ****** ******** *********" at bounding box center [645, 202] width 57 height 24
click at [244, 233] on select "***** **** ****** ******** *********" at bounding box center [215, 233] width 57 height 24
select select "*********"
click at [244, 221] on select "***** **** ****** ******** *********" at bounding box center [215, 233] width 57 height 24
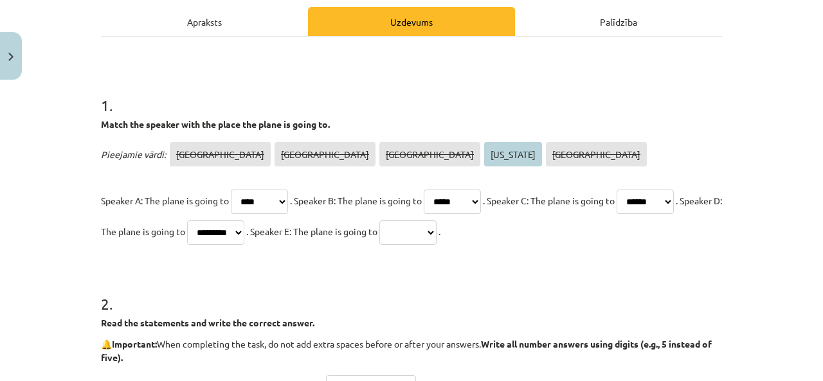
drag, startPoint x: 542, startPoint y: 228, endPoint x: 540, endPoint y: 239, distance: 11.1
click at [437, 228] on select "***** **** ****** ******** *********" at bounding box center [407, 233] width 57 height 24
select select "********"
click at [437, 221] on select "***** **** ****** ******** *********" at bounding box center [407, 233] width 57 height 24
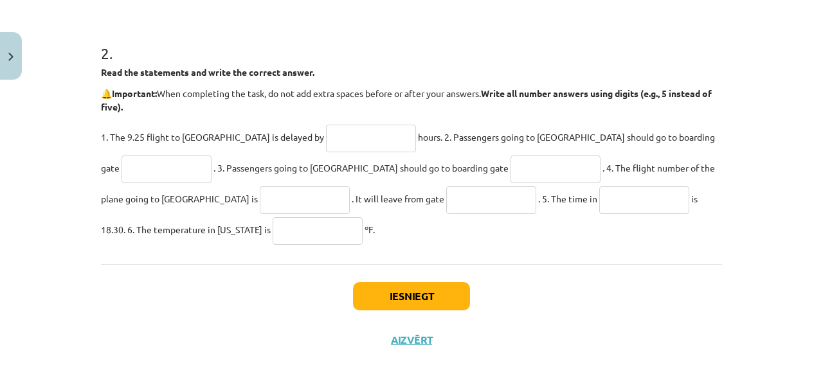
scroll to position [445, 0]
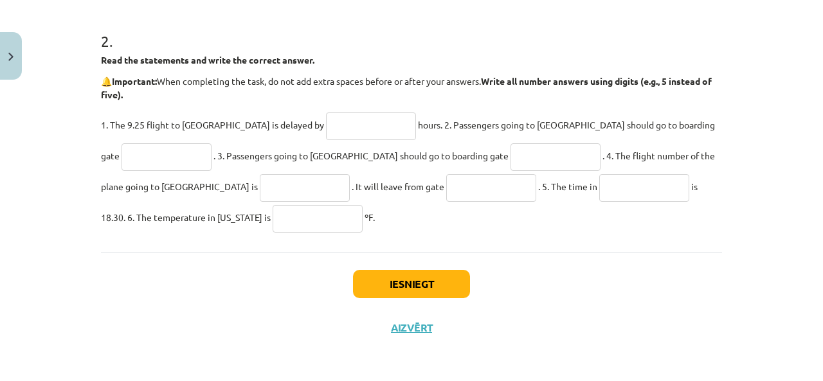
click at [326, 119] on input "text" at bounding box center [371, 127] width 90 height 28
type input "***"
click at [212, 143] on input "text" at bounding box center [167, 157] width 90 height 28
type input "**"
click at [237, 155] on span ". 3. Passengers going to Athens should go to boarding gate" at bounding box center [361, 156] width 295 height 12
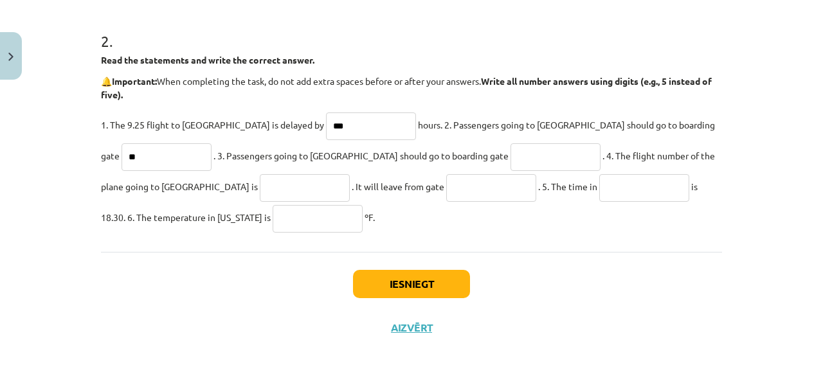
click at [511, 152] on input "text" at bounding box center [556, 157] width 90 height 28
type input "*"
click at [326, 127] on input "***" at bounding box center [371, 127] width 90 height 28
type input "*"
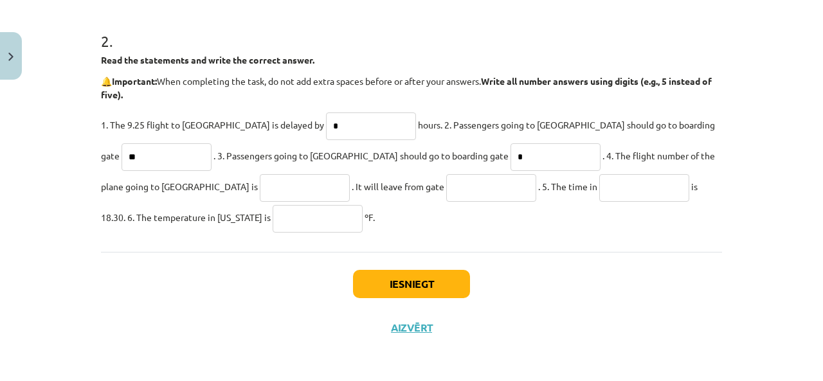
click at [260, 188] on input "text" at bounding box center [305, 188] width 90 height 28
type input "******"
click at [446, 181] on input "text" at bounding box center [491, 188] width 90 height 28
type input "*"
click at [599, 187] on input "text" at bounding box center [644, 188] width 90 height 28
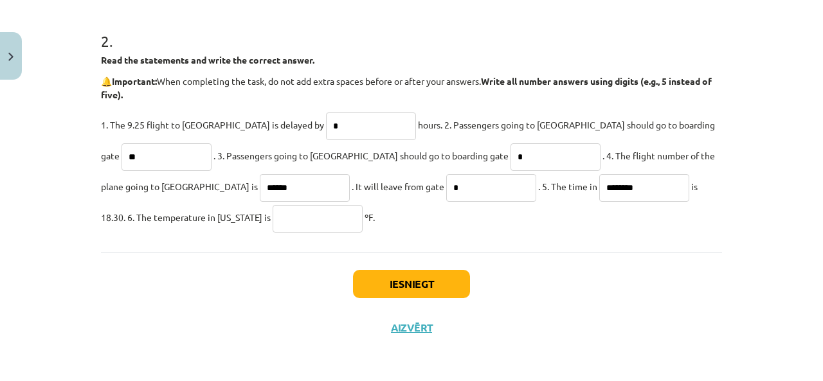
type input "********"
click at [273, 223] on input "text" at bounding box center [318, 219] width 90 height 28
type input "**"
click at [385, 286] on button "Iesniegt" at bounding box center [411, 284] width 117 height 28
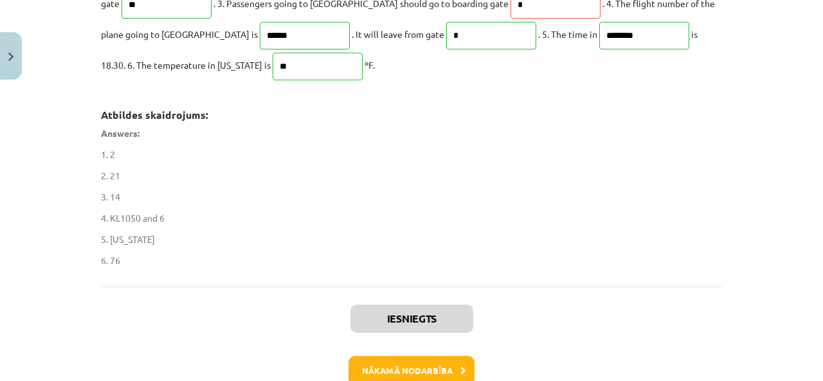
scroll to position [600, 0]
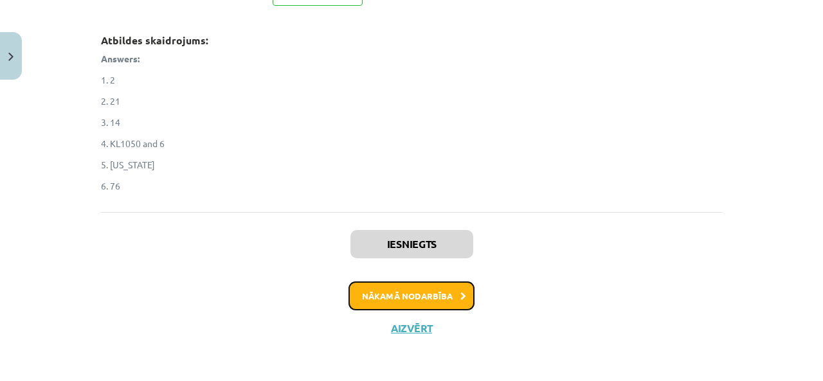
click at [426, 289] on button "Nākamā nodarbība" at bounding box center [412, 297] width 126 height 30
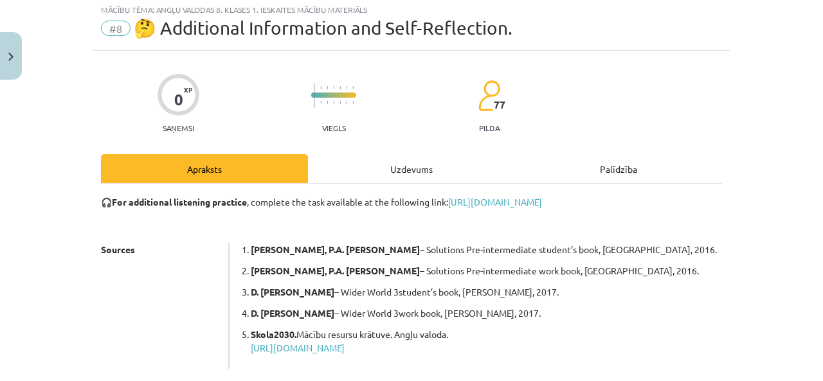
scroll to position [32, 0]
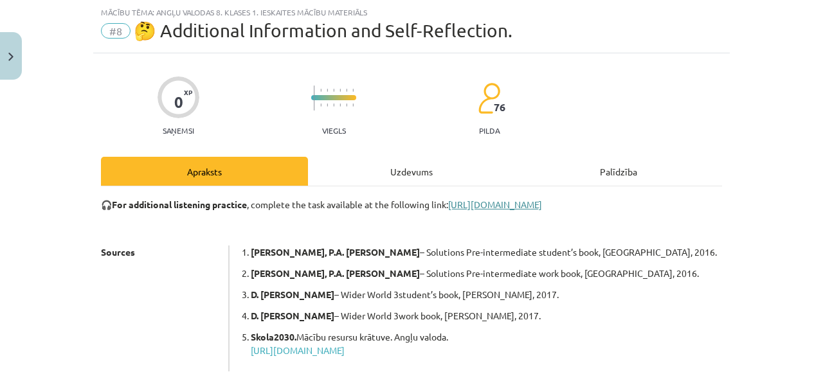
click at [500, 203] on link "https://englishworksheets.net/practice/a2_l2-work-n-jobs.html" at bounding box center [495, 205] width 94 height 12
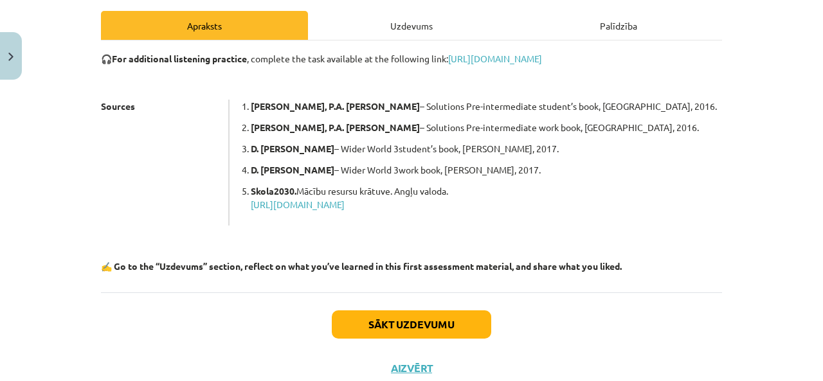
scroll to position [182, 0]
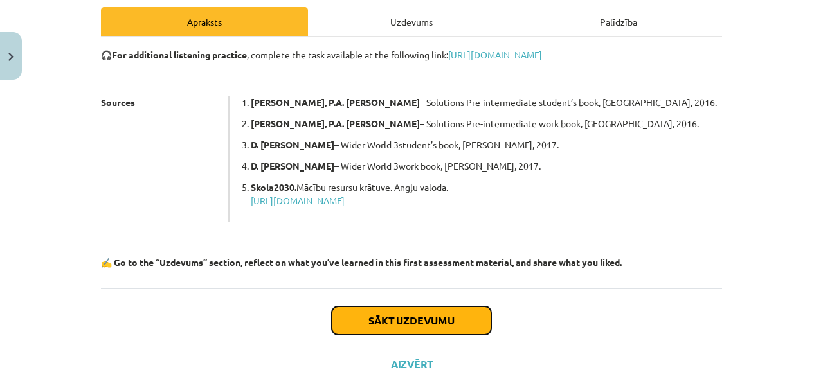
click at [378, 315] on button "Sākt uzdevumu" at bounding box center [411, 321] width 159 height 28
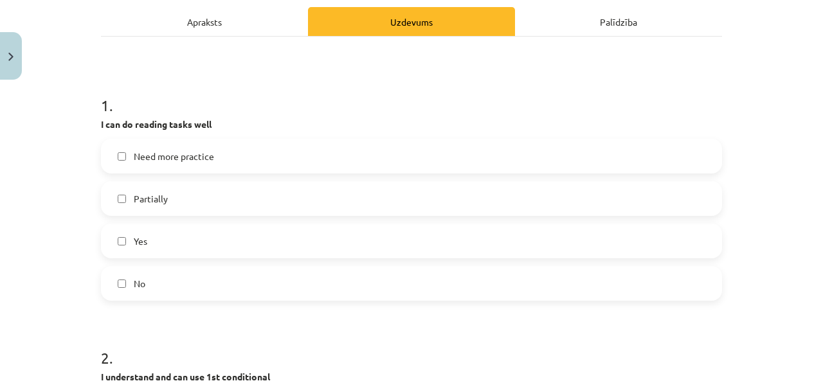
click at [171, 236] on label "Yes" at bounding box center [411, 241] width 619 height 32
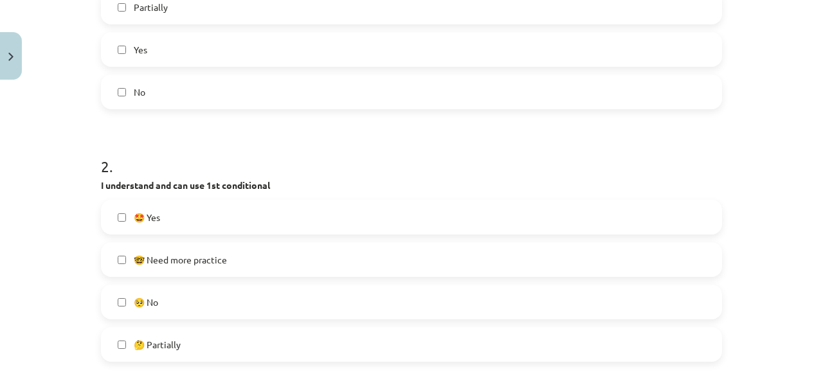
scroll to position [482, 0]
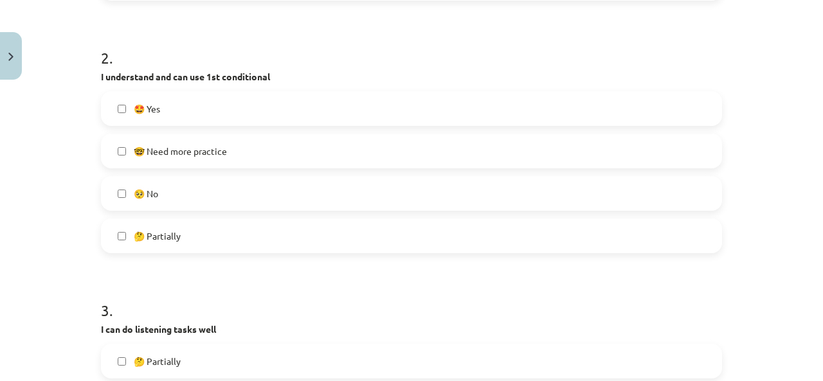
click at [178, 148] on span "🤓 Need more practice" at bounding box center [180, 152] width 93 height 14
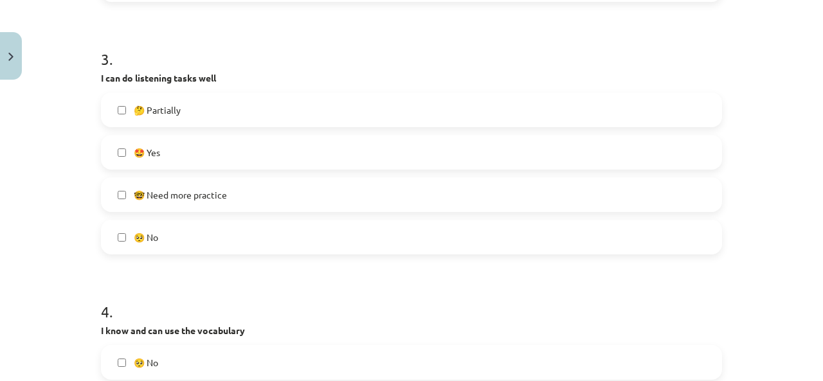
scroll to position [782, 0]
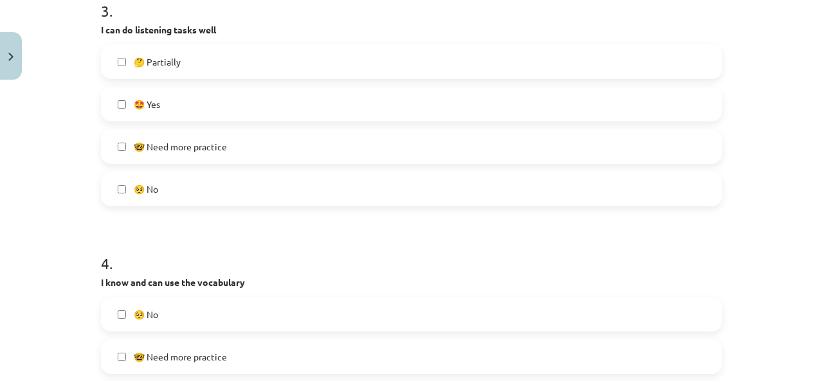
click at [154, 102] on span "🤩 Yes" at bounding box center [147, 105] width 26 height 14
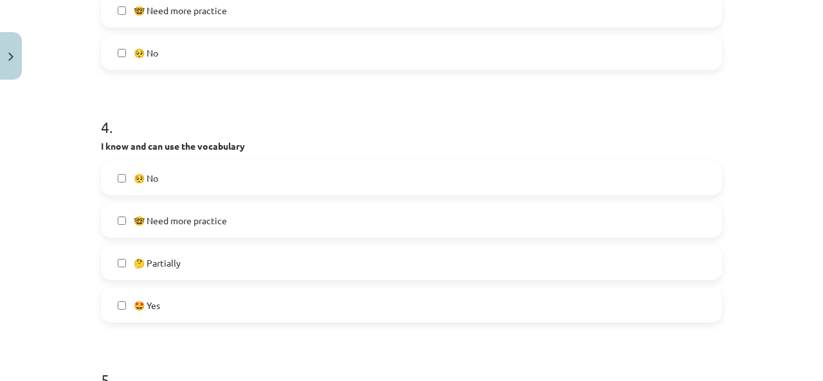
scroll to position [933, 0]
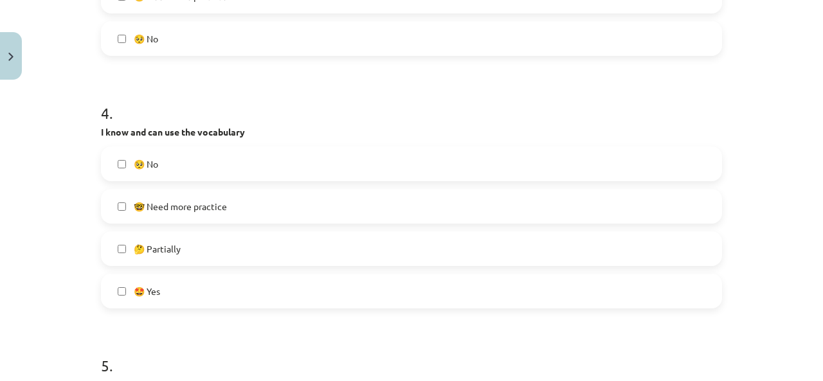
click at [175, 293] on label "🤩 Yes" at bounding box center [411, 291] width 619 height 32
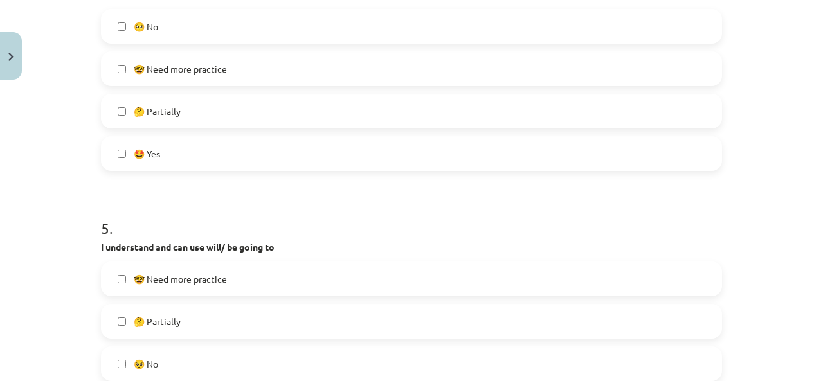
scroll to position [1232, 0]
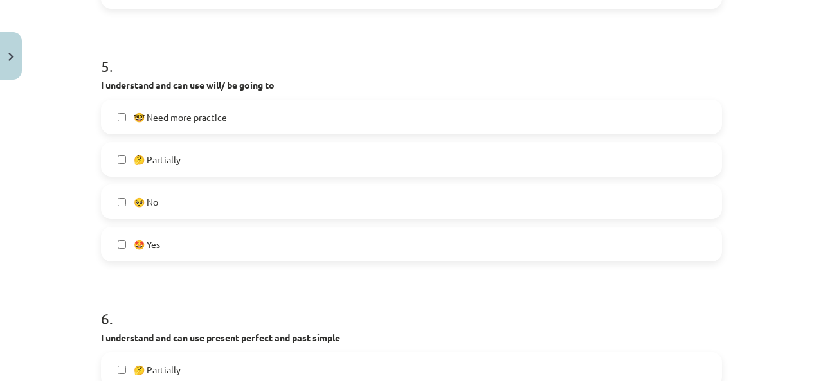
click at [169, 116] on span "🤓 Need more practice" at bounding box center [180, 118] width 93 height 14
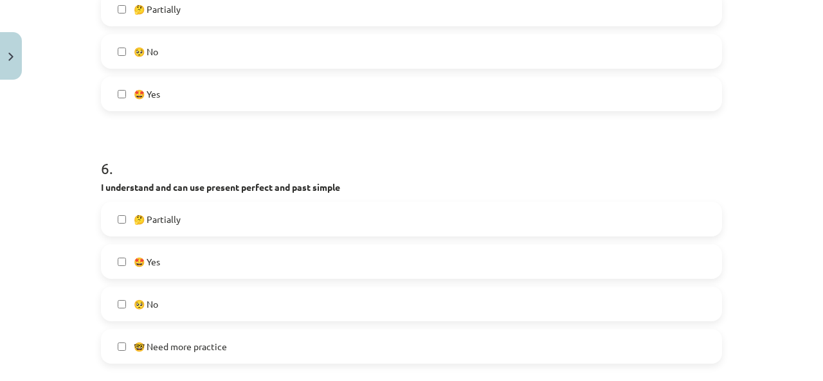
scroll to position [1514, 0]
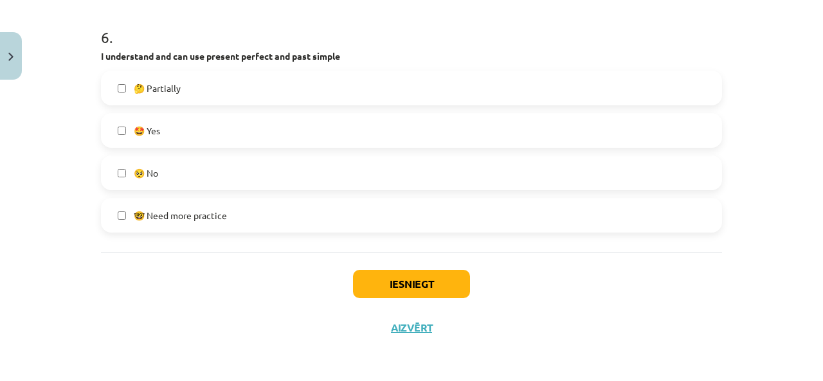
click at [172, 84] on span "🤔 Partially" at bounding box center [157, 89] width 47 height 14
click at [426, 275] on button "Iesniegt" at bounding box center [411, 284] width 117 height 28
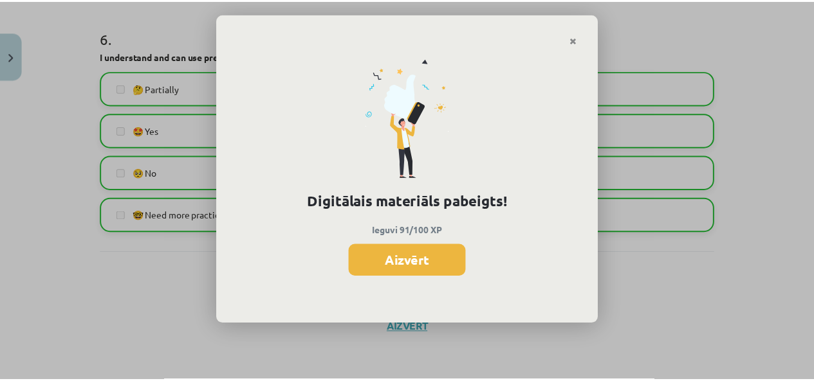
scroll to position [709, 0]
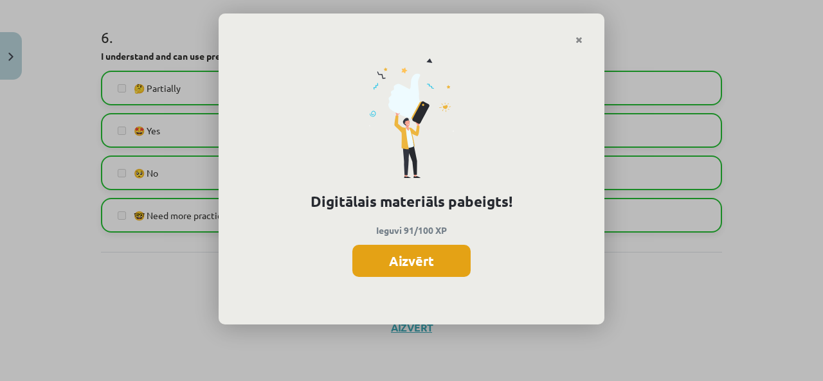
click at [408, 250] on button "Aizvērt" at bounding box center [411, 261] width 118 height 32
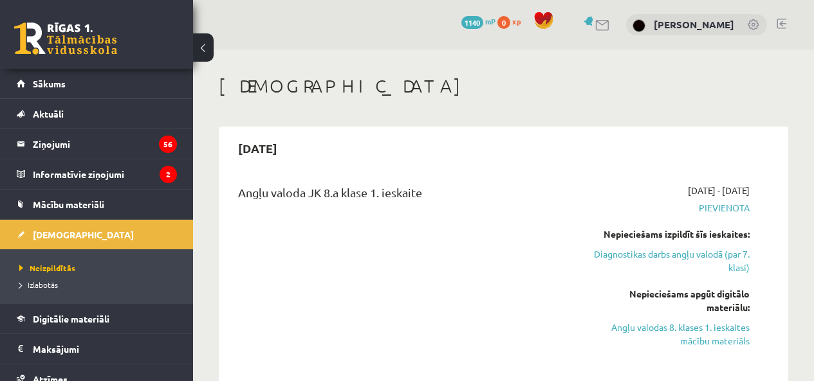
scroll to position [300, 0]
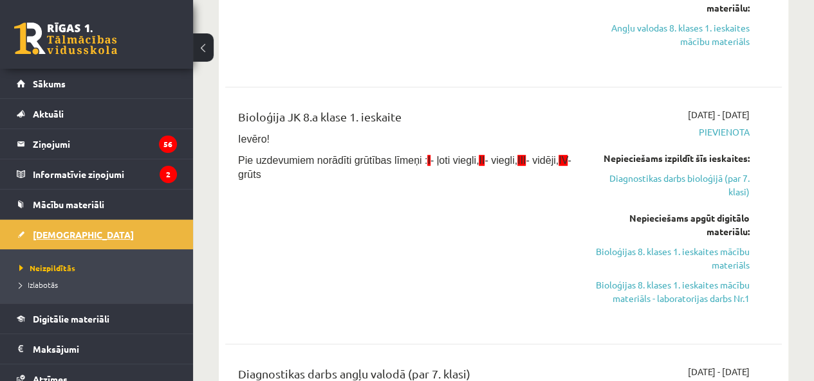
click at [55, 227] on link "[DEMOGRAPHIC_DATA]" at bounding box center [97, 235] width 160 height 30
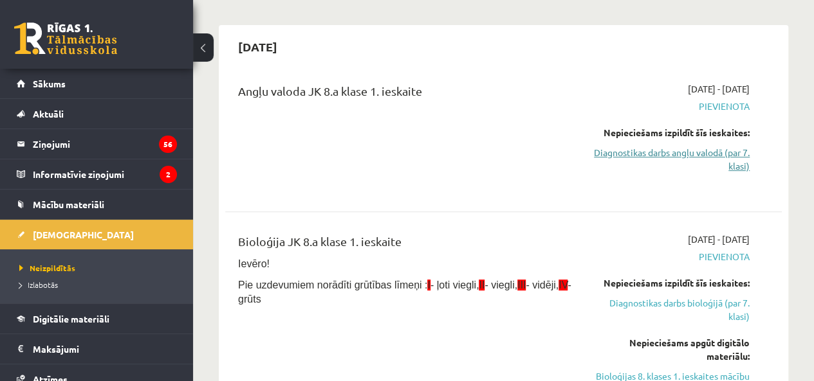
scroll to position [0, 0]
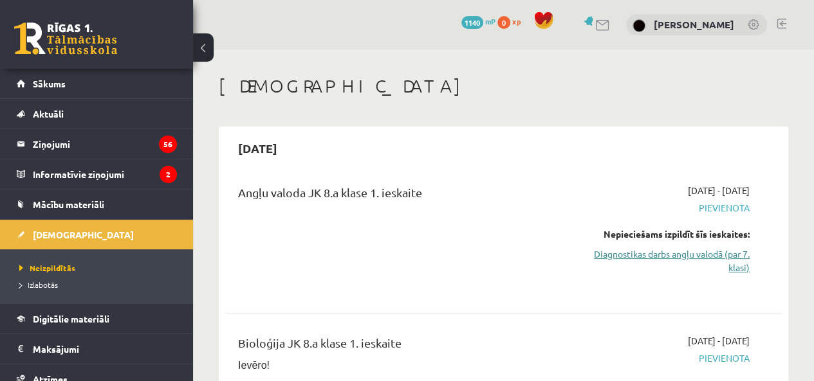
click at [671, 253] on link "Diagnostikas darbs angļu valodā (par 7. klasi)" at bounding box center [671, 261] width 158 height 27
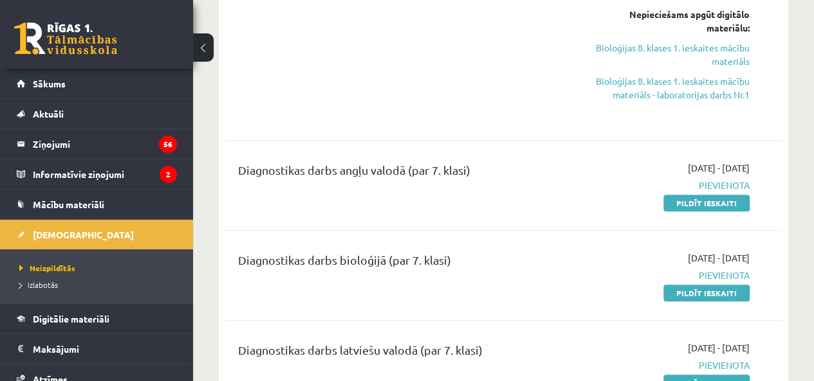
scroll to position [428, 0]
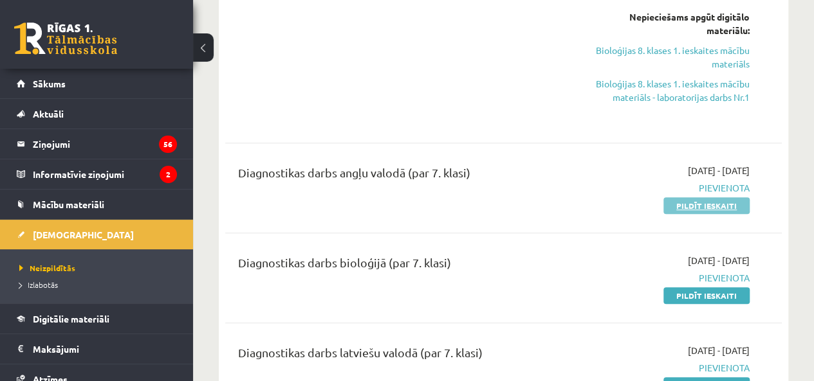
click at [709, 205] on link "Pildīt ieskaiti" at bounding box center [706, 205] width 86 height 17
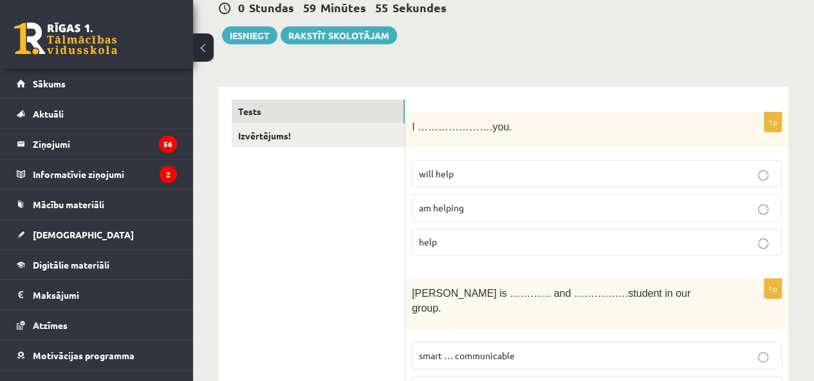
scroll to position [150, 0]
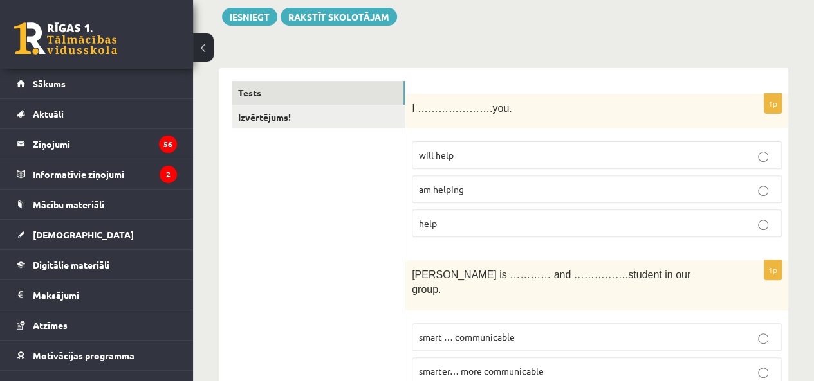
click at [455, 154] on p "will help" at bounding box center [597, 156] width 356 height 14
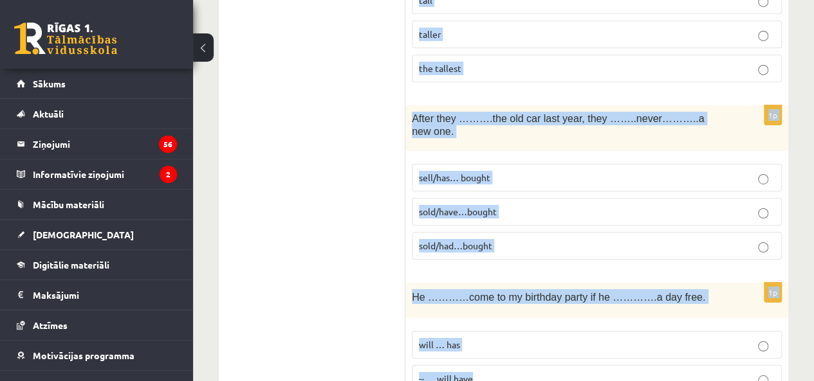
scroll to position [4723, 0]
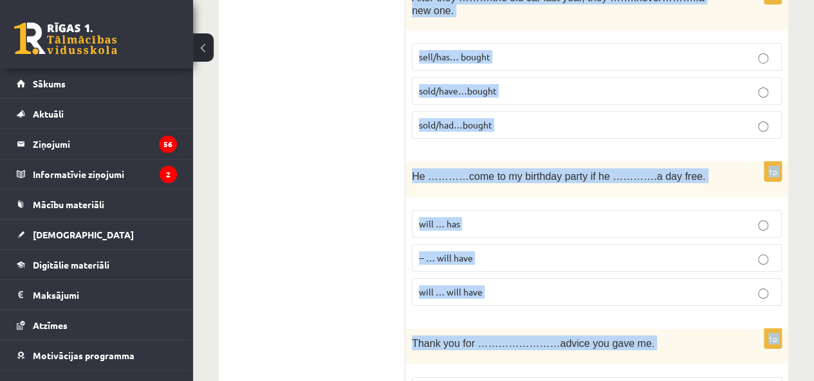
drag, startPoint x: 408, startPoint y: 255, endPoint x: 502, endPoint y: 324, distance: 116.0
copy form "L ………………….ips. dolo sita co adipisc elit 8s Doei te ………… inc …………….utlabor et d…"
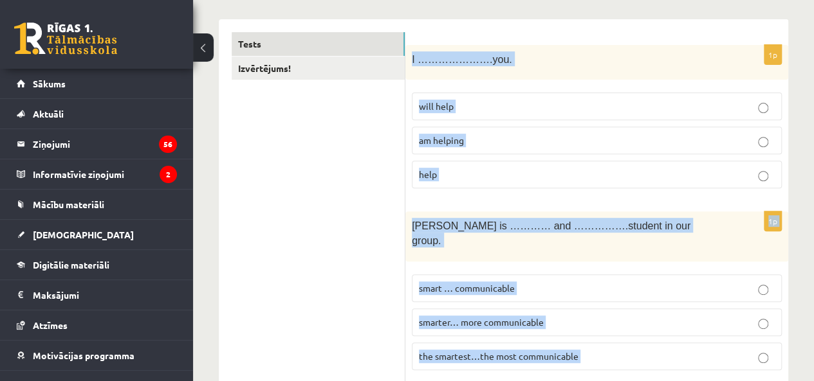
scroll to position [71, 0]
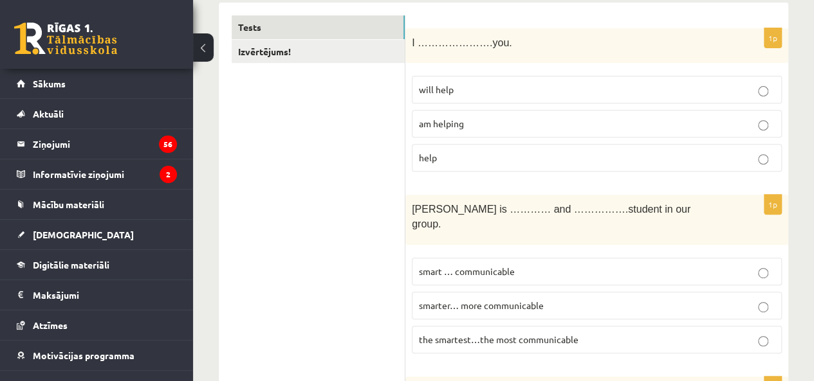
scroll to position [221, 0]
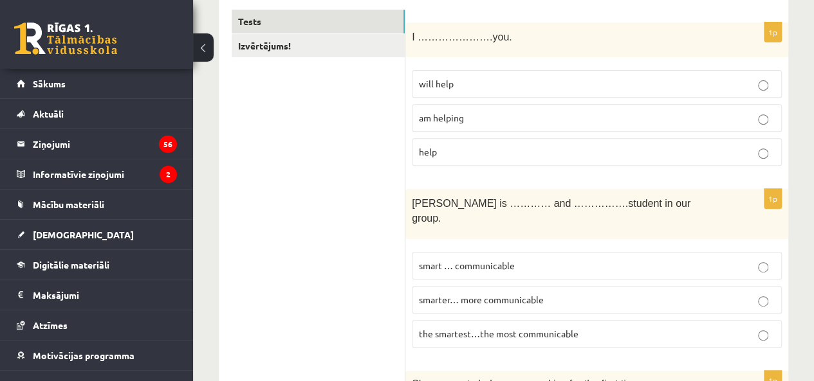
click at [464, 327] on p "the smartest…the most communicable" at bounding box center [597, 334] width 356 height 14
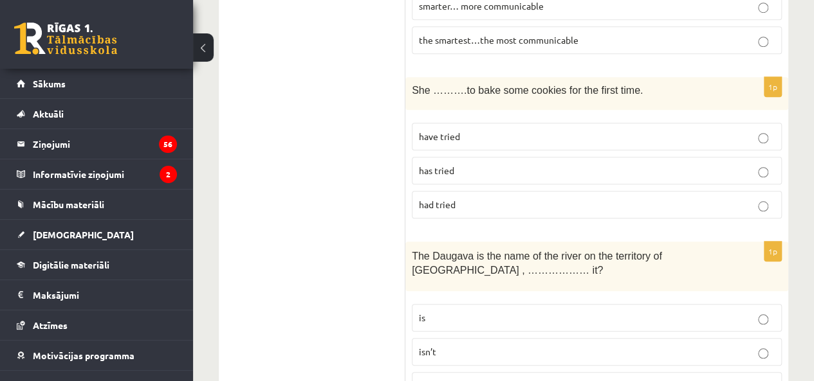
scroll to position [521, 0]
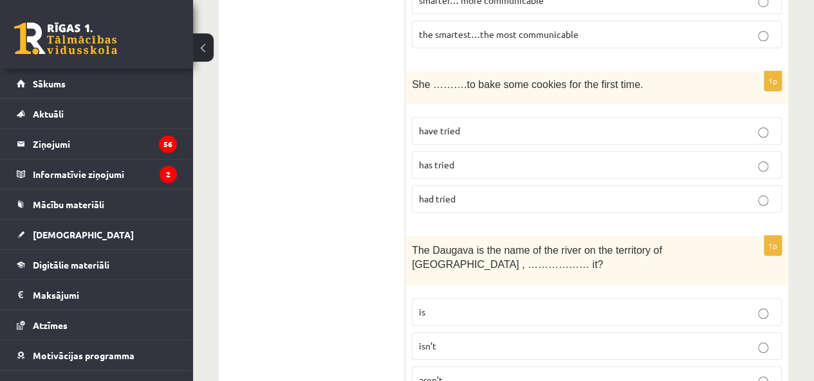
click at [453, 159] on span "has tried" at bounding box center [436, 165] width 35 height 12
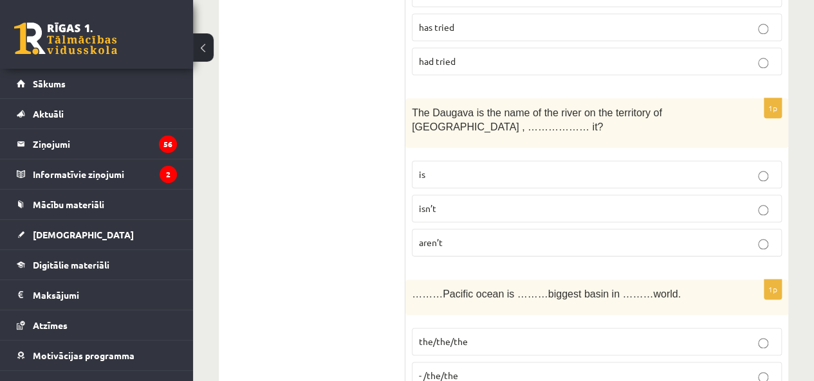
scroll to position [671, 0]
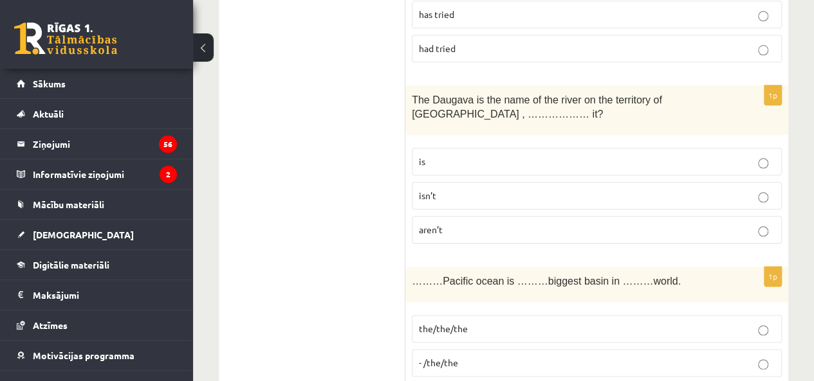
click at [480, 183] on label "isn’t" at bounding box center [597, 196] width 370 height 28
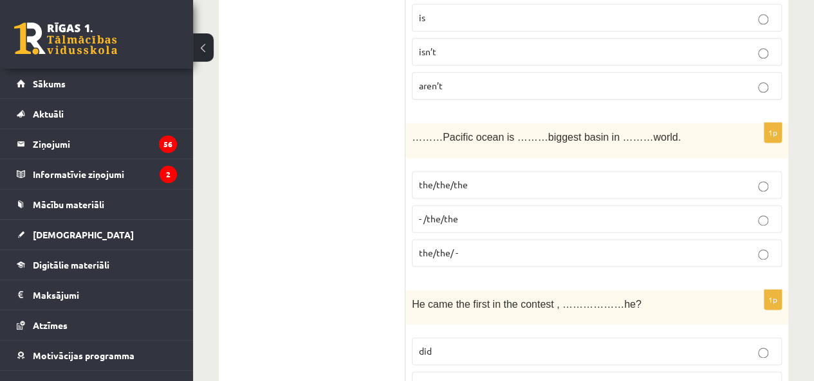
scroll to position [821, 0]
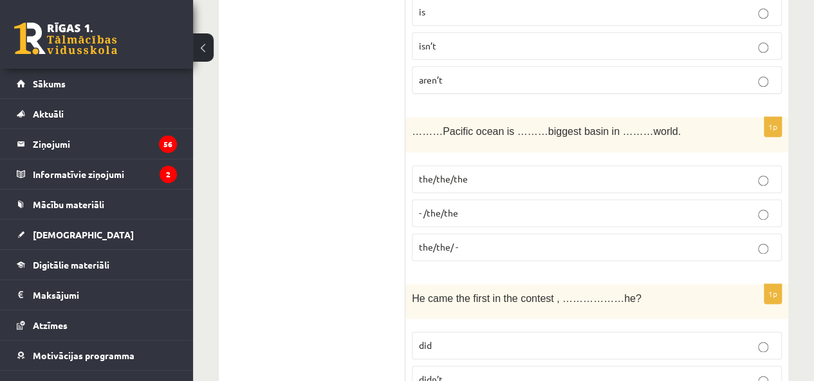
click at [451, 173] on span "the/the/the" at bounding box center [443, 179] width 49 height 12
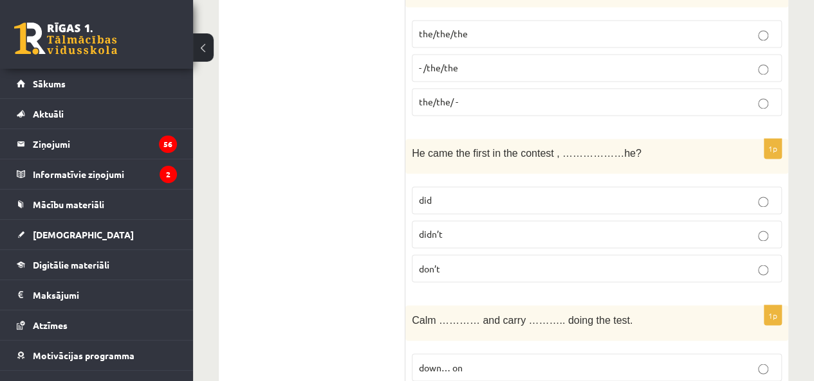
scroll to position [971, 0]
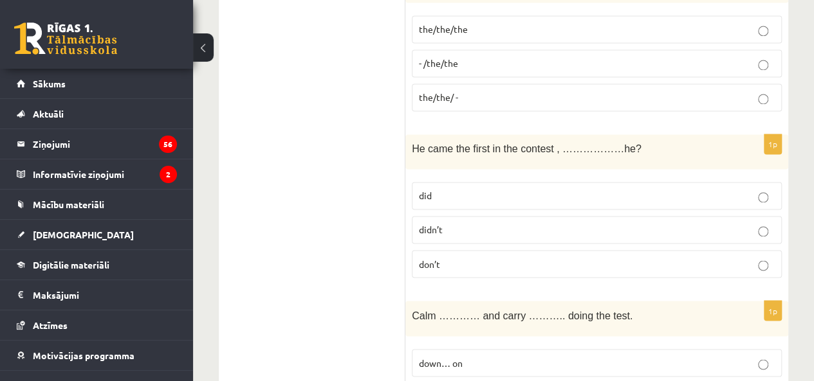
click at [460, 223] on p "didn’t" at bounding box center [597, 230] width 356 height 14
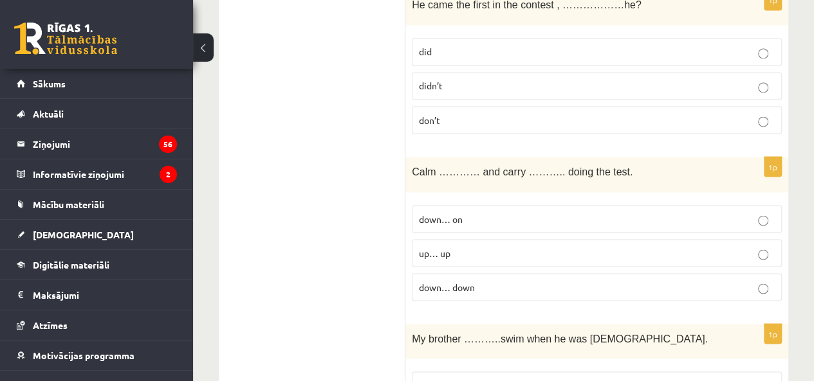
scroll to position [1122, 0]
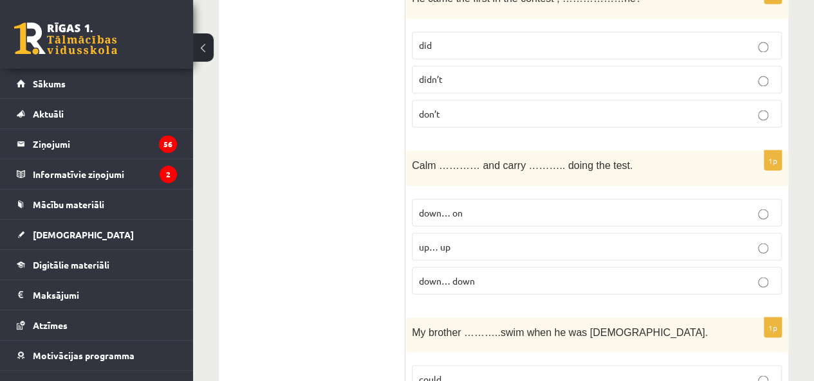
click at [463, 206] on p "down… on" at bounding box center [597, 213] width 356 height 14
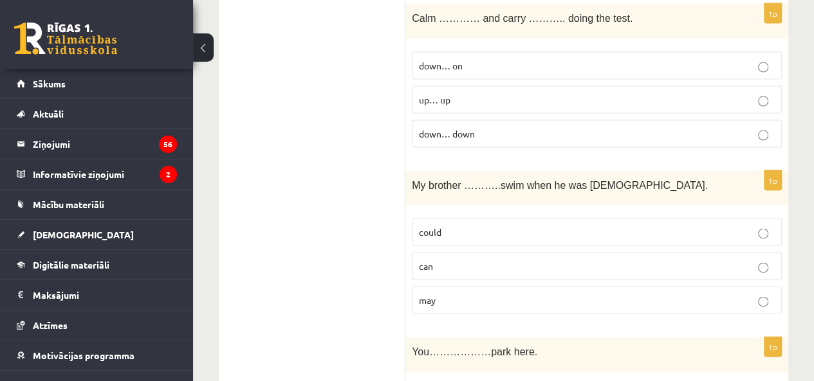
scroll to position [1271, 0]
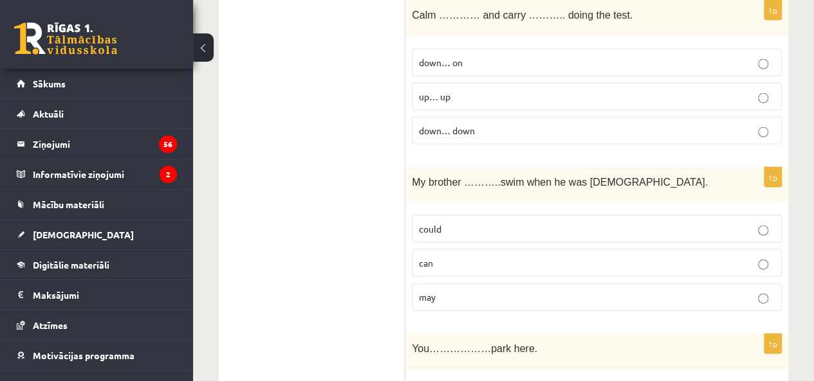
click at [500, 223] on p "could" at bounding box center [597, 230] width 356 height 14
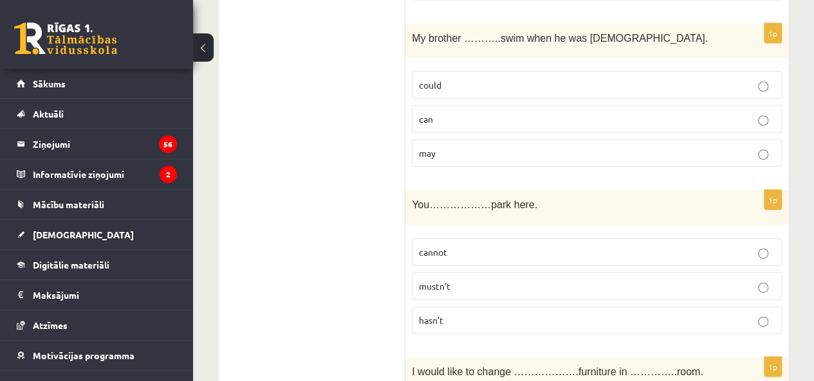
scroll to position [1421, 0]
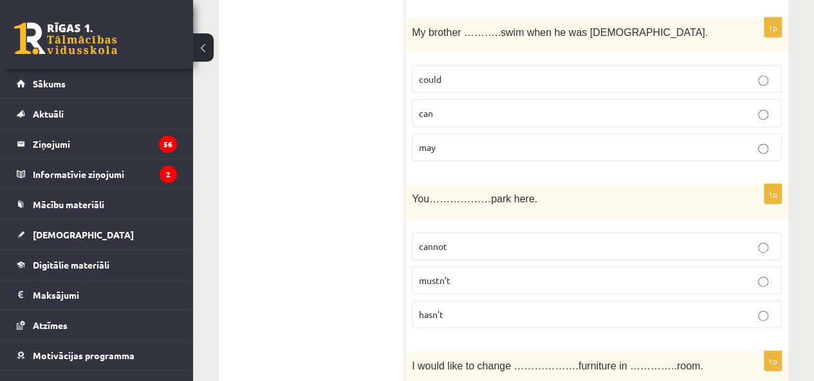
click at [467, 274] on p "mustn’t" at bounding box center [597, 281] width 356 height 14
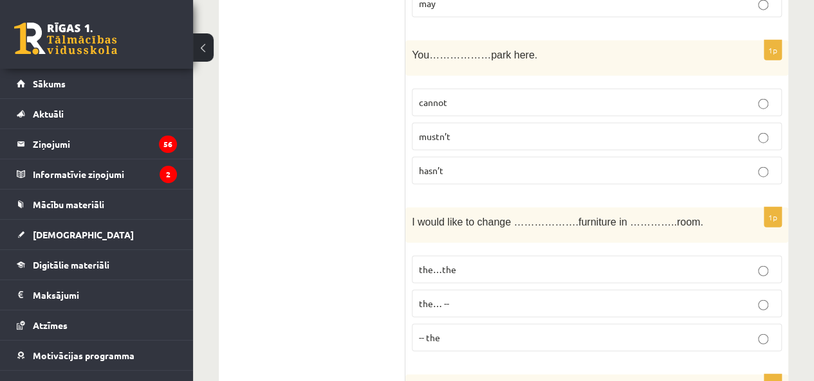
scroll to position [1572, 0]
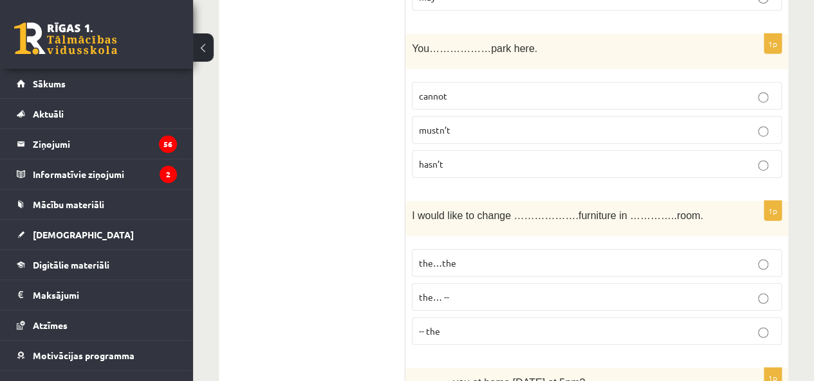
click at [466, 250] on label "the…the" at bounding box center [597, 264] width 370 height 28
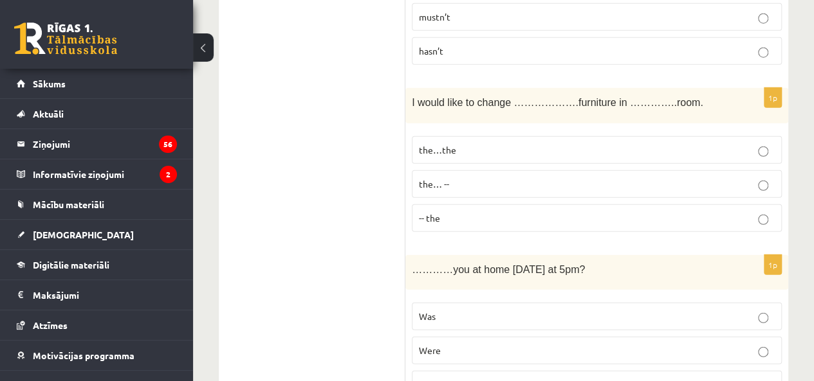
scroll to position [1722, 0]
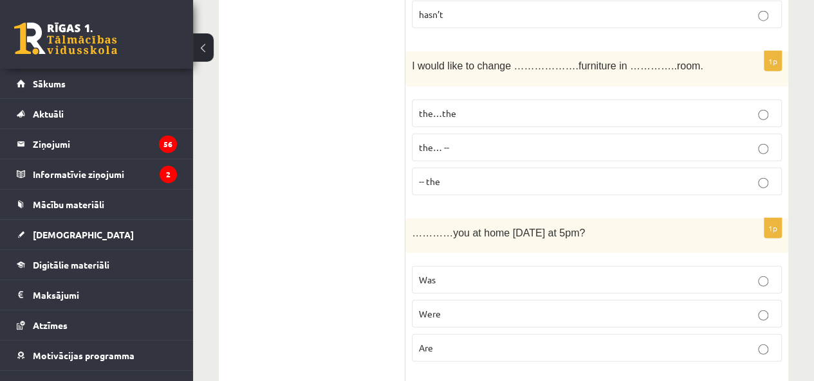
click at [434, 308] on span "Were" at bounding box center [430, 314] width 22 height 12
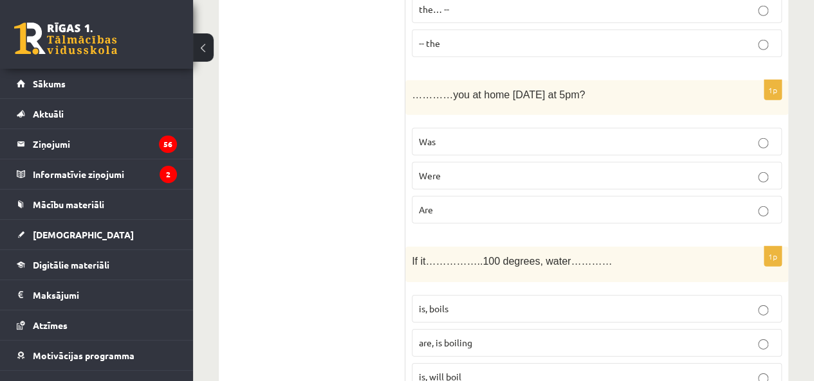
scroll to position [1872, 0]
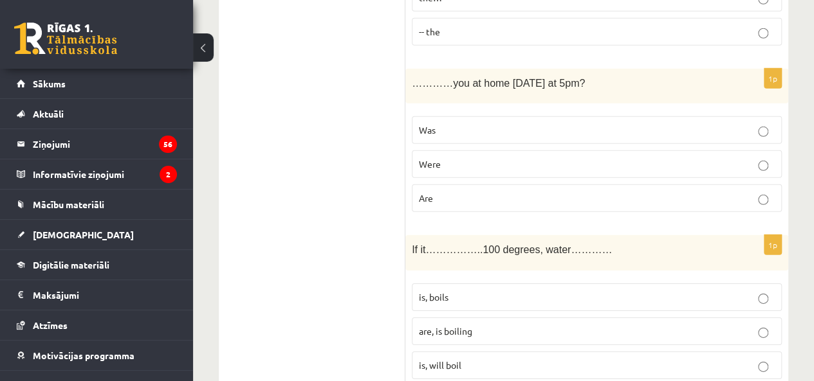
click at [434, 360] on span "is, will boil" at bounding box center [440, 366] width 42 height 12
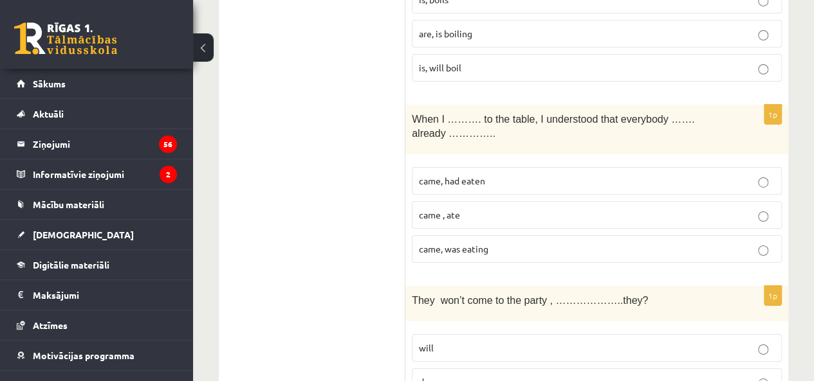
scroll to position [2172, 0]
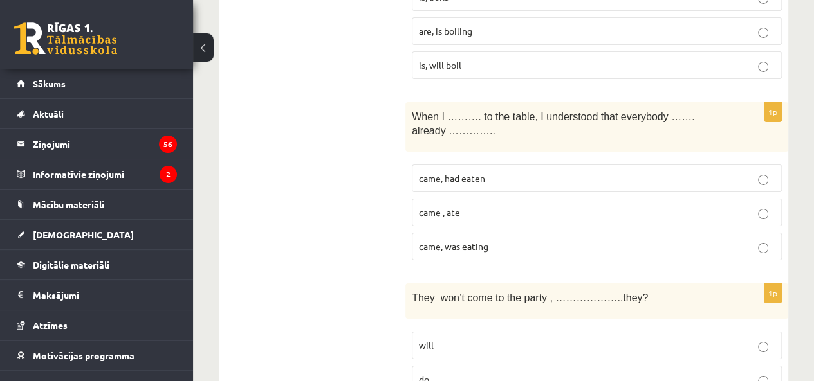
click at [486, 172] on p "came, had eaten" at bounding box center [597, 179] width 356 height 14
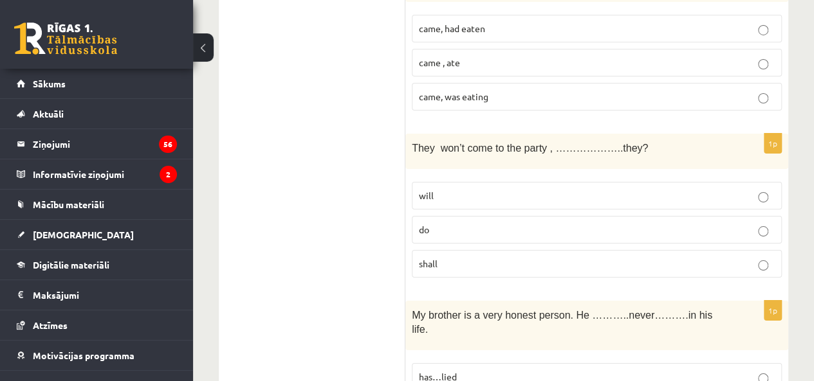
click at [478, 189] on p "will" at bounding box center [597, 196] width 356 height 14
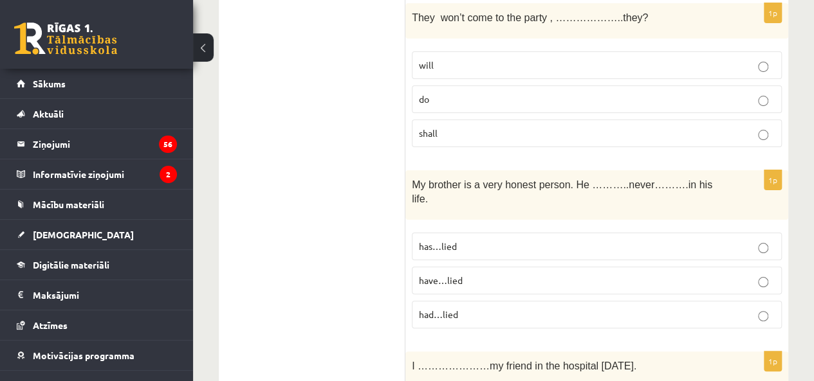
scroll to position [2472, 0]
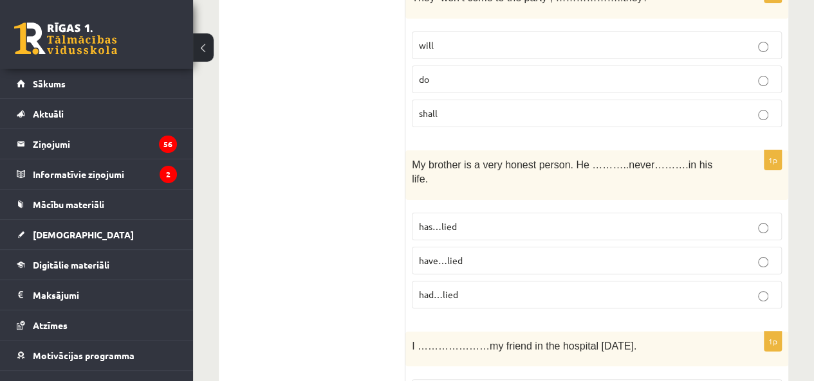
click at [481, 220] on p "has…lied" at bounding box center [597, 227] width 356 height 14
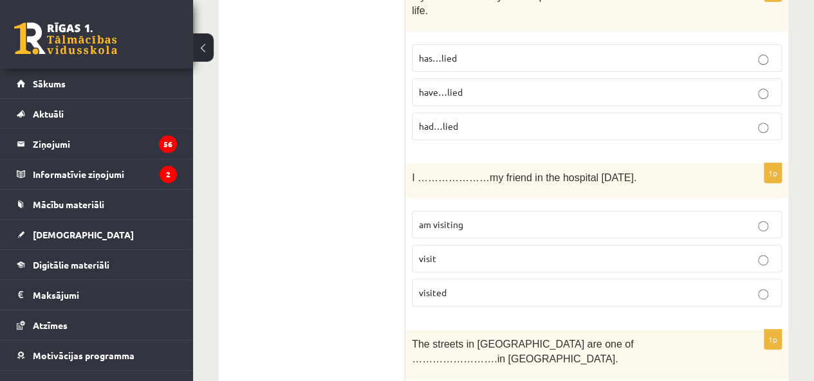
scroll to position [2622, 0]
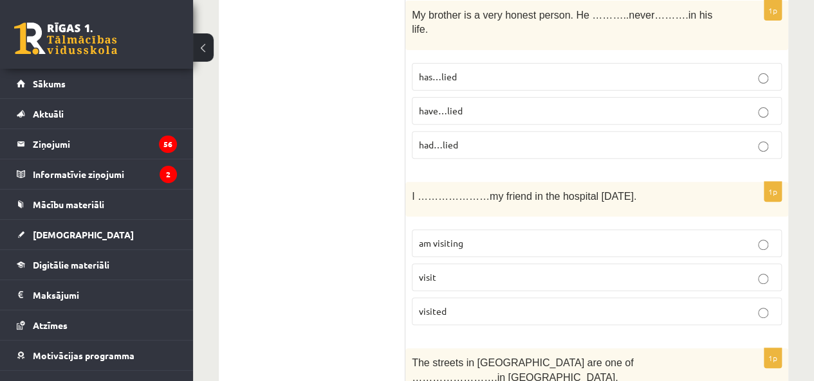
click at [448, 237] on span "am visiting" at bounding box center [441, 243] width 44 height 12
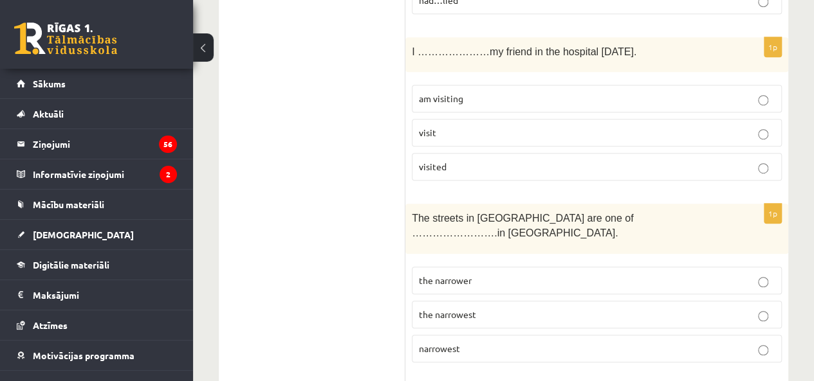
scroll to position [2772, 0]
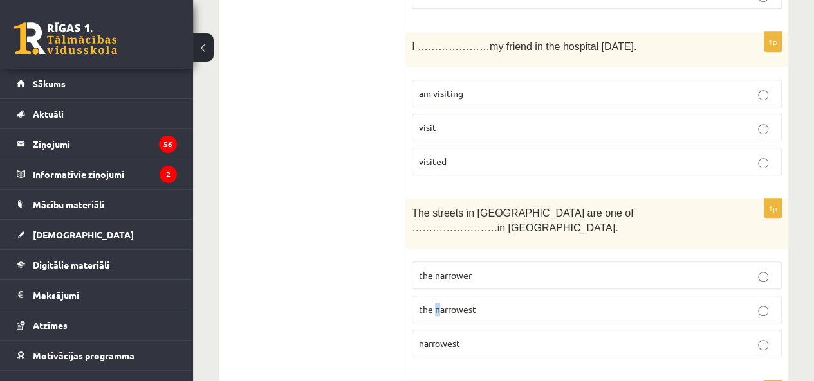
drag, startPoint x: 437, startPoint y: 249, endPoint x: 439, endPoint y: 242, distance: 6.7
click at [439, 296] on label "the narrowest" at bounding box center [597, 310] width 370 height 28
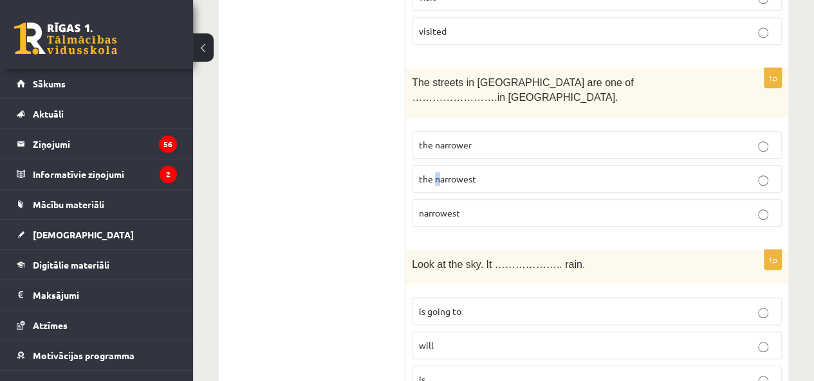
scroll to position [2922, 0]
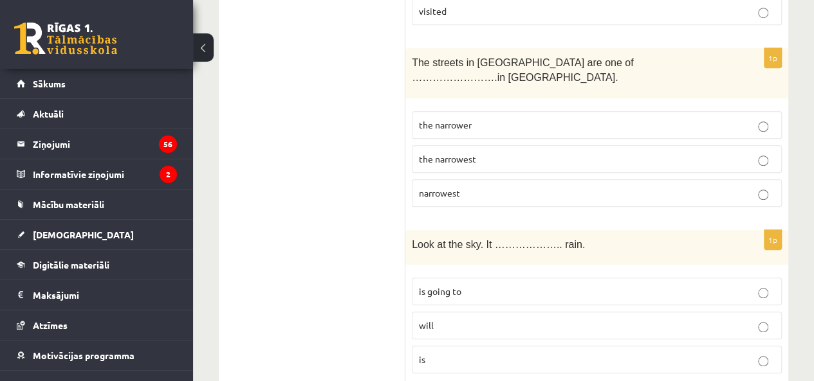
click at [488, 152] on p "the narrowest" at bounding box center [597, 159] width 356 height 14
click at [507, 285] on p "is going to" at bounding box center [597, 292] width 356 height 14
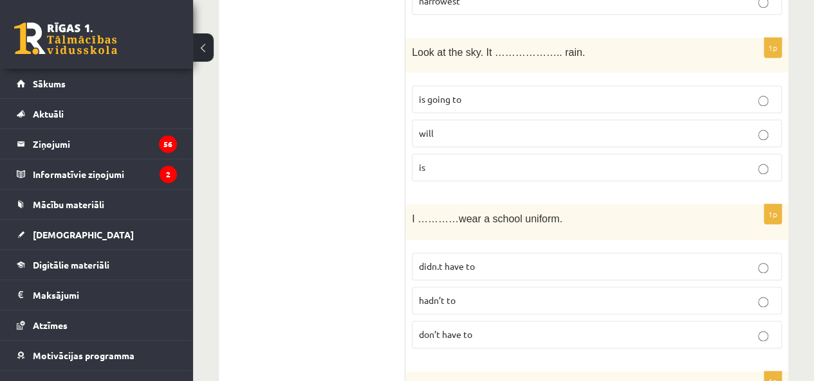
scroll to position [3222, 0]
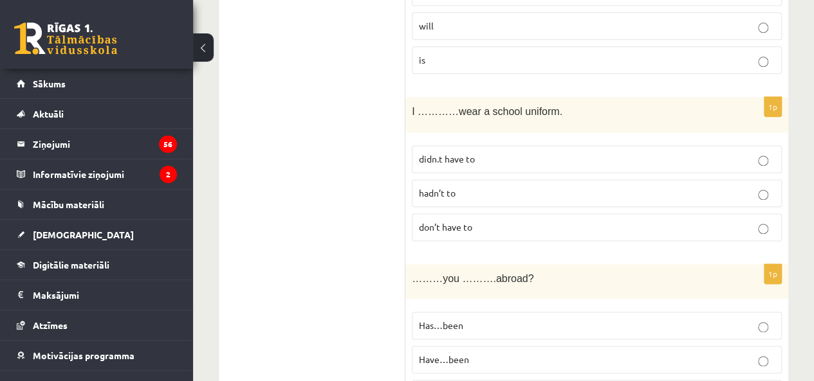
click at [459, 153] on span "didn.t have to" at bounding box center [447, 159] width 56 height 12
click at [451, 221] on span "don’t have to" at bounding box center [445, 227] width 53 height 12
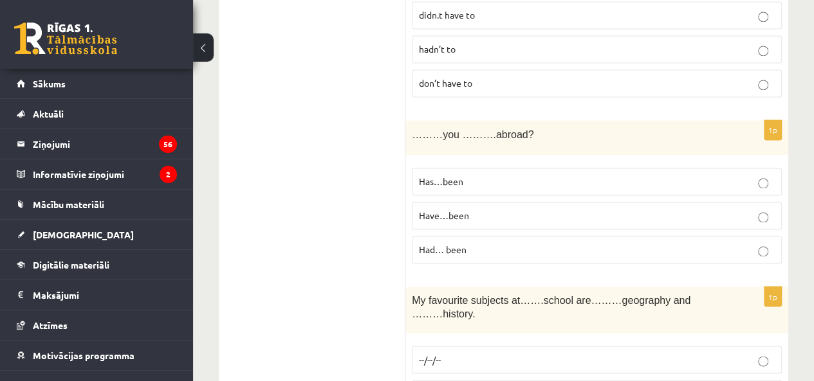
scroll to position [3373, 0]
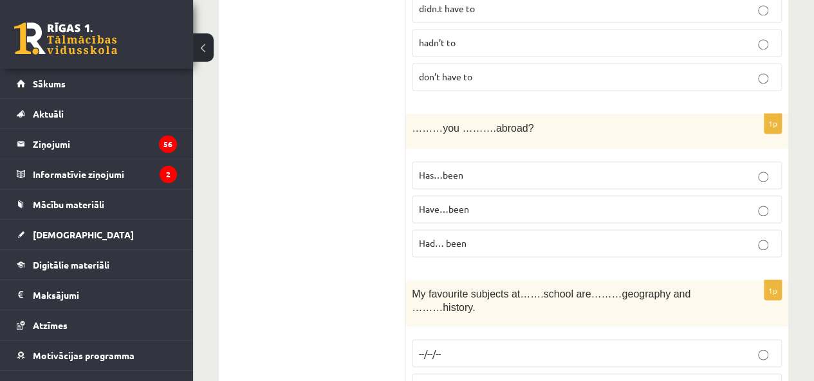
click at [459, 203] on span "Have…been" at bounding box center [444, 209] width 50 height 12
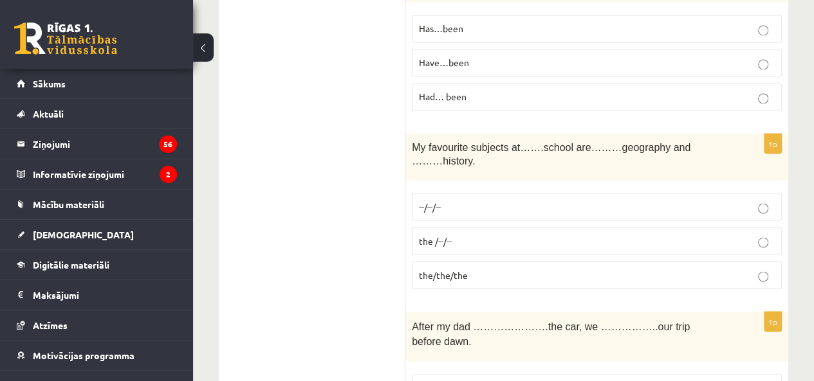
scroll to position [3522, 0]
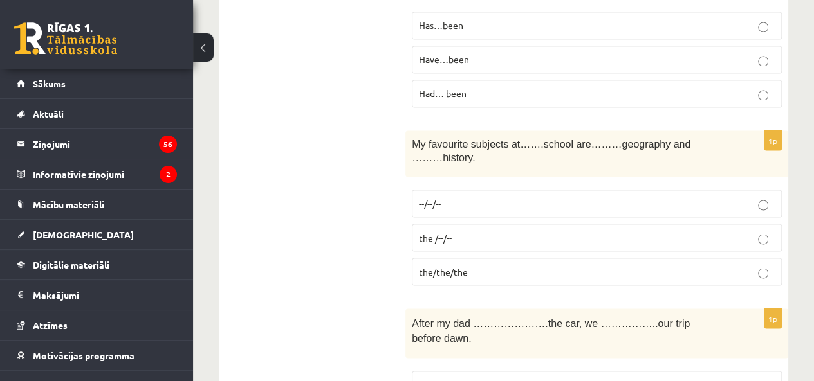
click at [476, 197] on p "--/--/--" at bounding box center [597, 204] width 356 height 14
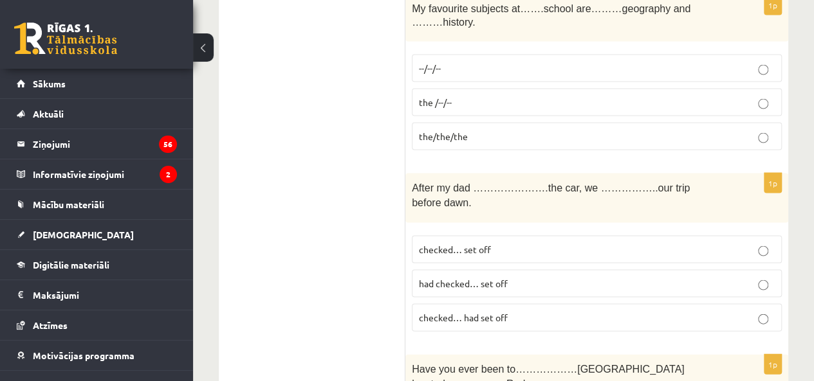
scroll to position [3672, 0]
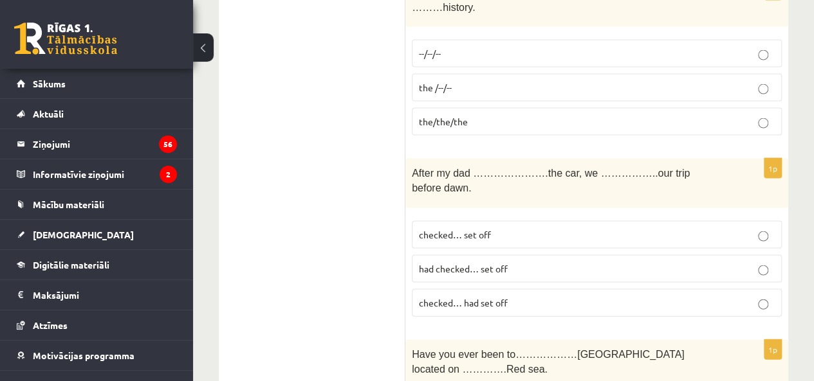
click at [474, 262] on p "had checked… set off" at bounding box center [597, 269] width 356 height 14
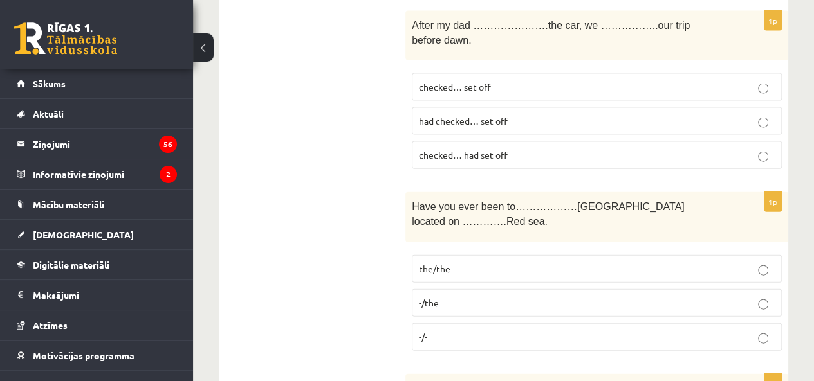
scroll to position [3823, 0]
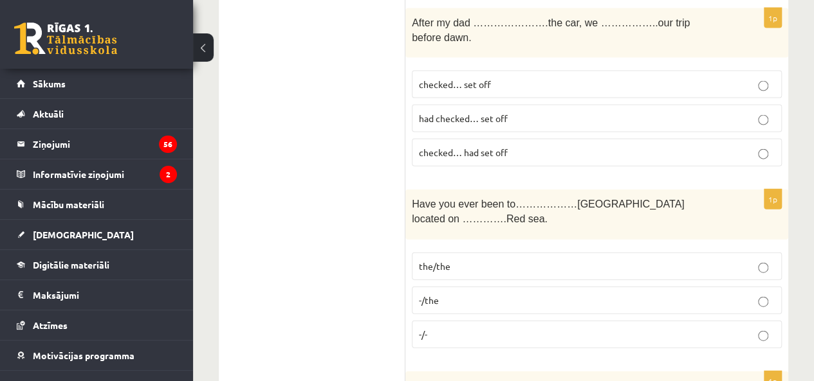
click at [417, 253] on label "the/the" at bounding box center [597, 267] width 370 height 28
click at [438, 295] on span "-/the" at bounding box center [429, 301] width 20 height 12
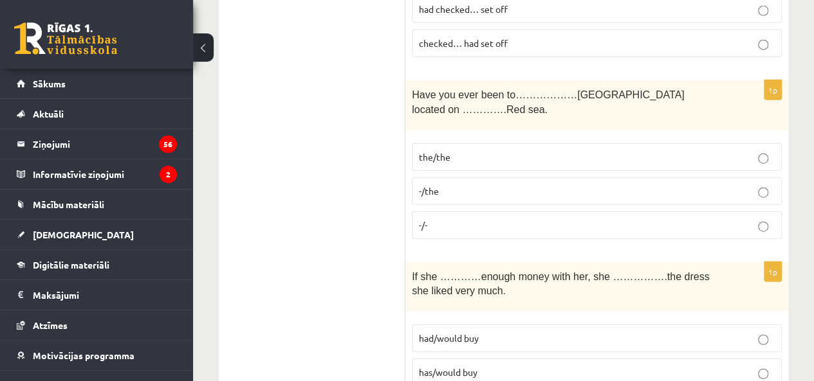
scroll to position [3973, 0]
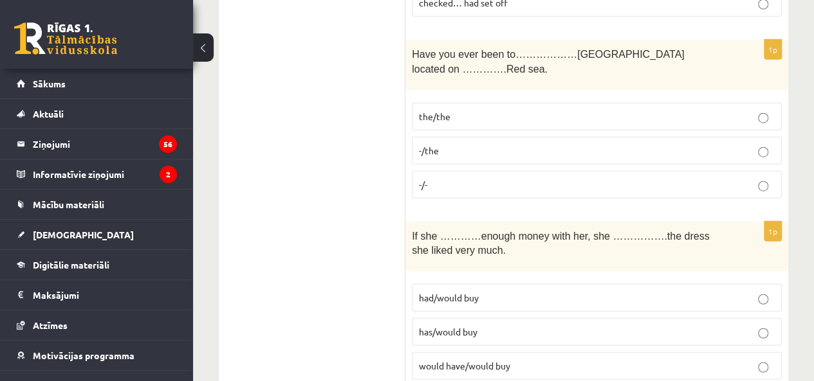
click at [466, 292] on span "had/would buy" at bounding box center [449, 298] width 60 height 12
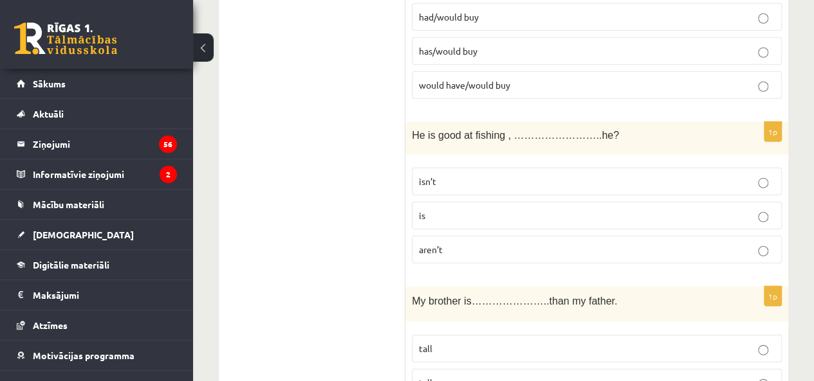
scroll to position [4123, 0]
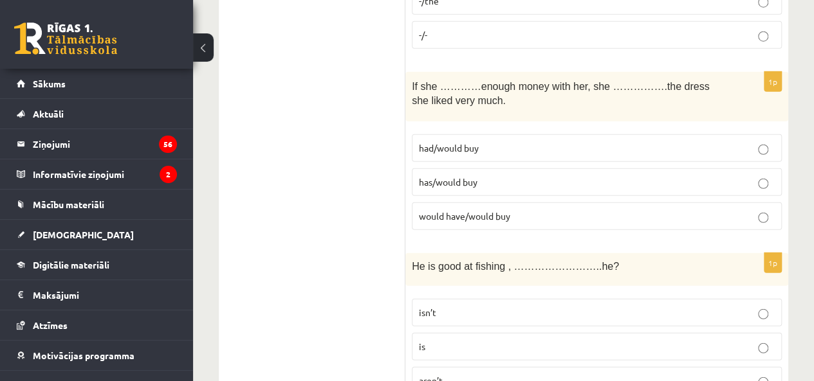
click at [469, 306] on p "isn’t" at bounding box center [597, 313] width 356 height 14
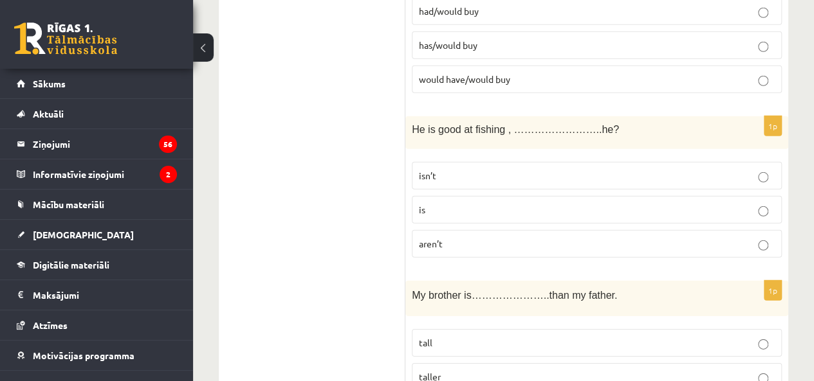
scroll to position [4273, 0]
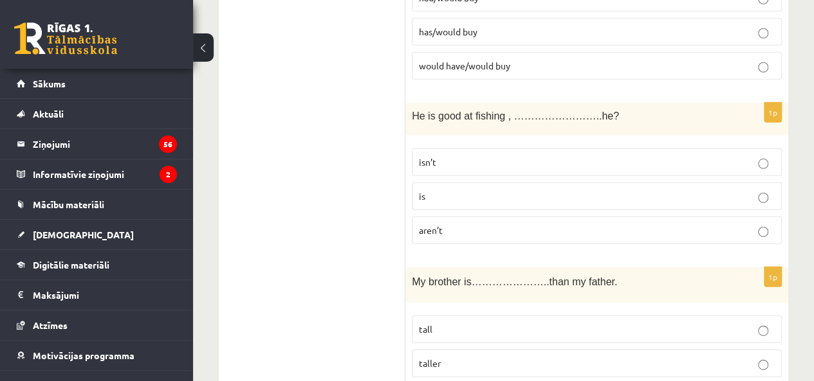
click at [430, 358] on span "taller" at bounding box center [430, 364] width 22 height 12
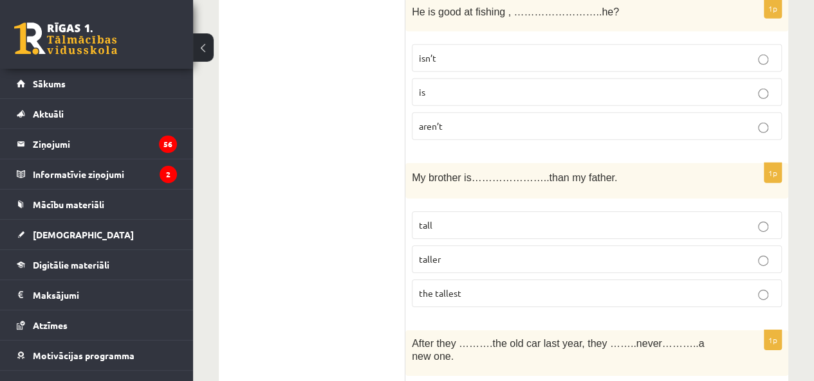
scroll to position [4423, 0]
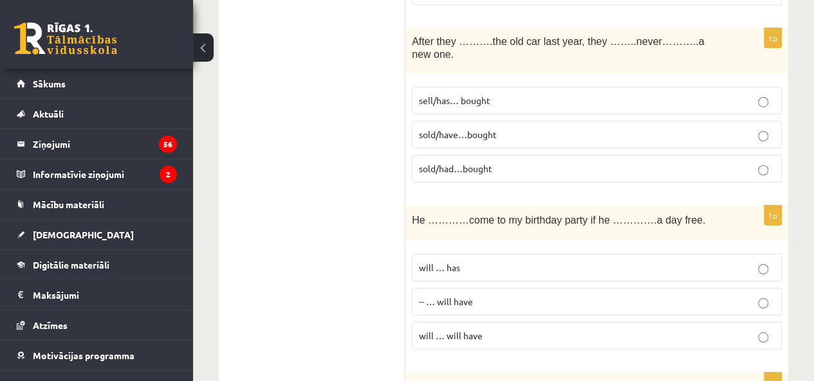
scroll to position [4723, 0]
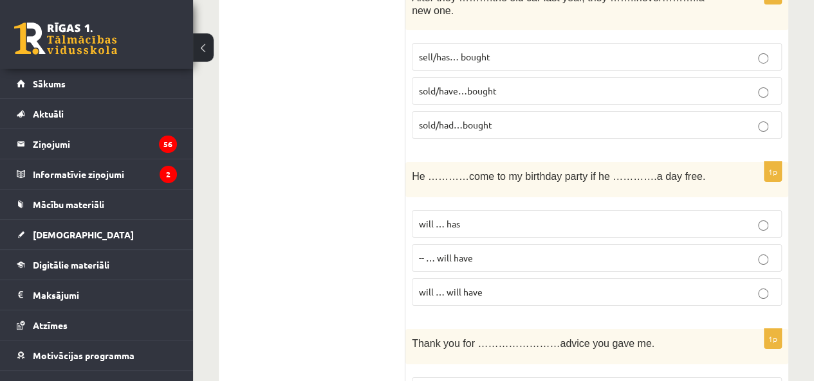
click at [507, 217] on p "will … has" at bounding box center [597, 224] width 356 height 14
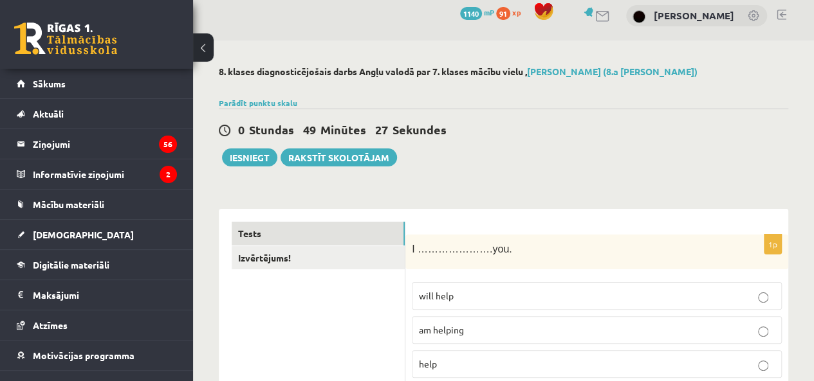
scroll to position [0, 0]
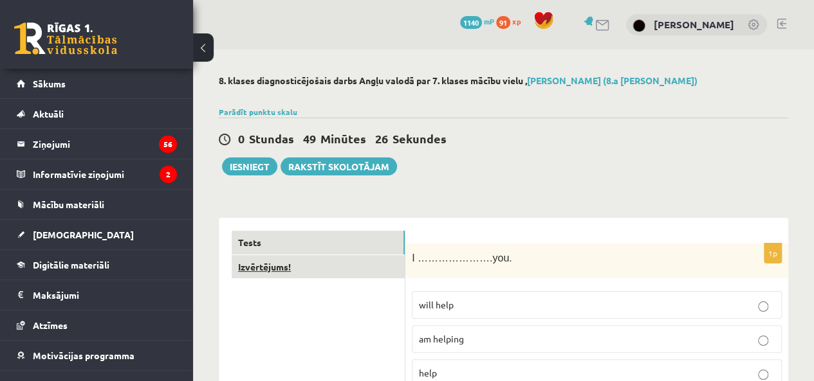
click at [331, 269] on link "Izvērtējums!" at bounding box center [318, 267] width 173 height 24
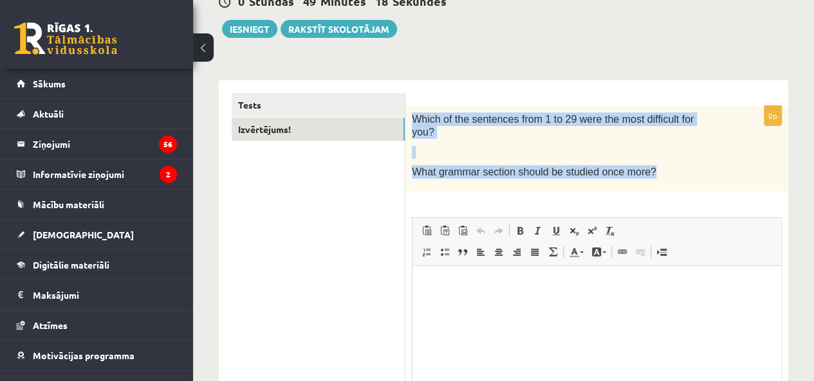
drag, startPoint x: 412, startPoint y: 116, endPoint x: 655, endPoint y: 158, distance: 247.2
click at [655, 158] on div "Which of the sentences from 1 to 29 were the most difficult for you? What gramm…" at bounding box center [596, 149] width 383 height 86
copy div "Which of the sentences from 1 to 29 were the most difficult for you? What gramm…"
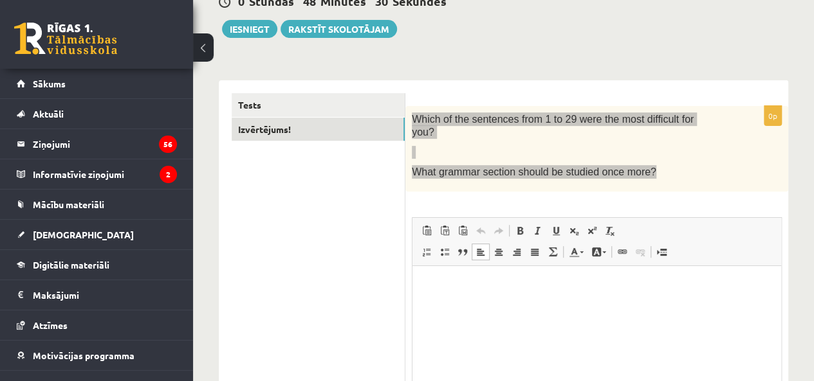
click at [557, 291] on p "Rich Text Editor, wiswyg-editor-user-answer-47363757303160" at bounding box center [596, 286] width 343 height 14
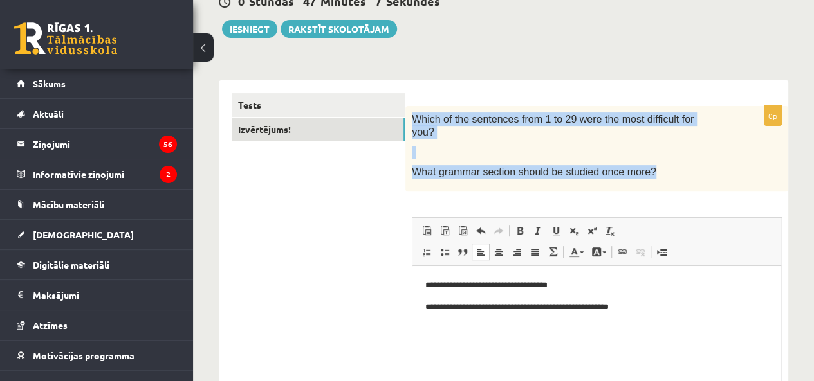
click at [679, 165] on p "What grammar section should be studied once more?" at bounding box center [564, 172] width 305 height 14
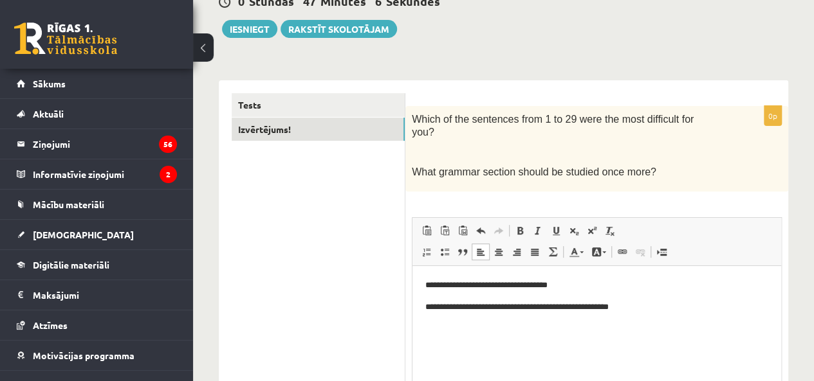
scroll to position [266, 0]
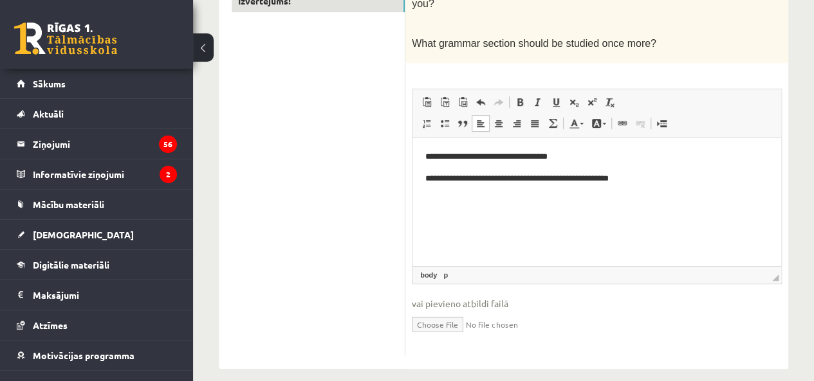
click at [646, 176] on p "**********" at bounding box center [596, 179] width 343 height 14
click at [547, 178] on p "**********" at bounding box center [596, 179] width 343 height 14
click at [622, 181] on p "**********" at bounding box center [596, 179] width 343 height 14
click at [794, 172] on div "8. klases diagnosticējošais darbs Angļu valodā par 7. klases mācību vielu , Gab…" at bounding box center [503, 89] width 621 height 612
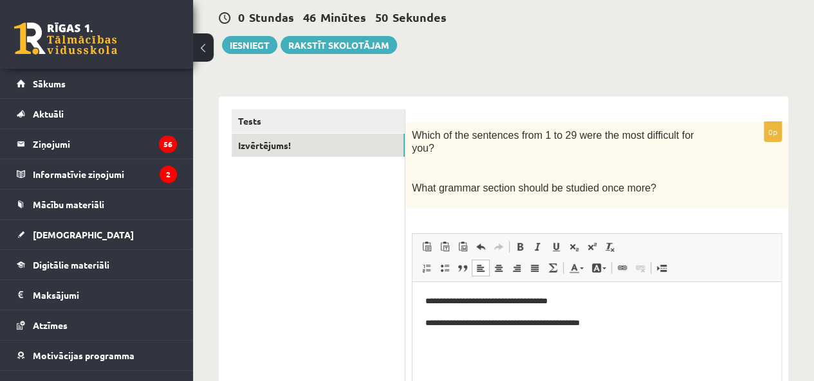
scroll to position [116, 0]
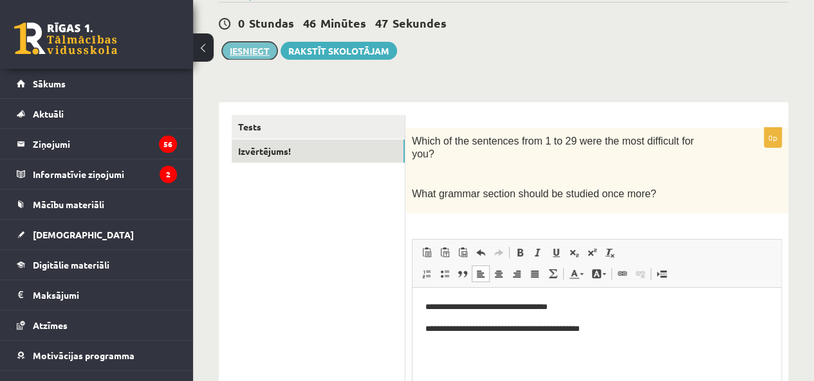
click at [246, 46] on button "Iesniegt" at bounding box center [249, 51] width 55 height 18
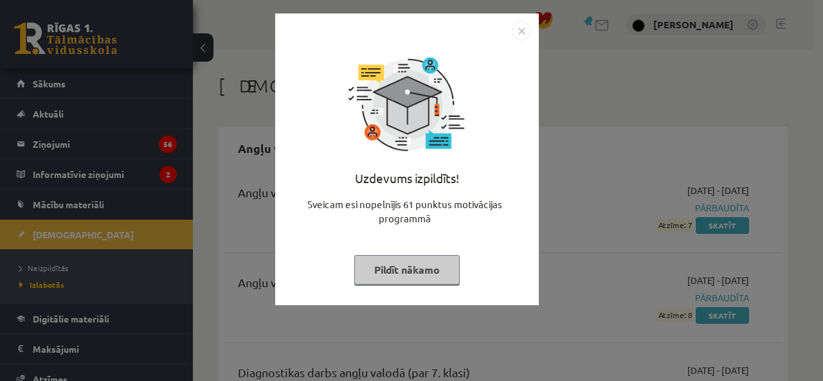
click at [520, 30] on img "Close" at bounding box center [521, 30] width 19 height 19
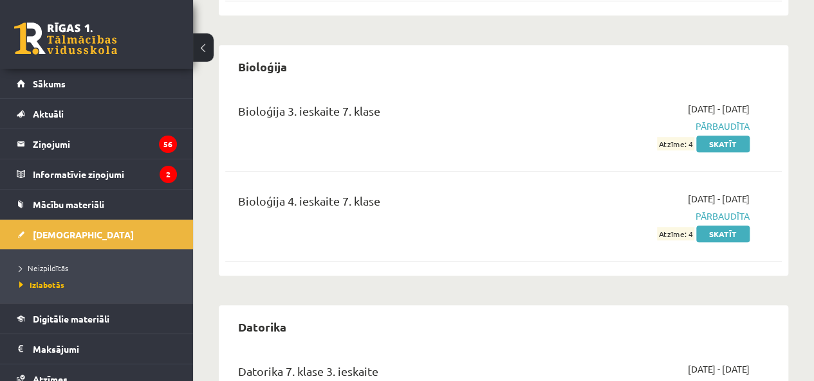
scroll to position [450, 0]
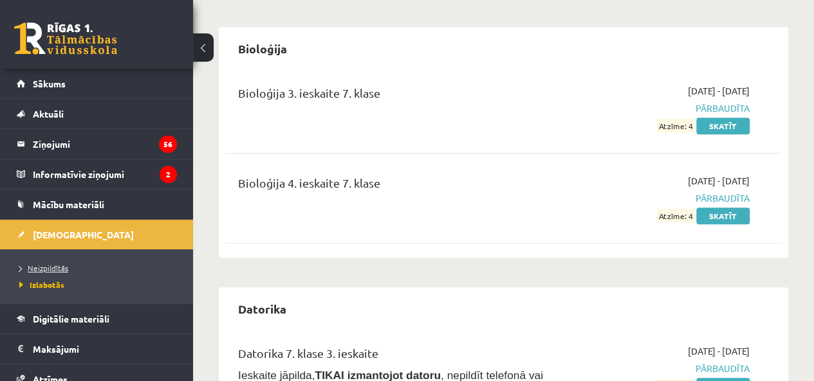
click at [49, 266] on span "Neizpildītās" at bounding box center [43, 268] width 49 height 10
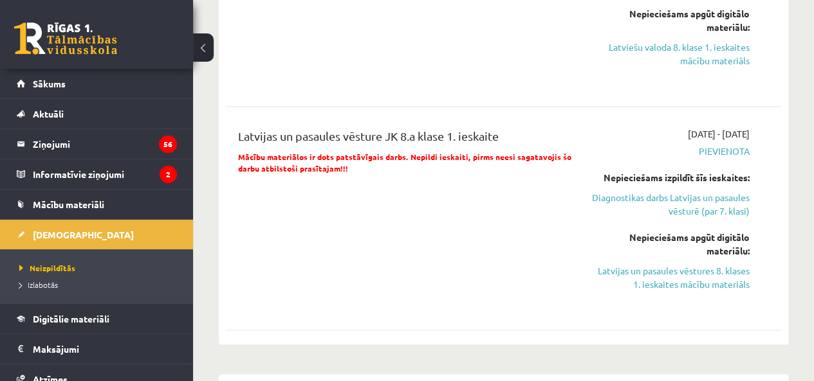
scroll to position [900, 0]
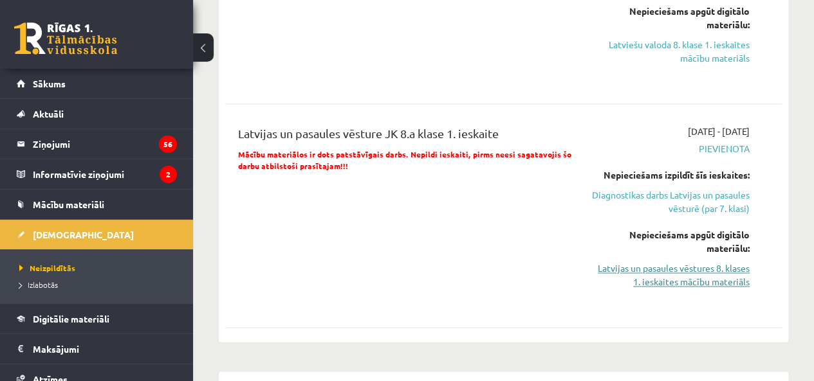
click at [654, 270] on link "Latvijas un pasaules vēstures 8. klases 1. ieskaites mācību materiāls" at bounding box center [671, 275] width 158 height 27
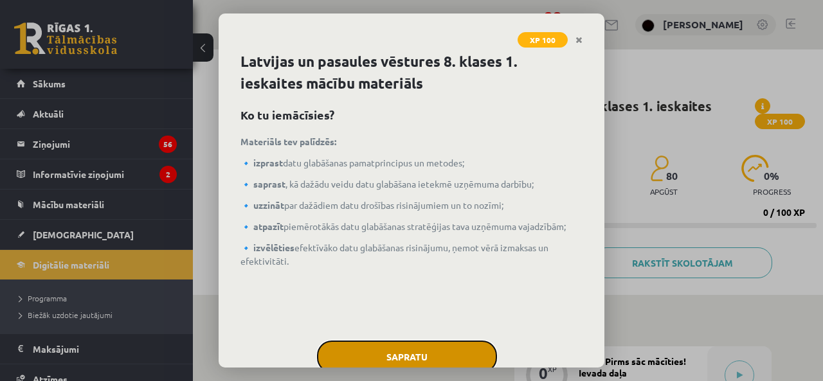
click at [386, 353] on button "Sapratu" at bounding box center [407, 357] width 180 height 32
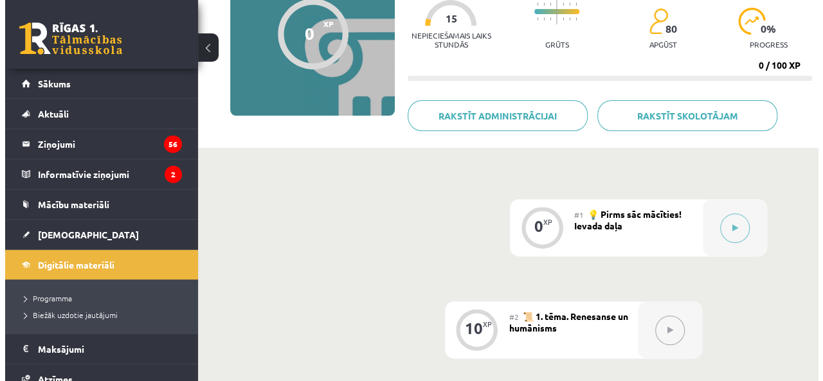
scroll to position [150, 0]
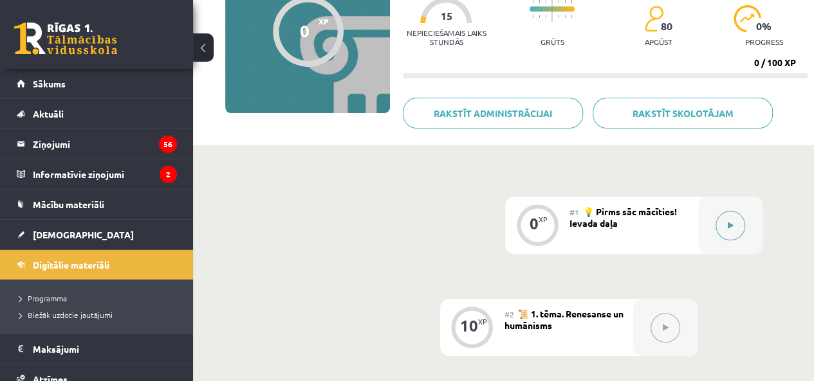
click at [728, 219] on button at bounding box center [730, 226] width 30 height 30
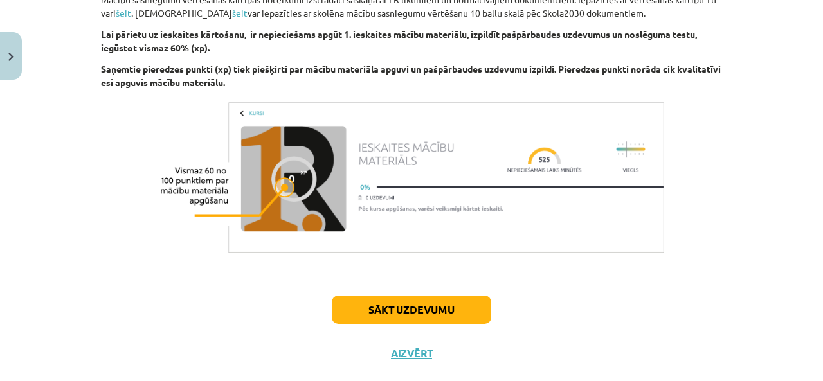
scroll to position [569, 0]
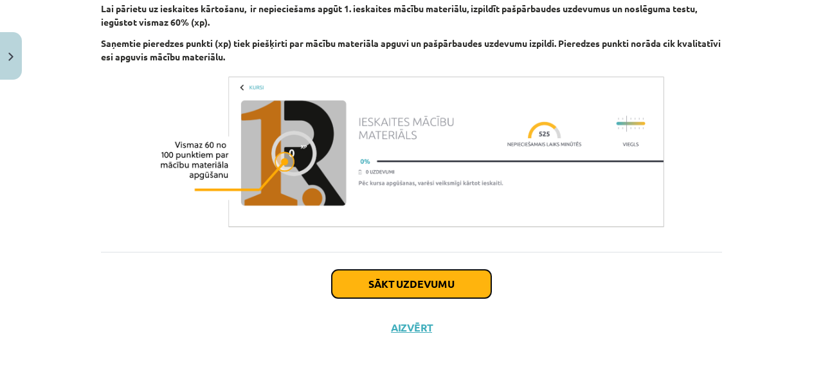
click at [408, 284] on button "Sākt uzdevumu" at bounding box center [411, 284] width 159 height 28
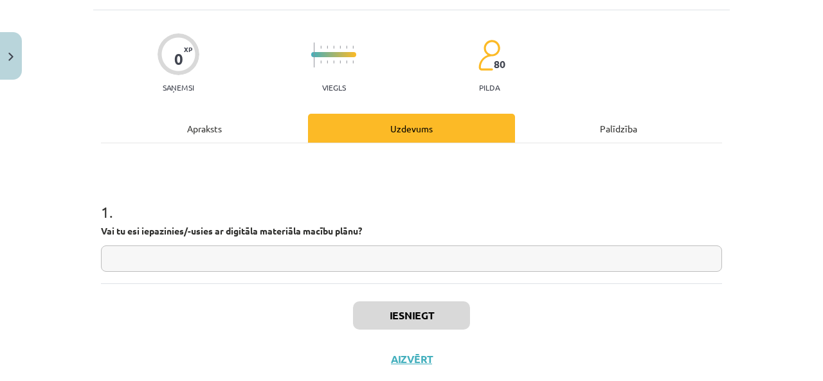
scroll to position [32, 0]
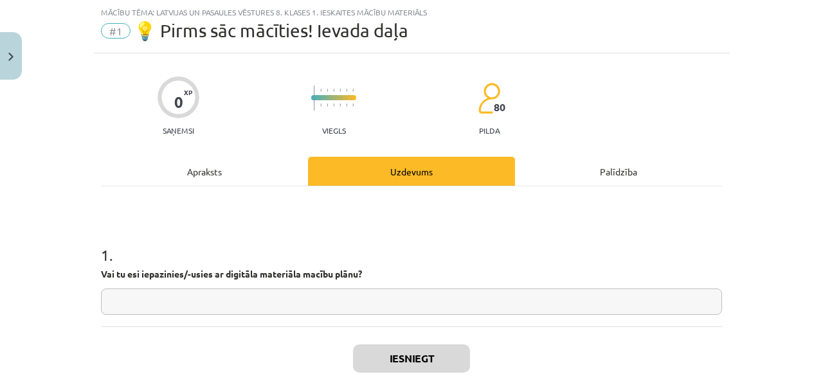
click at [167, 302] on input "text" at bounding box center [411, 302] width 621 height 26
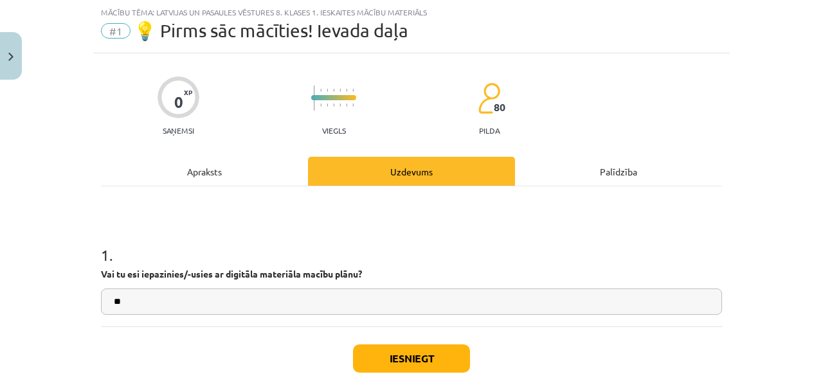
type input "*"
type input "**"
click at [379, 359] on button "Iesniegt" at bounding box center [411, 359] width 117 height 28
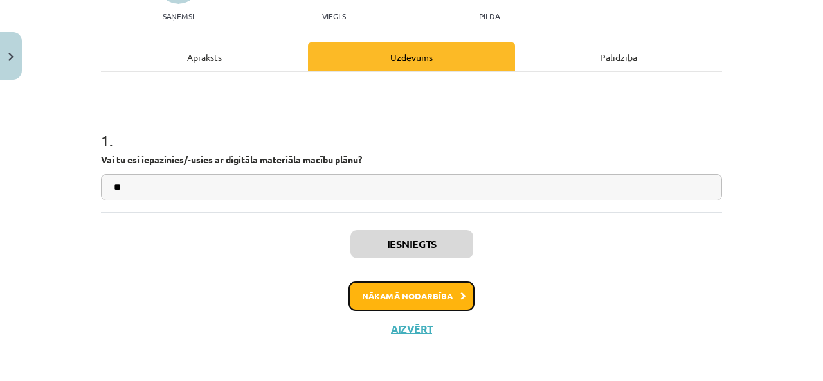
click at [424, 294] on button "Nākamā nodarbība" at bounding box center [412, 297] width 126 height 30
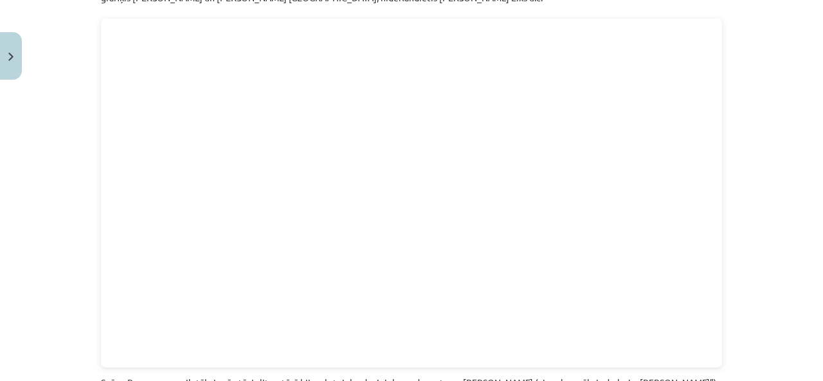
scroll to position [2883, 0]
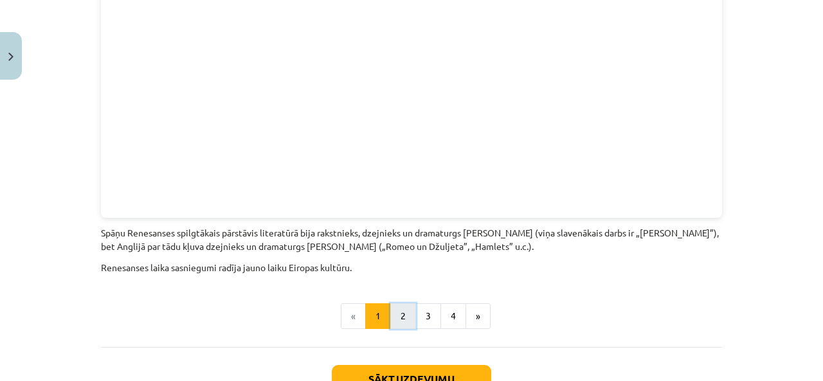
click at [397, 304] on button "2" at bounding box center [403, 317] width 26 height 26
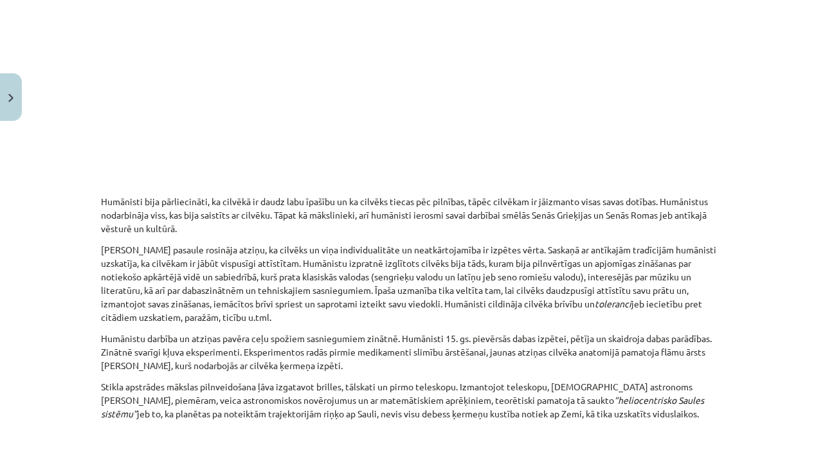
scroll to position [379, 0]
